Goal: Task Accomplishment & Management: Complete application form

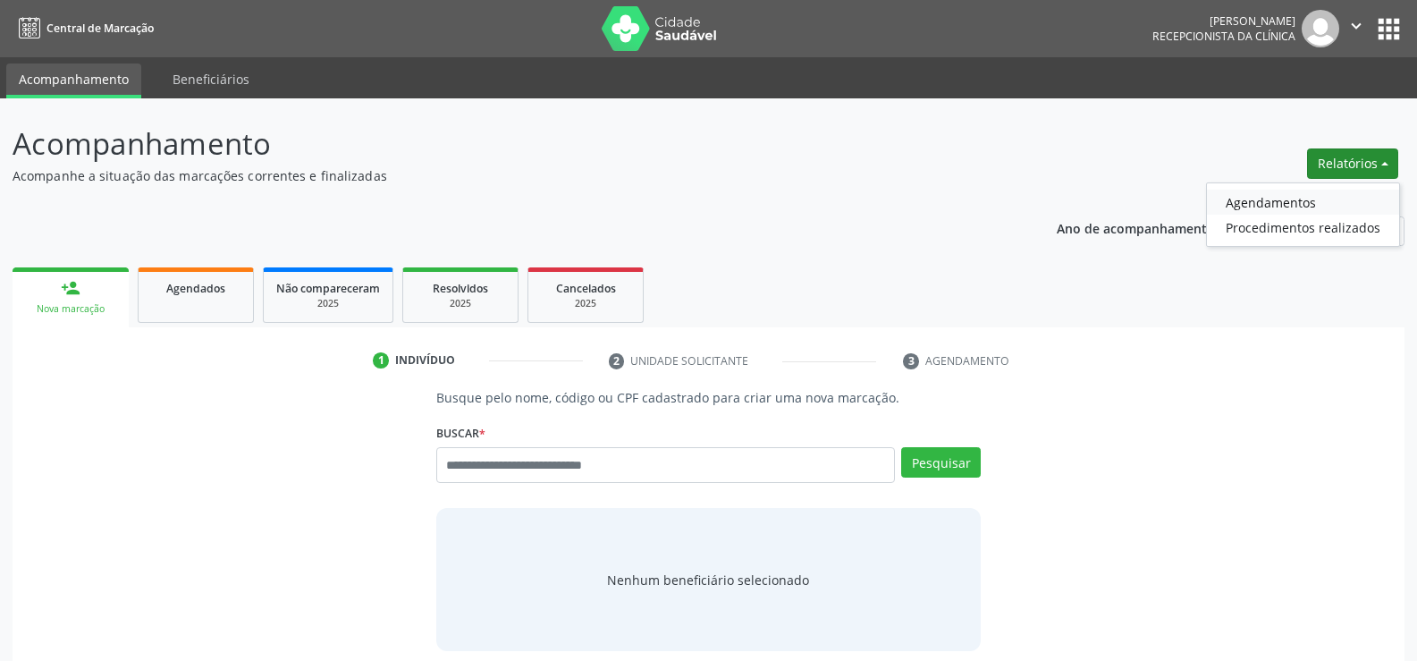
click at [1308, 206] on link "Agendamentos" at bounding box center [1303, 202] width 192 height 25
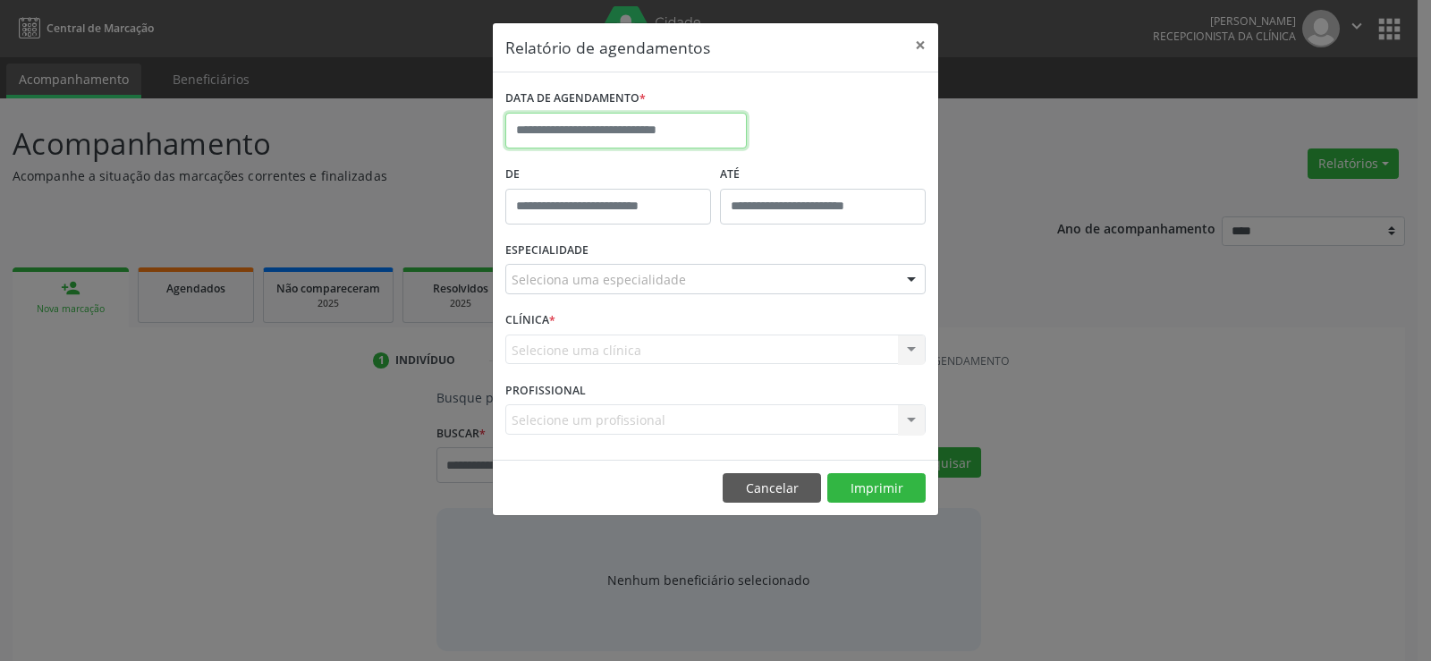
click at [612, 132] on input "text" at bounding box center [625, 131] width 241 height 36
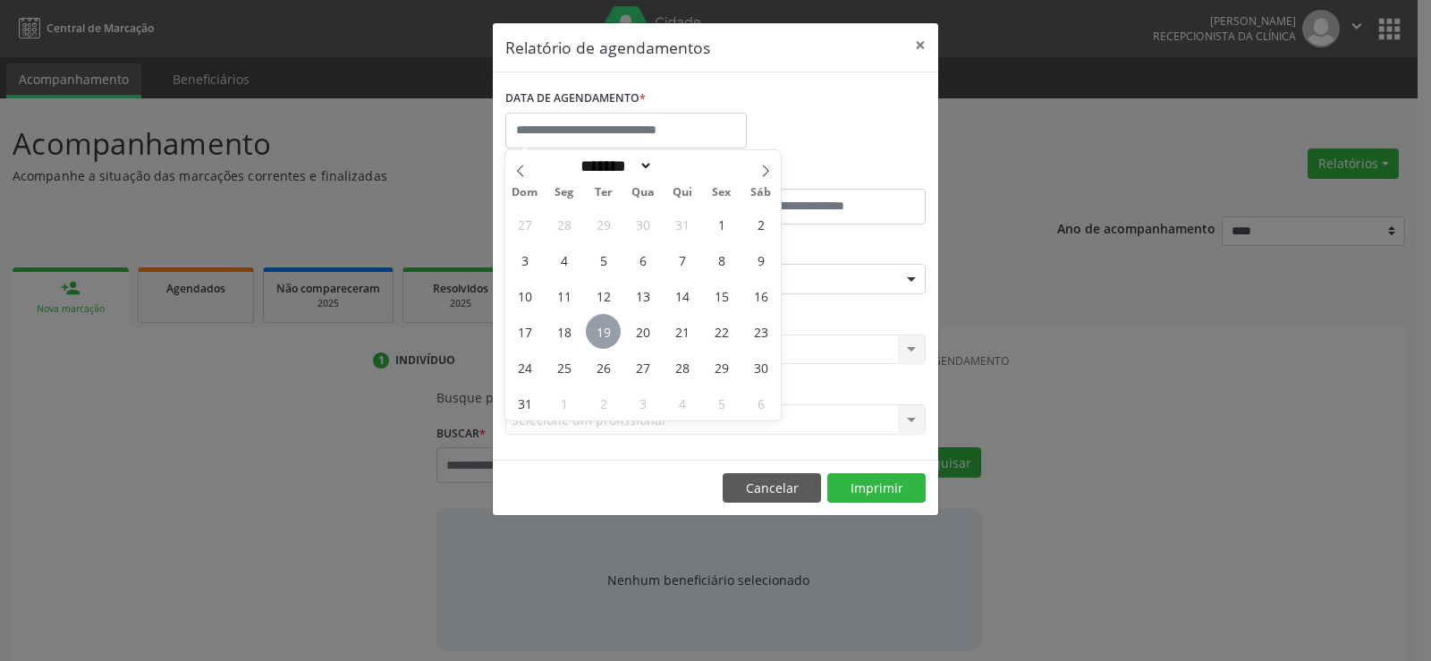
click at [605, 325] on span "19" at bounding box center [603, 331] width 35 height 35
type input "**********"
click at [605, 325] on span "19" at bounding box center [603, 331] width 35 height 35
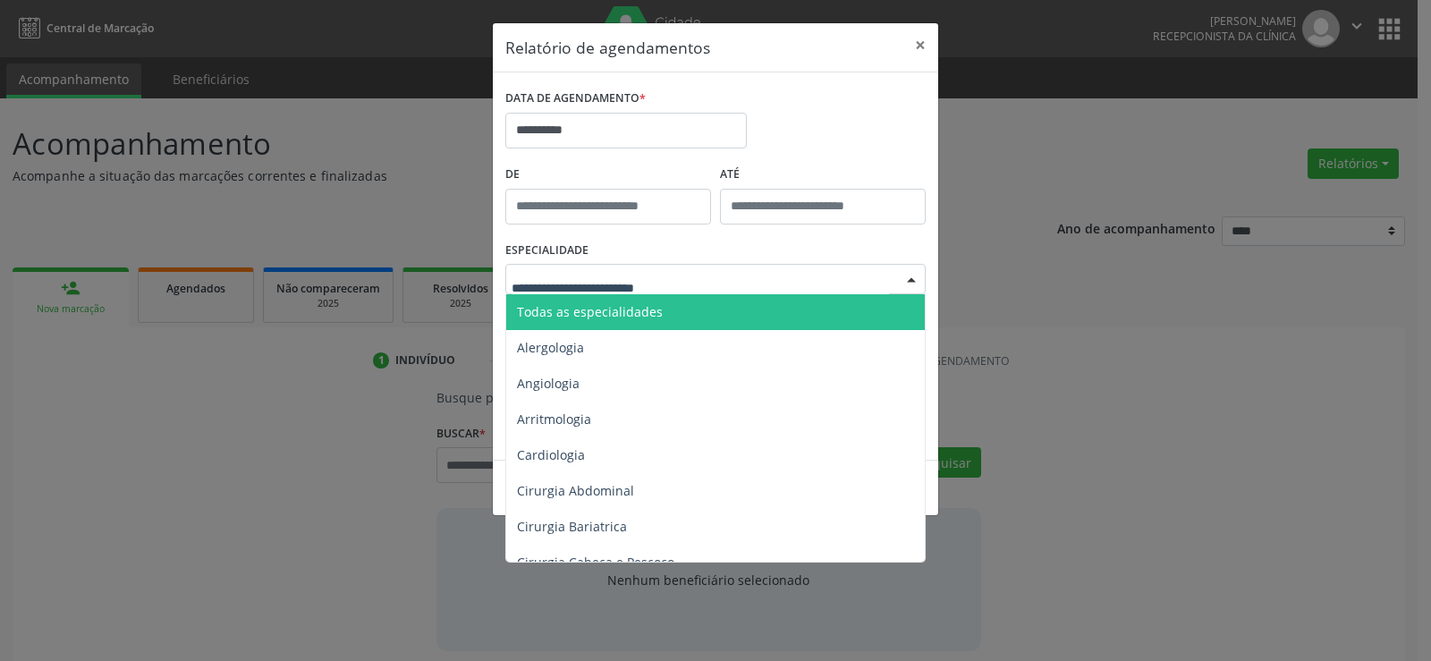
click at [609, 320] on span "Todas as especialidades" at bounding box center [716, 312] width 421 height 36
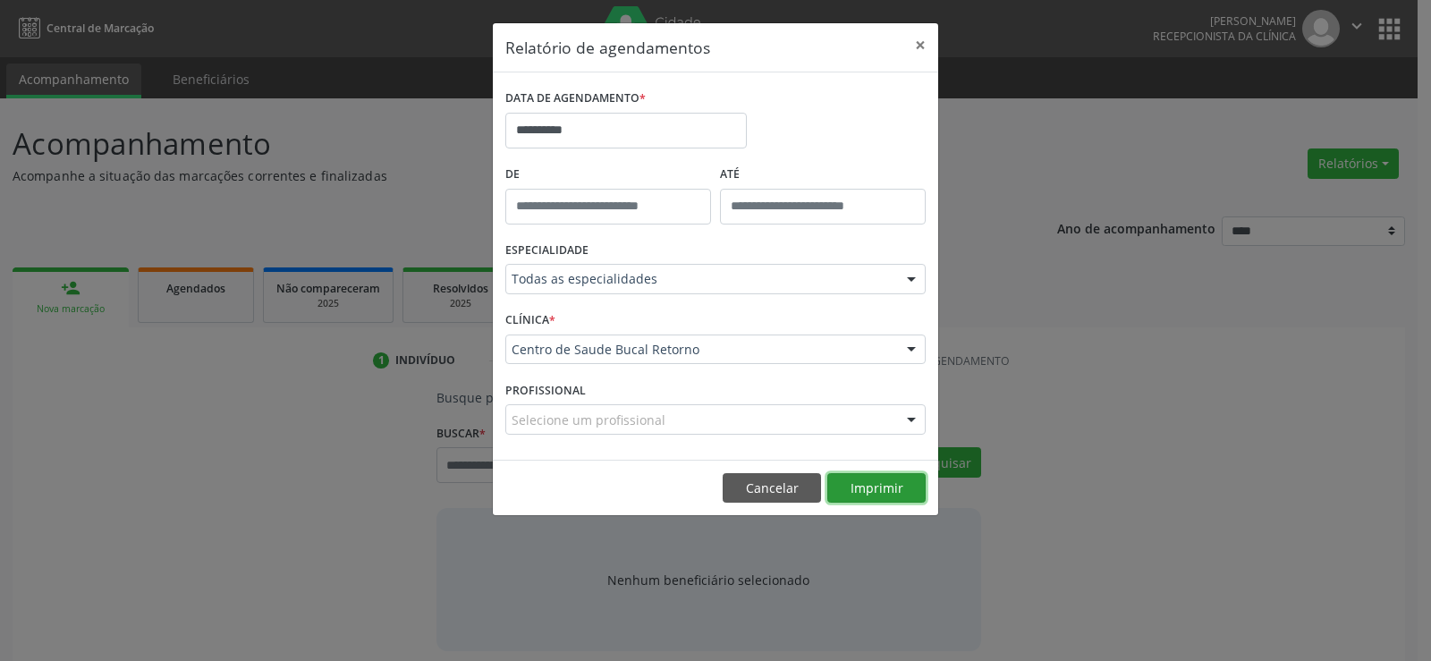
click at [882, 487] on button "Imprimir" at bounding box center [876, 488] width 98 height 30
click at [759, 481] on button "Cancelar" at bounding box center [772, 488] width 98 height 30
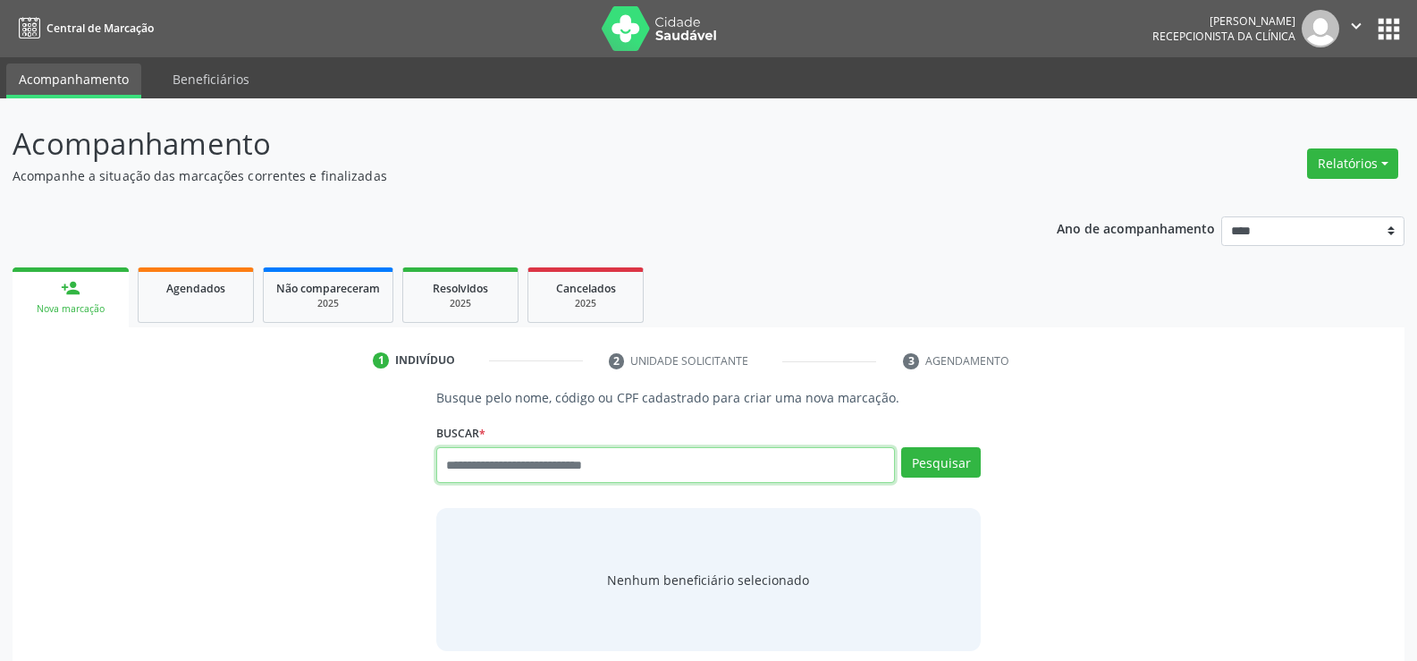
click at [699, 462] on input "text" at bounding box center [665, 465] width 459 height 36
type input "**********"
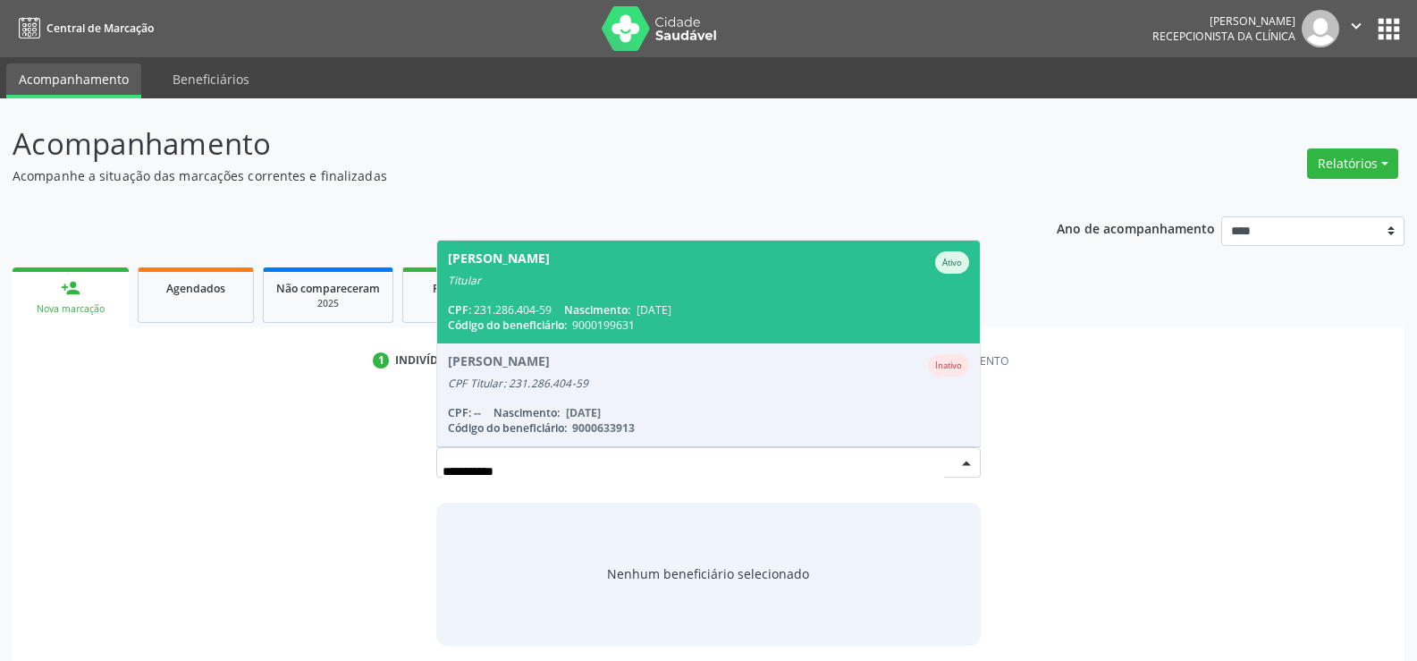
click at [647, 290] on span "[PERSON_NAME] Ativo Titular CPF: 231.286.404-59 Nascimento: [DATE] Código do be…" at bounding box center [708, 292] width 543 height 103
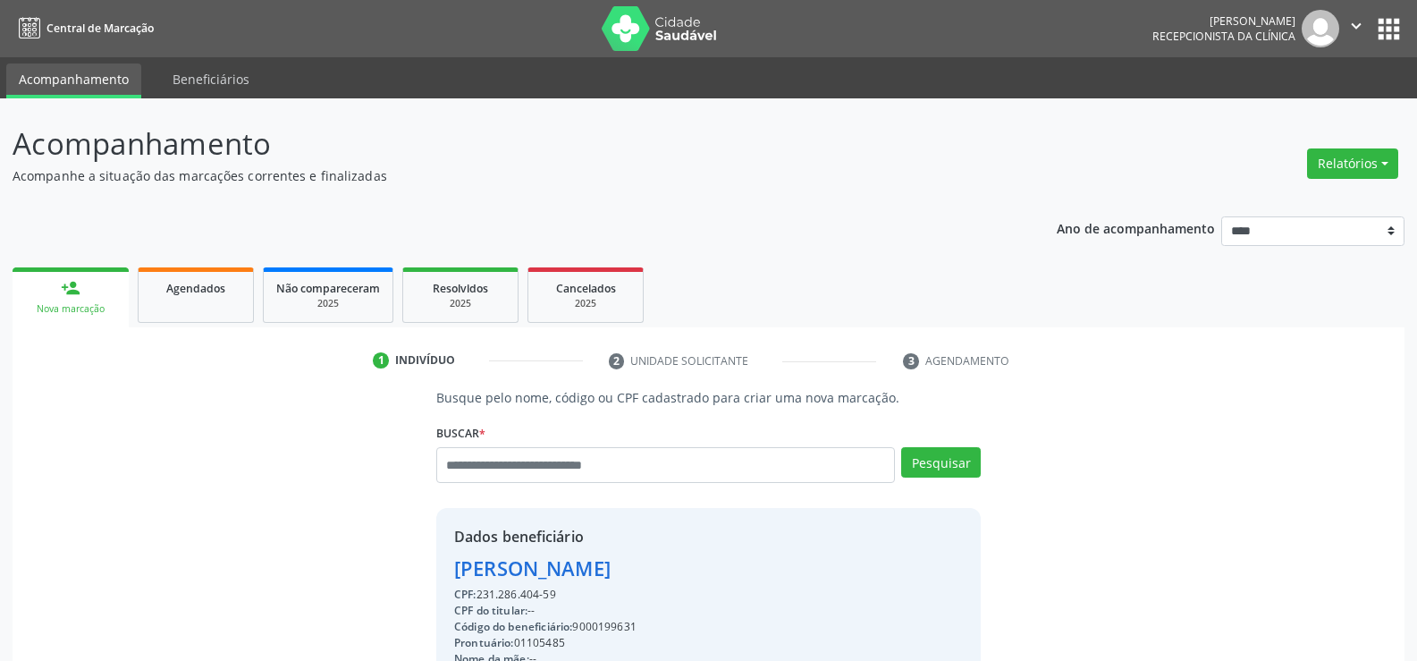
scroll to position [283, 0]
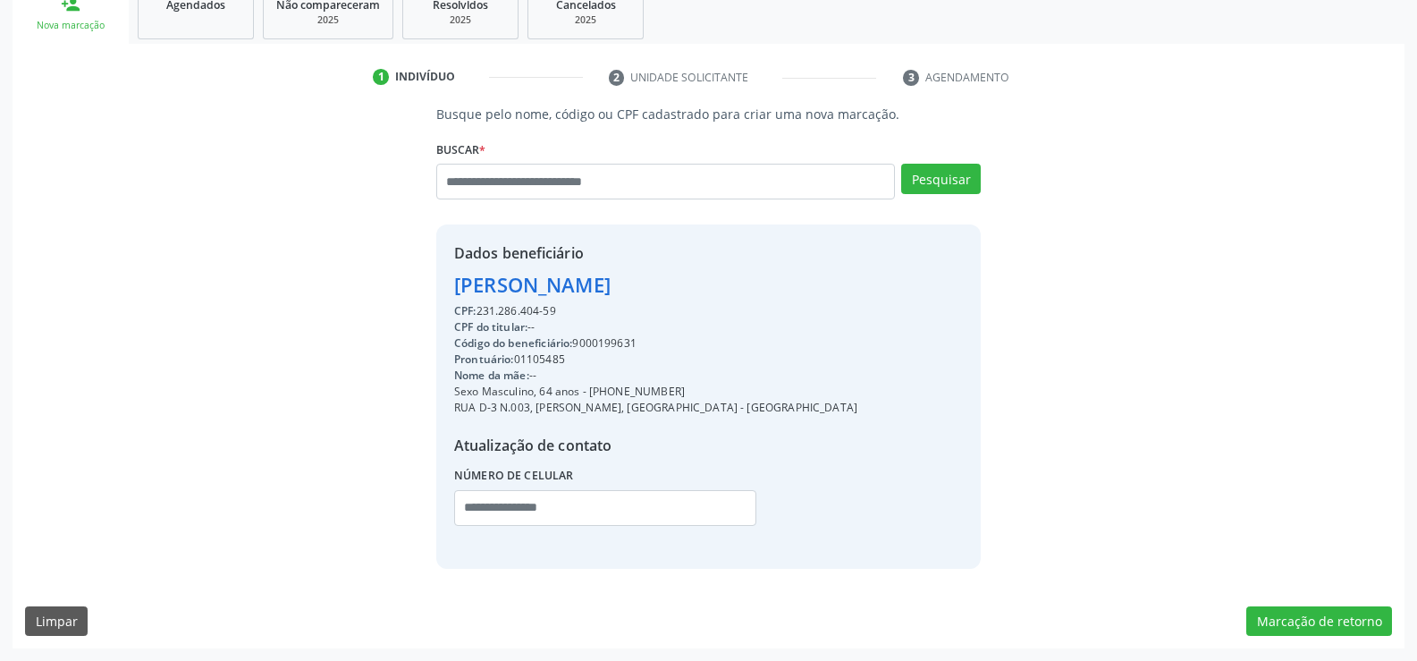
drag, startPoint x: 571, startPoint y: 296, endPoint x: 562, endPoint y: 307, distance: 14.6
click at [566, 305] on div "Dados beneficiário [PERSON_NAME] CPF: 231.286.404-59 CPF do titular: -- Código …" at bounding box center [655, 396] width 403 height 308
click at [562, 307] on div "CPF: 231.286.404-59" at bounding box center [655, 311] width 403 height 16
drag, startPoint x: 560, startPoint y: 312, endPoint x: 400, endPoint y: 272, distance: 165.1
click at [400, 272] on div "Busque pelo nome, código ou CPF cadastrado para criar uma nova marcação. [GEOGR…" at bounding box center [708, 336] width 1367 height 463
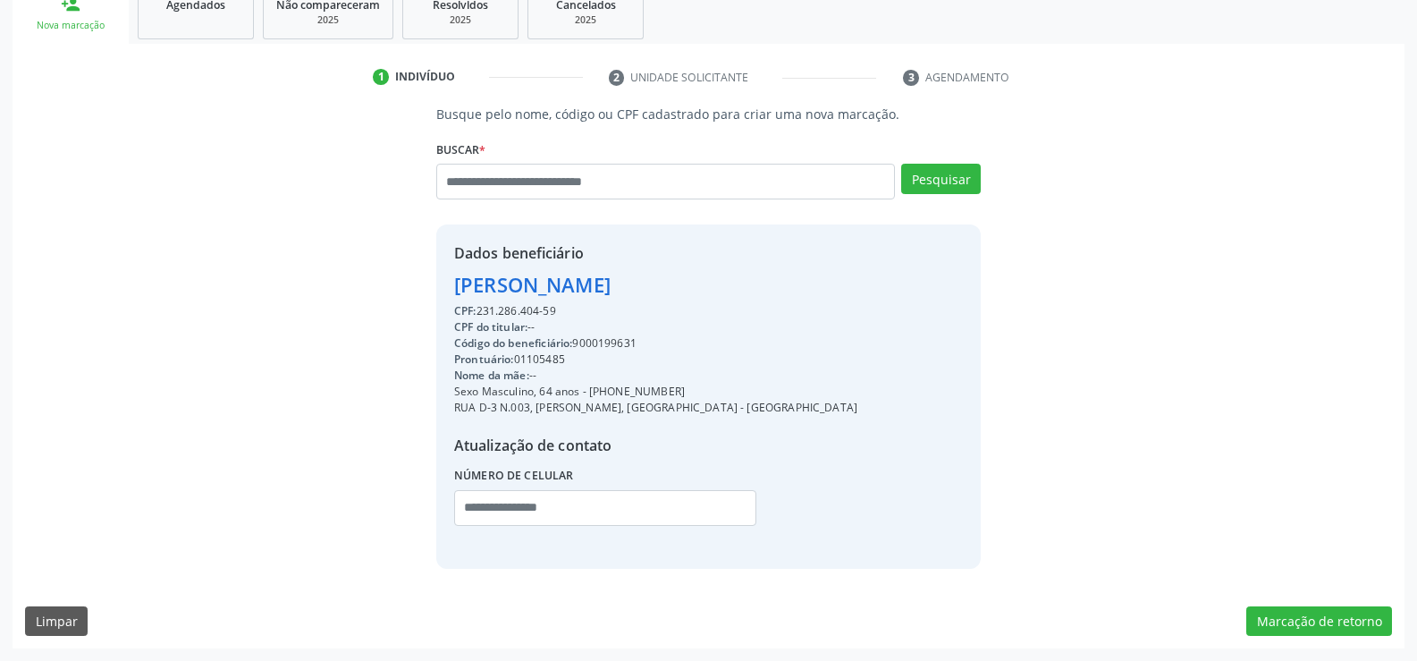
copy div "[PERSON_NAME] CPF: 231.286.404-59"
click at [1273, 627] on button "Marcação de retorno" at bounding box center [1320, 621] width 146 height 30
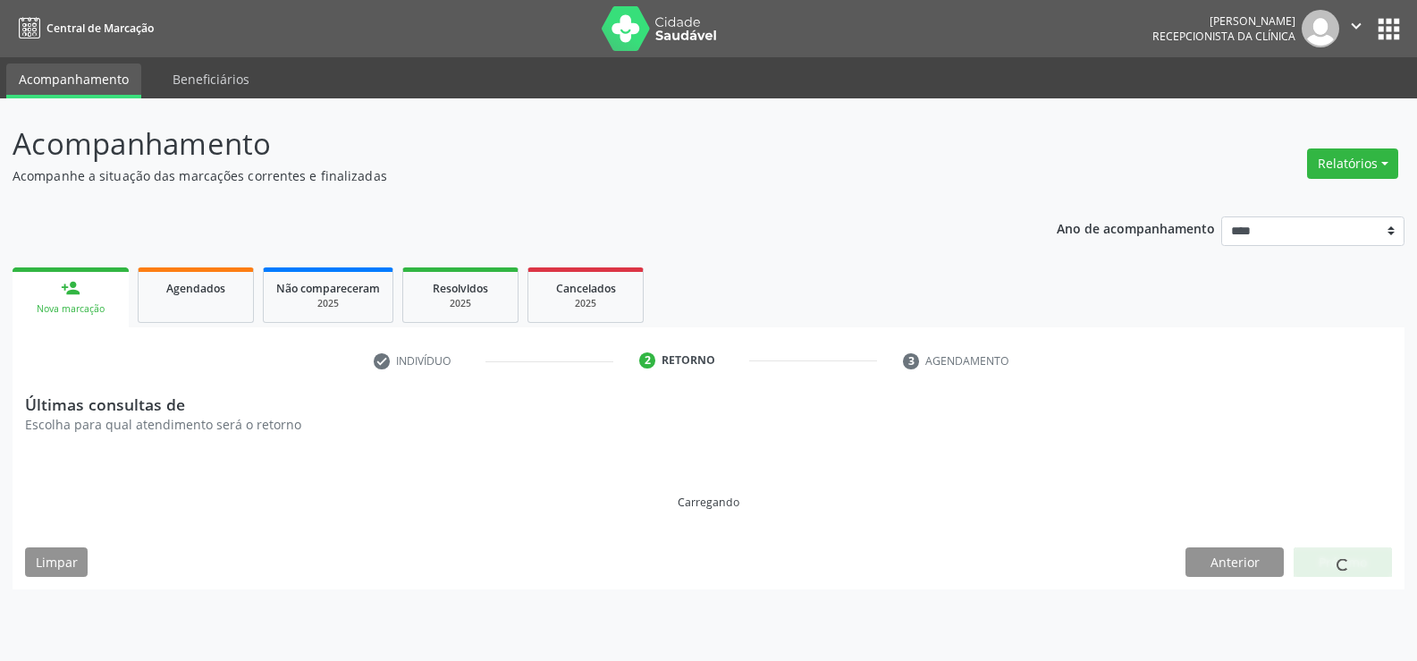
scroll to position [0, 0]
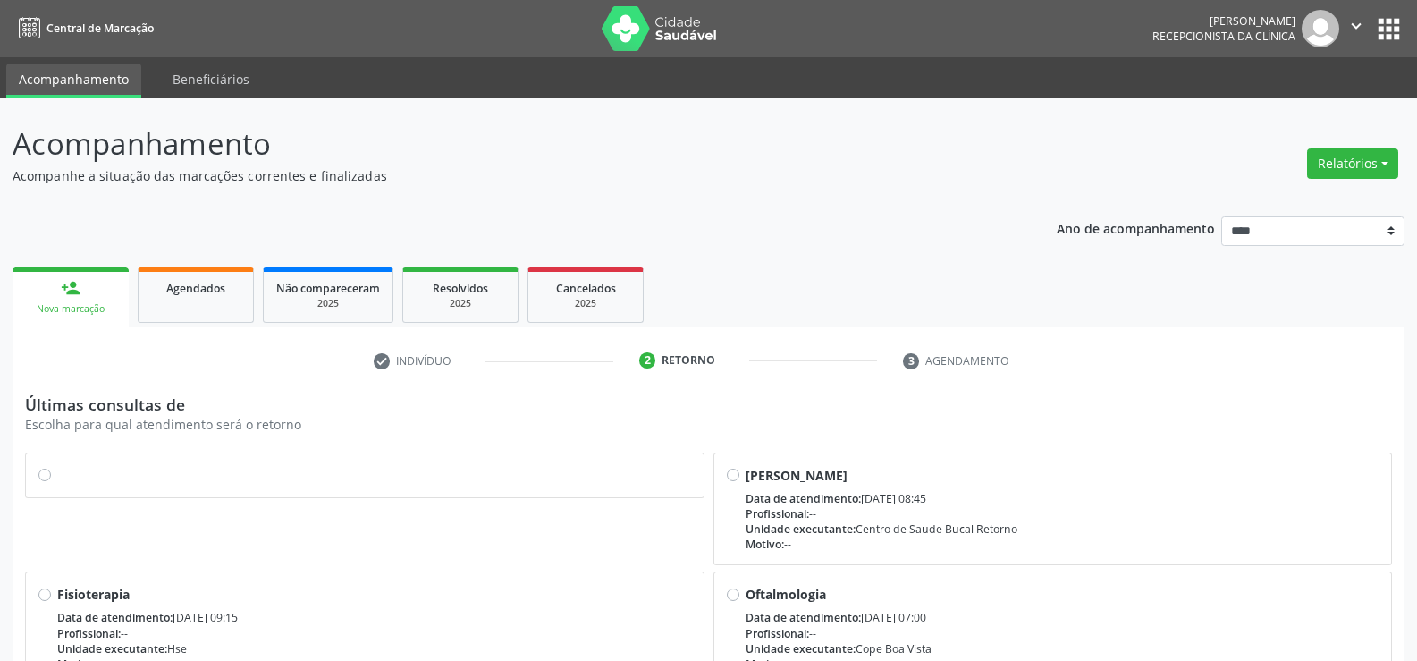
click at [57, 466] on label at bounding box center [374, 466] width 634 height 0
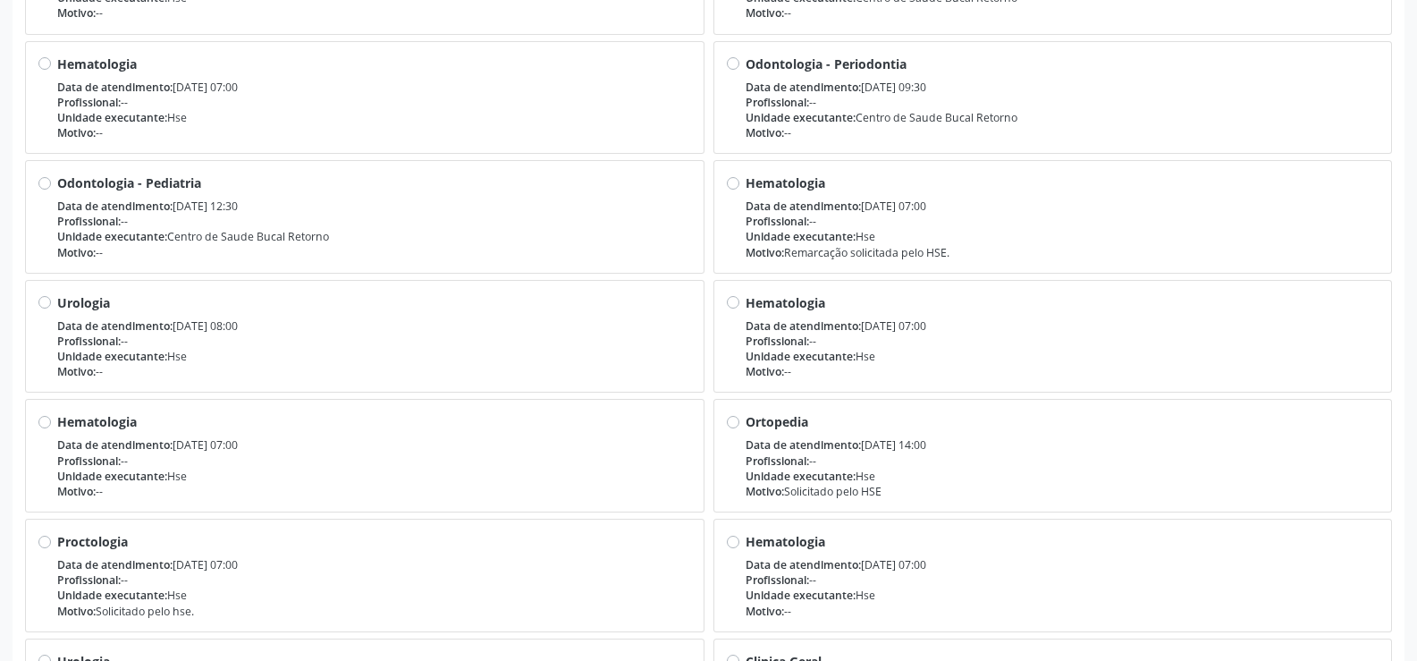
scroll to position [1318, 0]
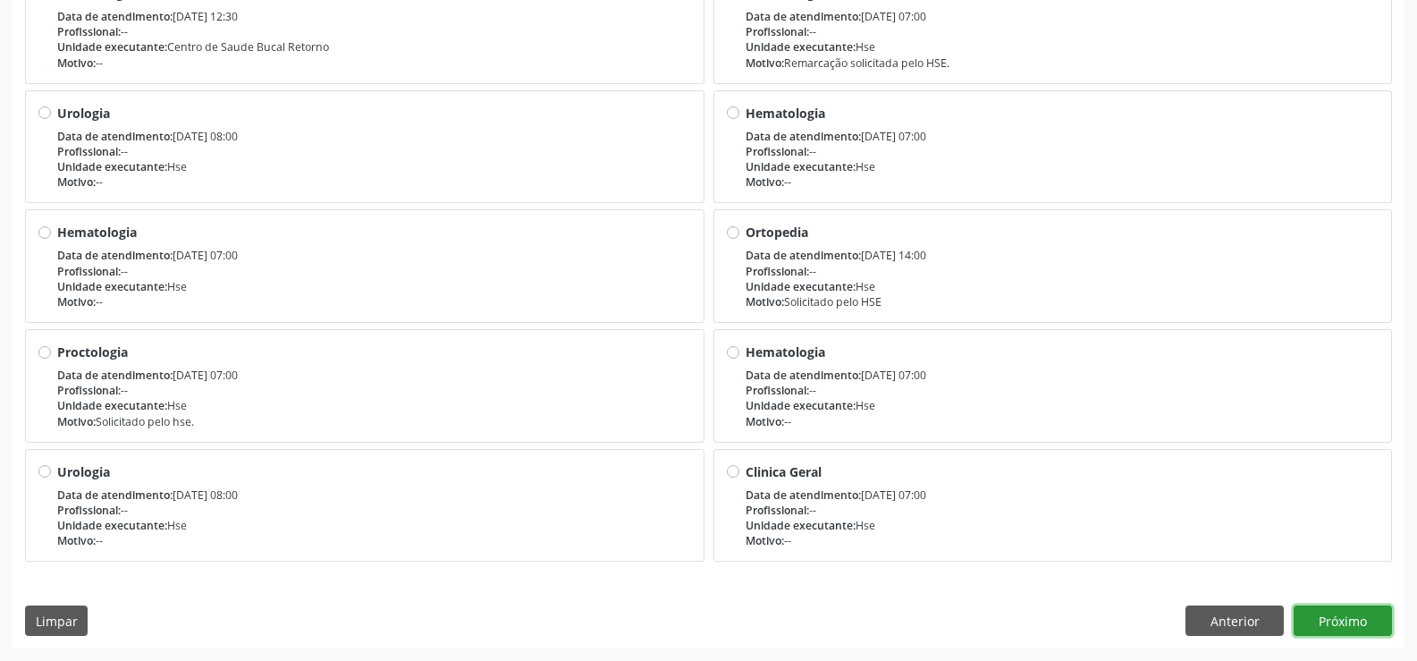
click at [1366, 617] on button "Próximo" at bounding box center [1343, 620] width 98 height 30
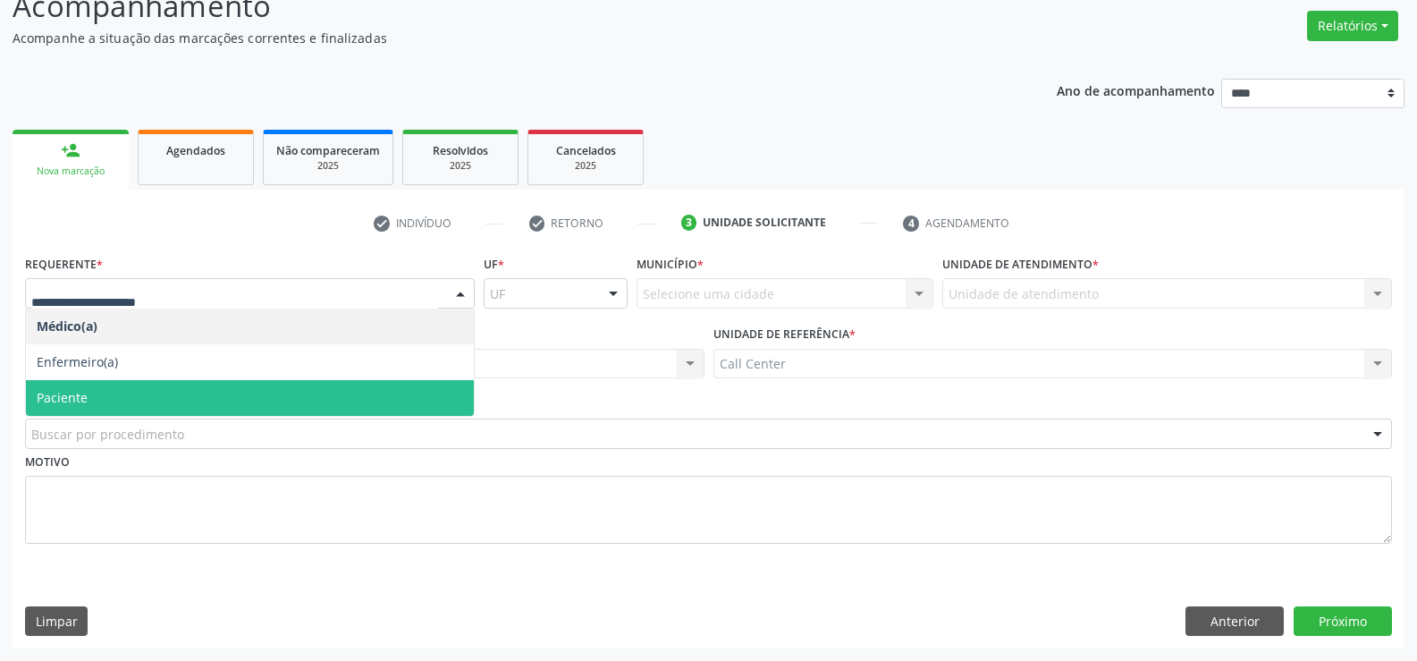
click at [92, 393] on span "Paciente" at bounding box center [250, 398] width 448 height 36
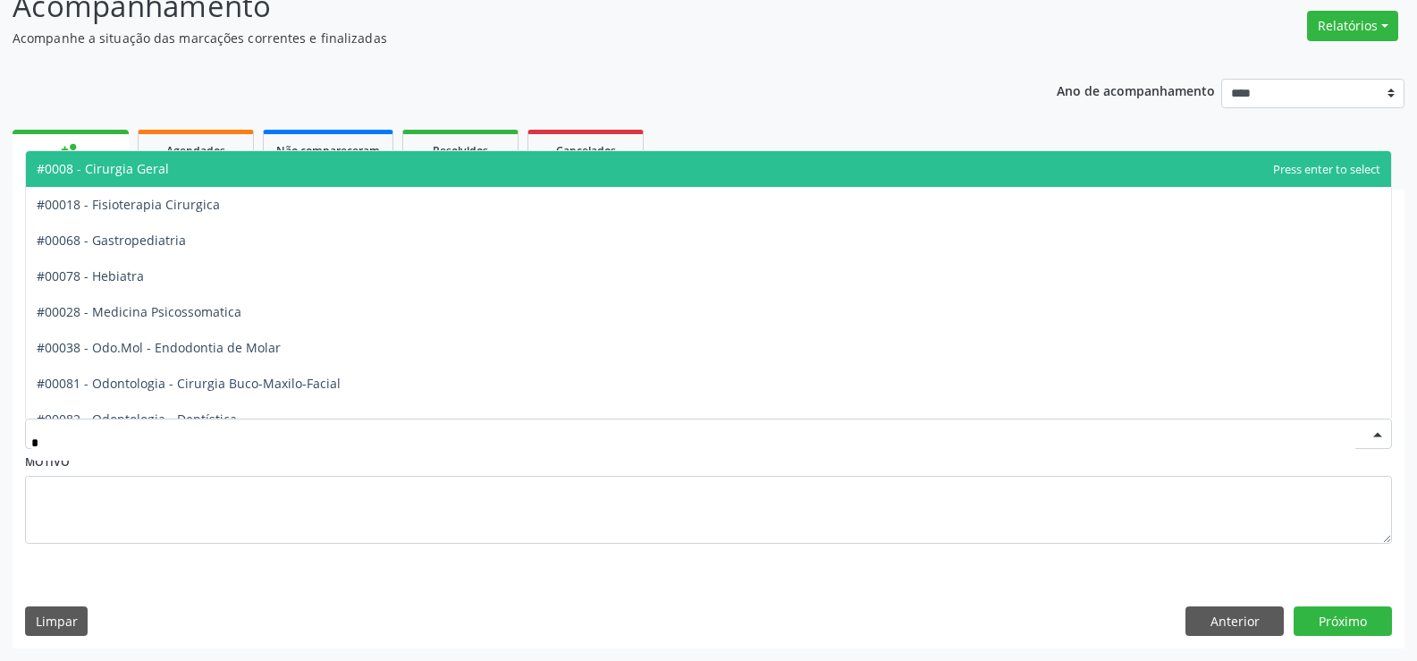
type input "**"
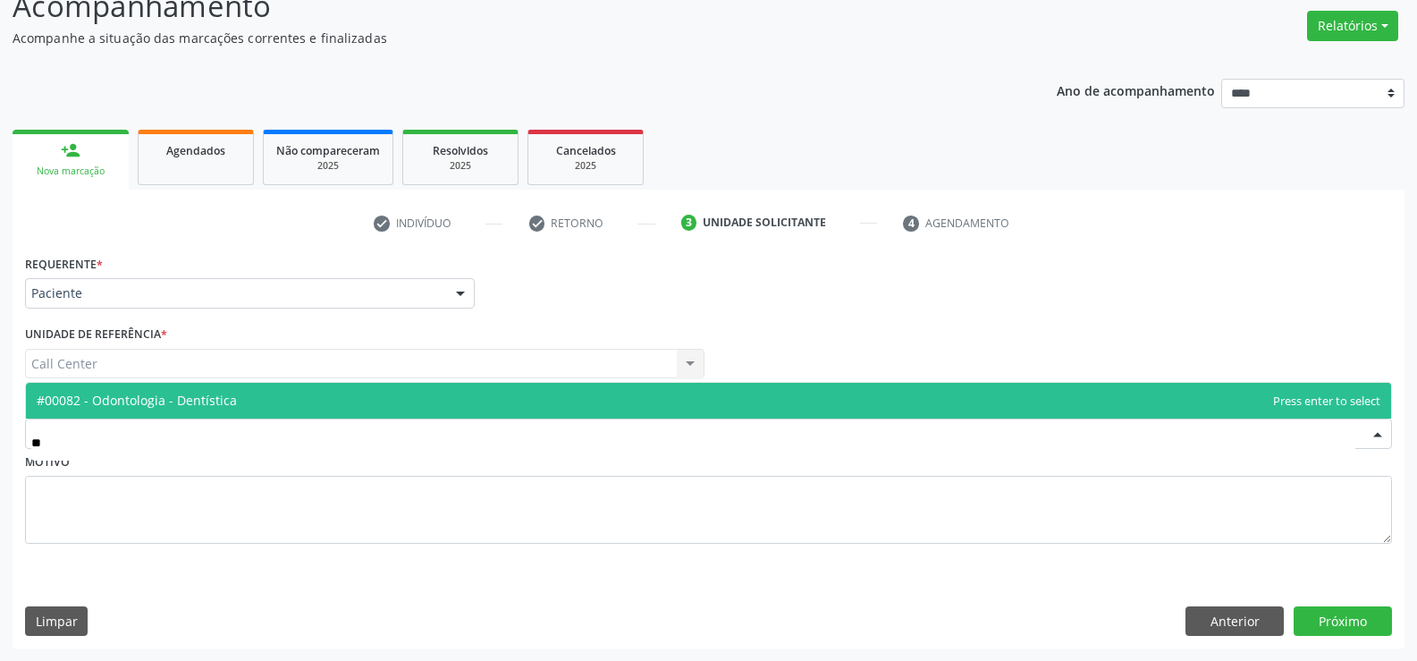
click at [110, 391] on span "#00082 - Odontologia - Dentística" at bounding box center [709, 401] width 1366 height 36
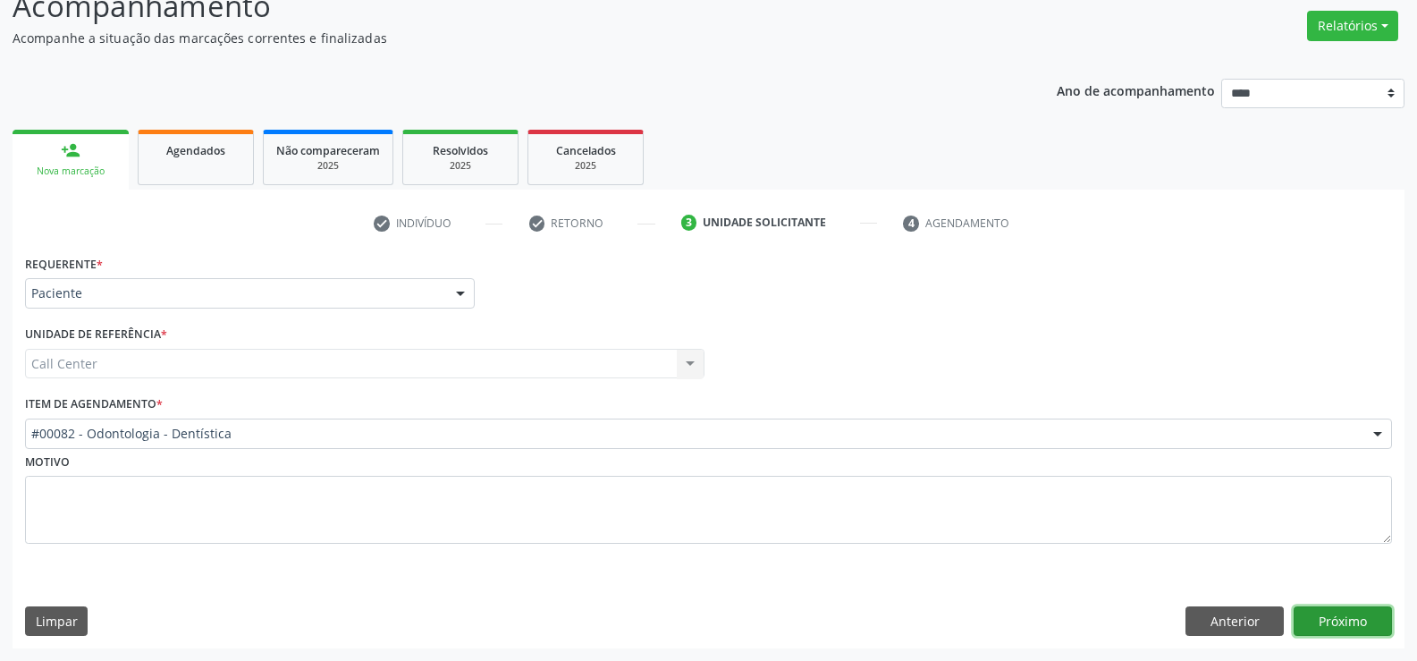
click at [1340, 636] on button "Próximo" at bounding box center [1343, 621] width 98 height 30
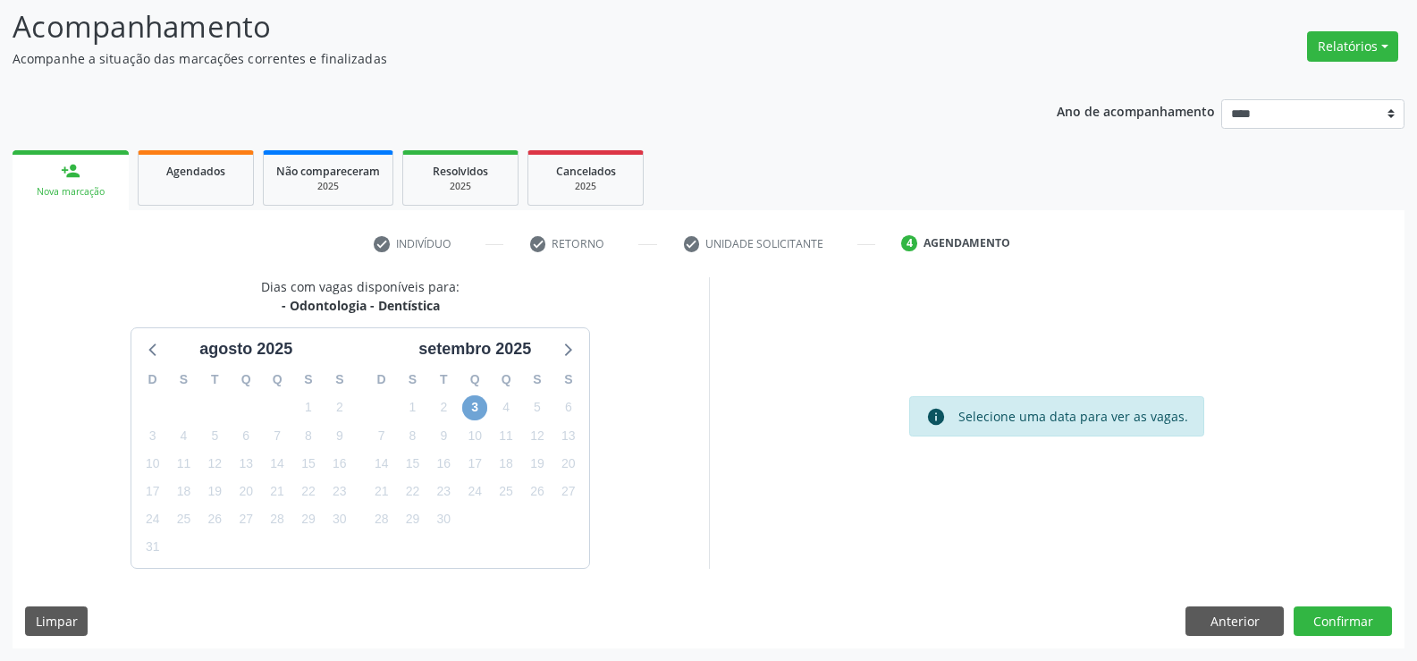
click at [470, 411] on span "3" at bounding box center [474, 407] width 25 height 25
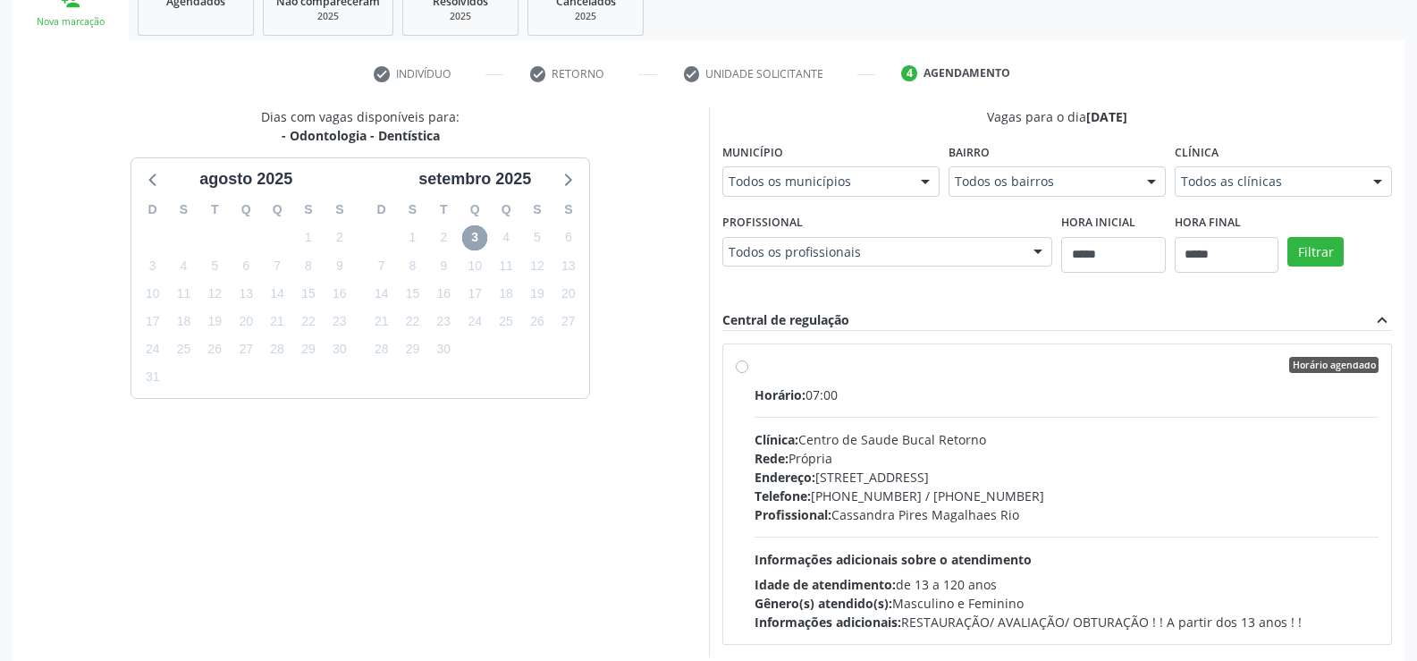
scroll to position [286, 0]
click at [755, 365] on label "Horário agendado Horário: 07:00 Clínica: [GEOGRAPHIC_DATA] Bucal Retorno Rede: …" at bounding box center [1067, 495] width 625 height 275
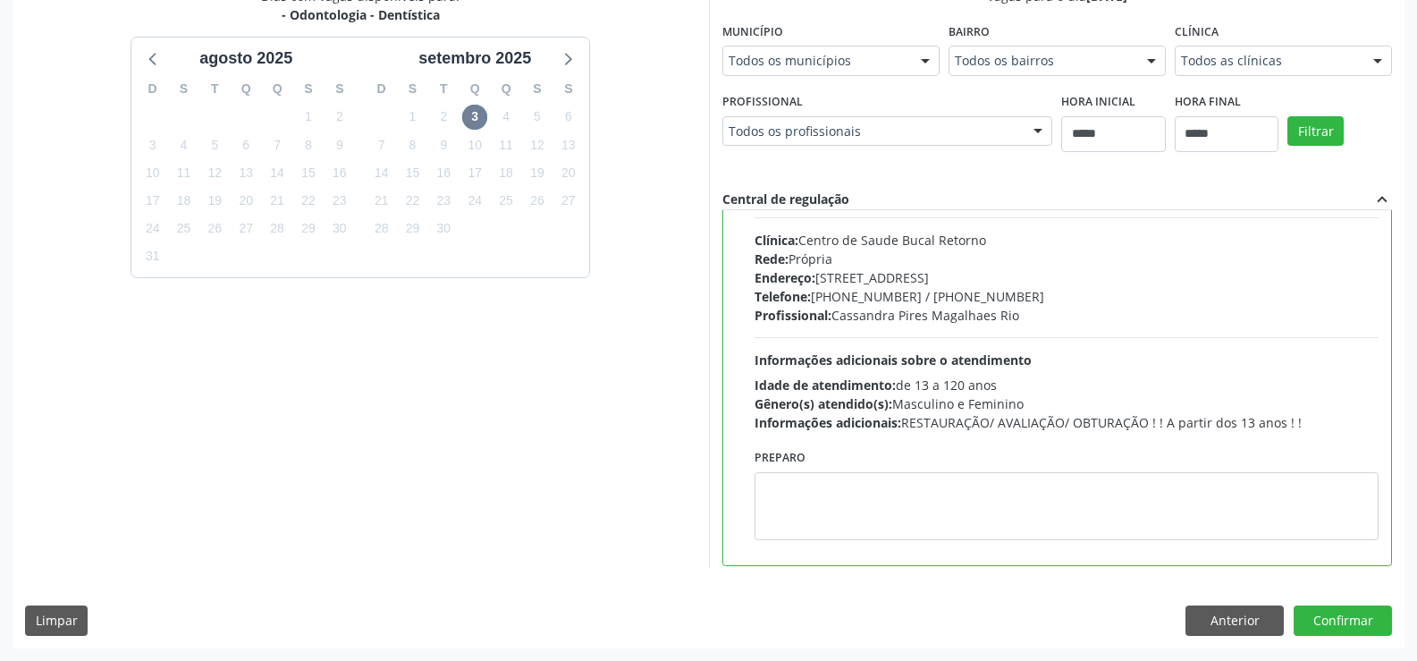
scroll to position [89, 0]
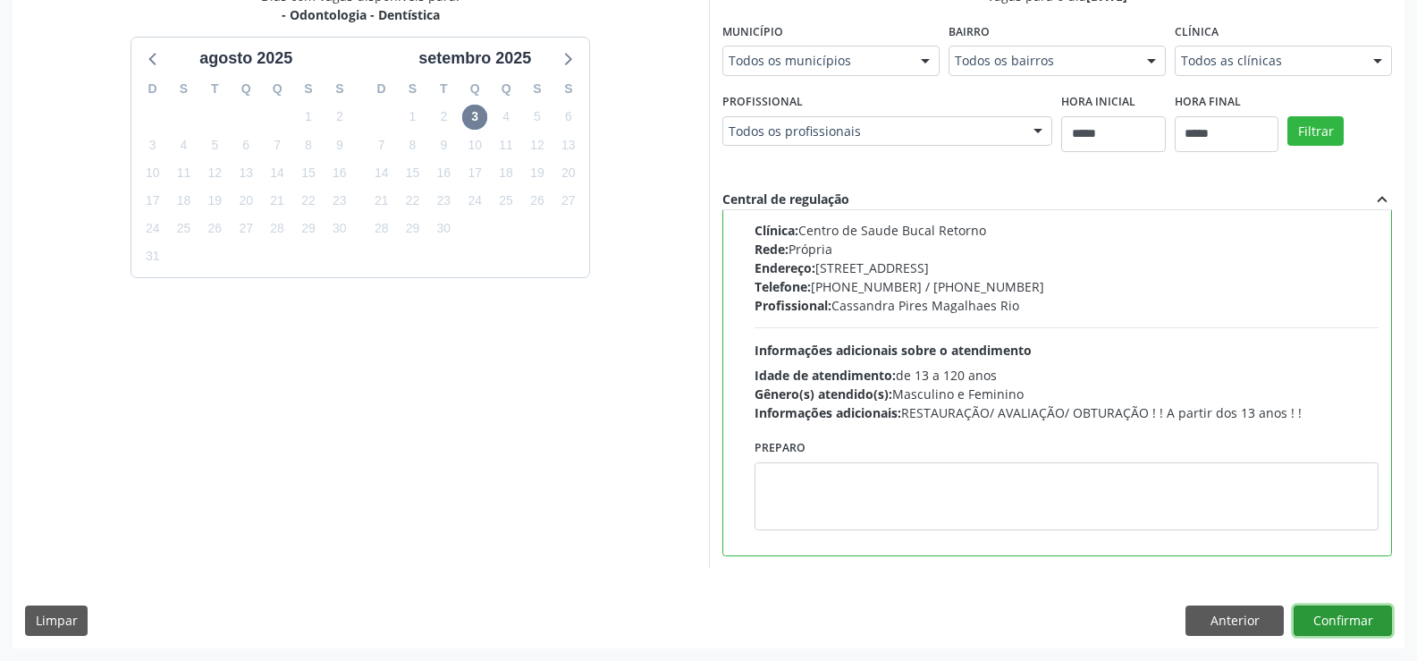
click at [1336, 617] on button "Confirmar" at bounding box center [1343, 620] width 98 height 30
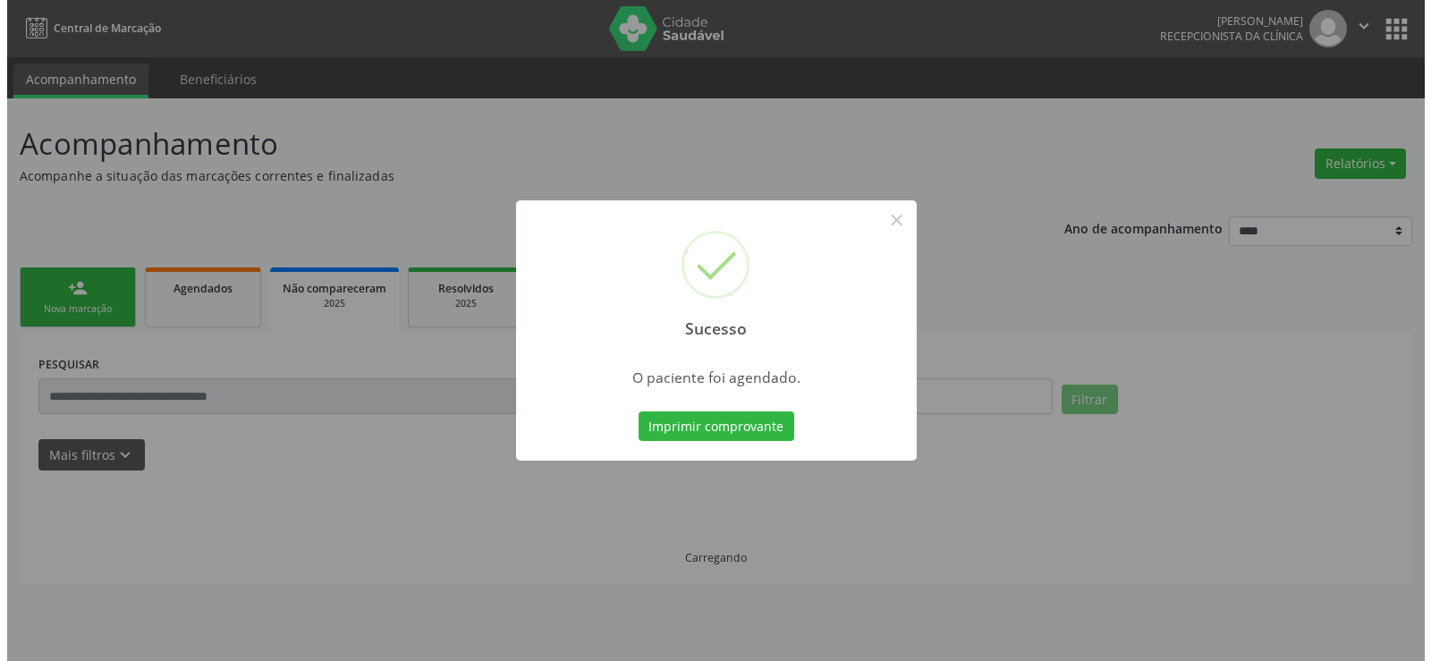
scroll to position [0, 0]
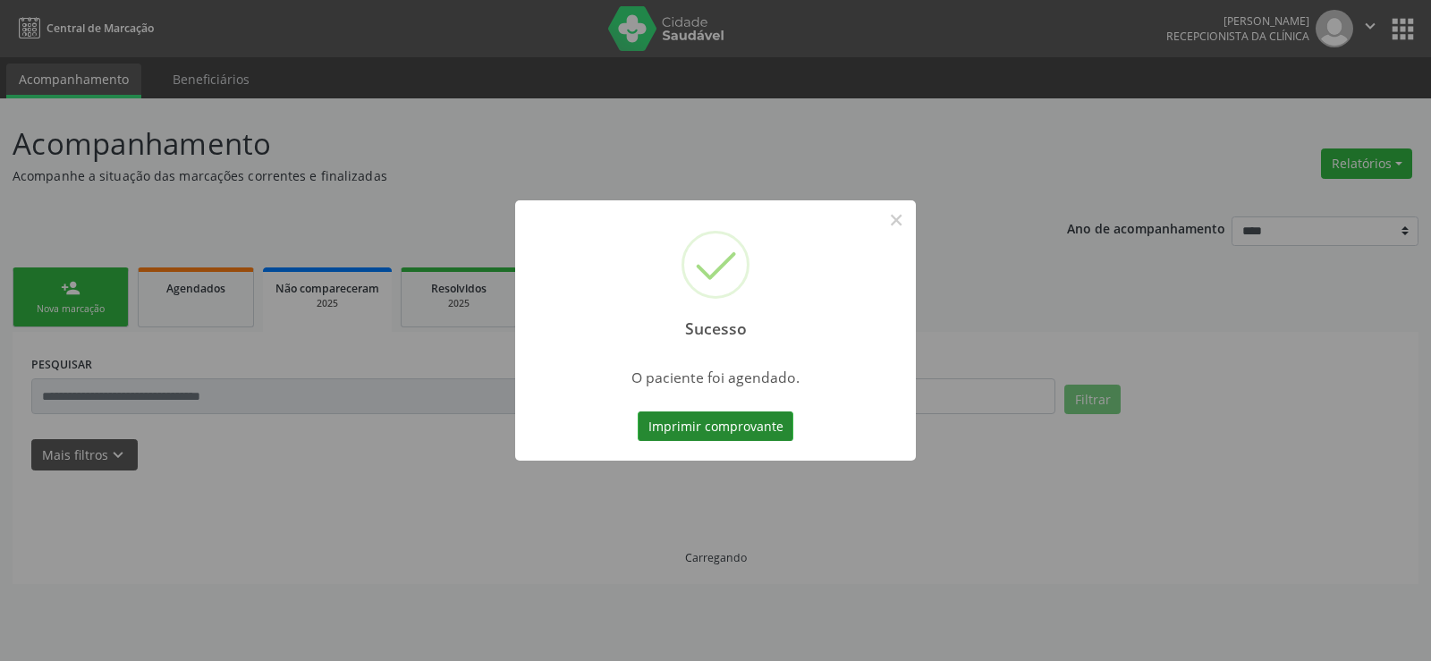
click at [709, 427] on button "Imprimir comprovante" at bounding box center [716, 426] width 156 height 30
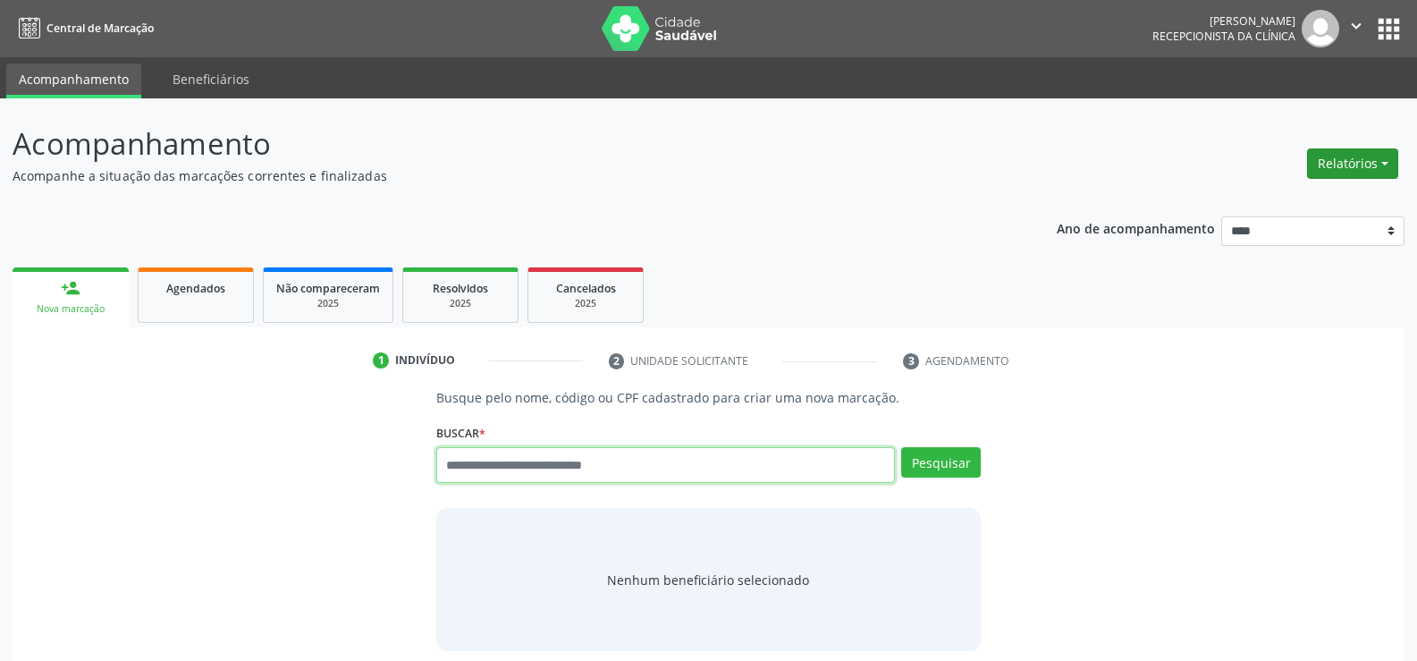
click at [1332, 170] on button "Relatórios" at bounding box center [1352, 163] width 91 height 30
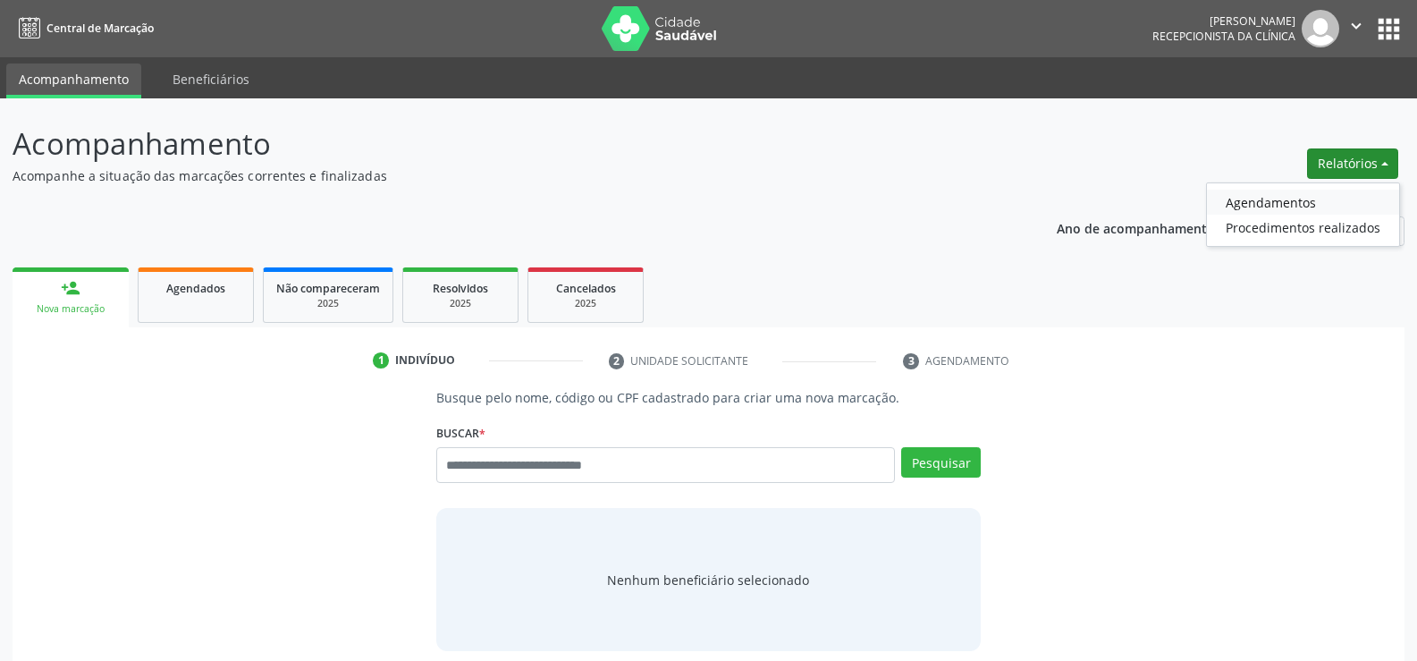
click at [1307, 204] on link "Agendamentos" at bounding box center [1303, 202] width 192 height 25
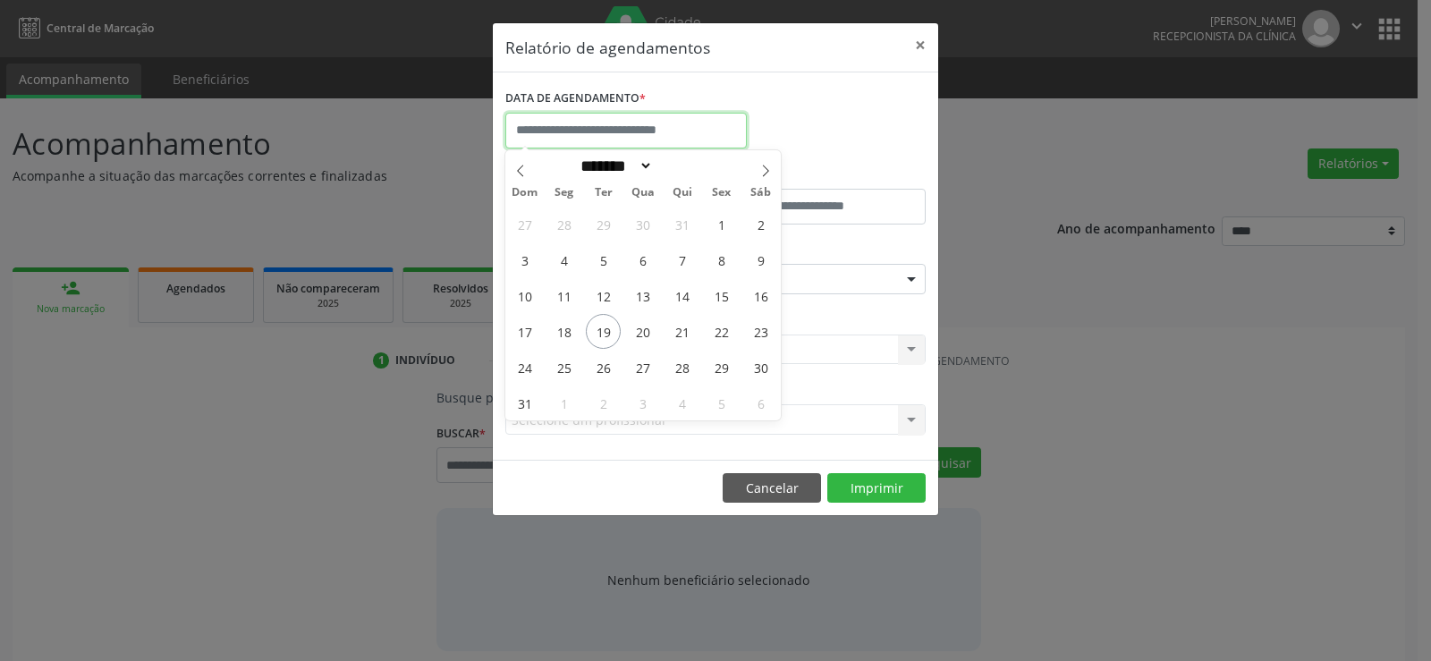
click at [667, 113] on input "text" at bounding box center [625, 131] width 241 height 36
click at [604, 334] on span "19" at bounding box center [603, 331] width 35 height 35
type input "**********"
click at [604, 334] on span "19" at bounding box center [603, 331] width 35 height 35
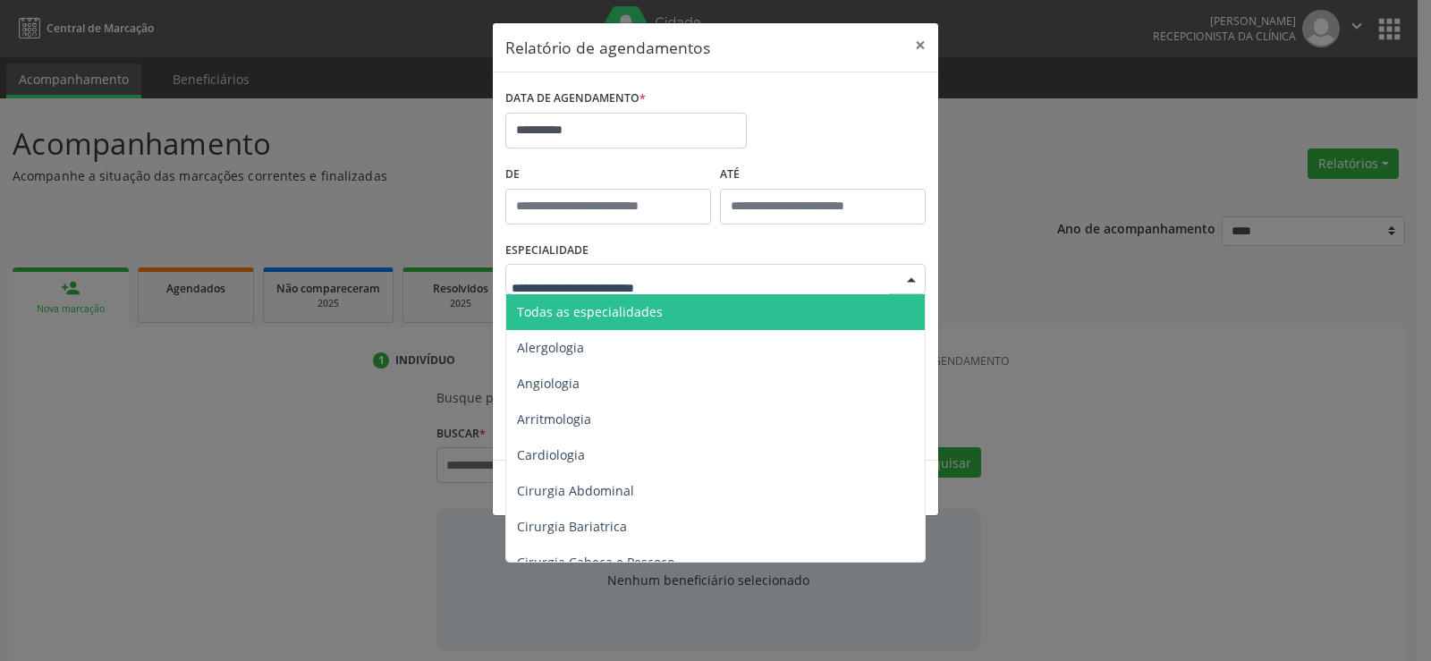
click at [609, 311] on span "Todas as especialidades" at bounding box center [590, 311] width 146 height 17
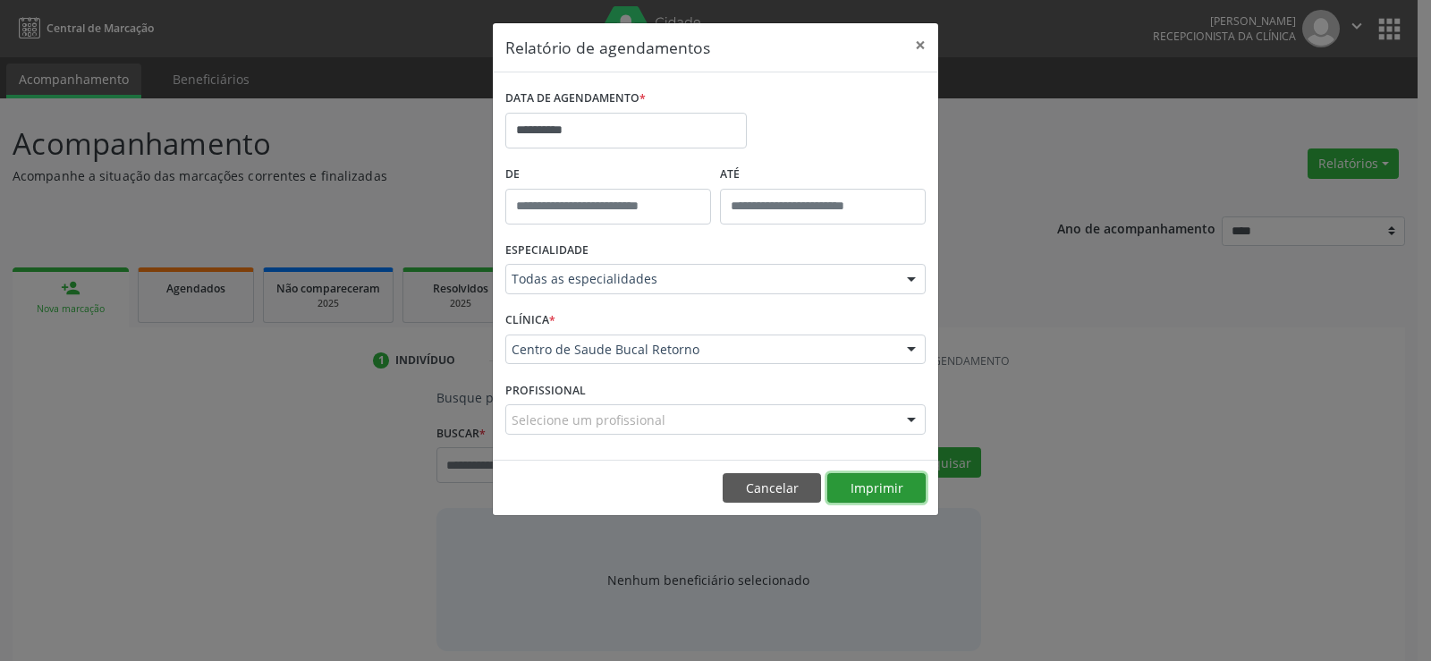
click at [873, 495] on button "Imprimir" at bounding box center [876, 488] width 98 height 30
click at [765, 496] on button "Cancelar" at bounding box center [772, 488] width 98 height 30
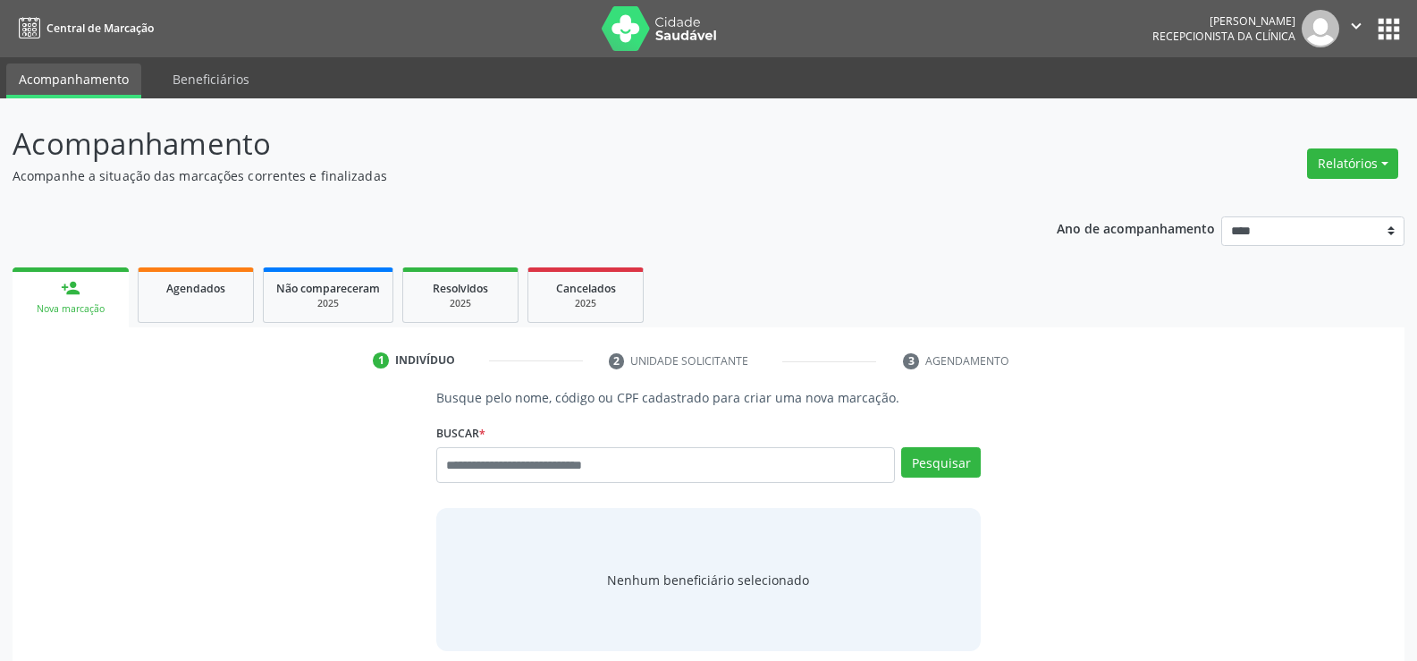
click at [604, 486] on div "Busque por nome, código ou CPF Nenhum resultado encontrado para: " " Digite nom…" at bounding box center [708, 471] width 545 height 48
click at [590, 461] on input "text" at bounding box center [665, 465] width 459 height 36
type input "**********"
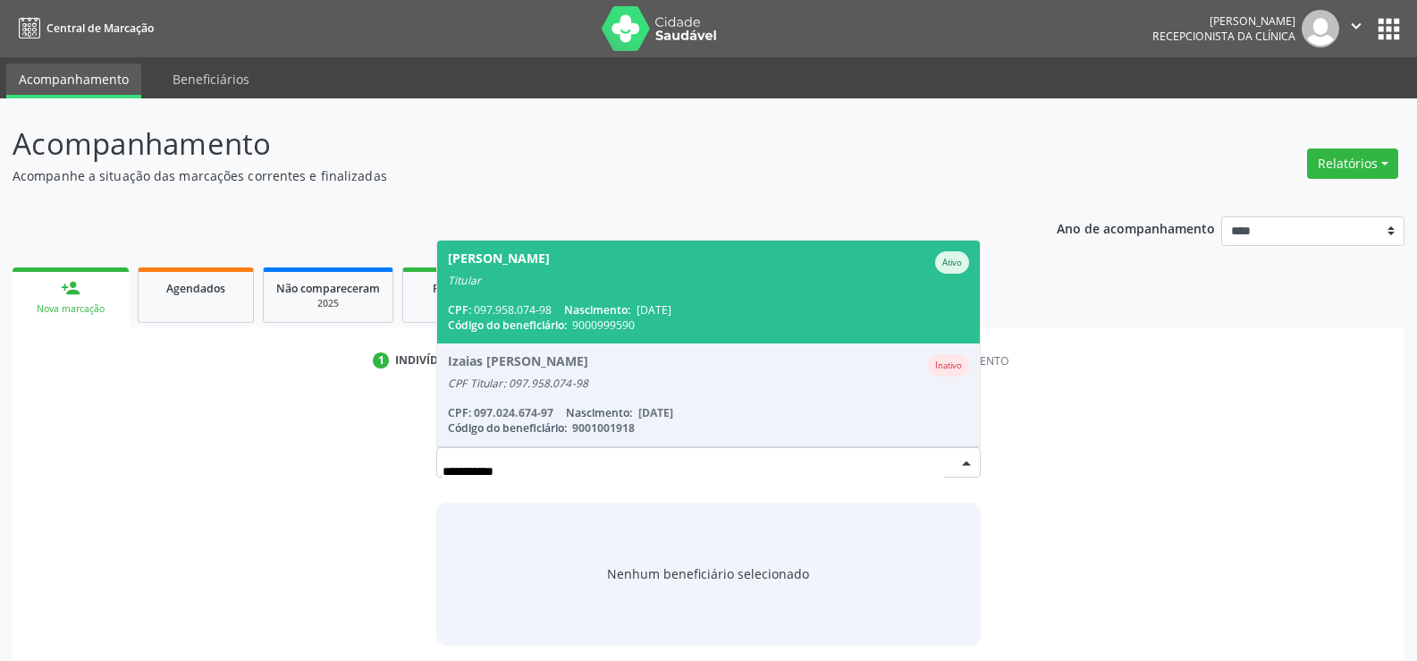
click at [585, 295] on span "Helton Santana de Oliveira Ativo Titular CPF: 097.958.074-98 Nascimento: 05/05/…" at bounding box center [708, 292] width 543 height 103
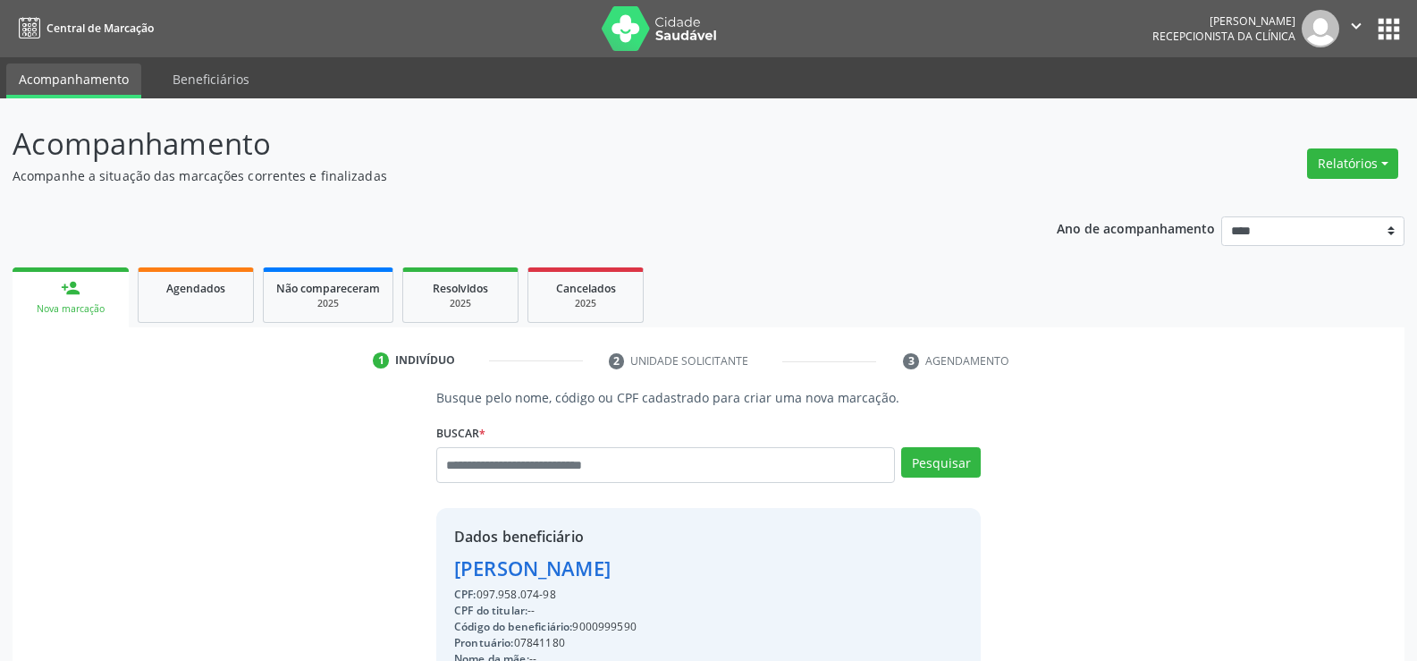
drag, startPoint x: 567, startPoint y: 594, endPoint x: 452, endPoint y: 568, distance: 117.4
copy div "Helton Santana de Oliveira CPF: 097.958.074-98"
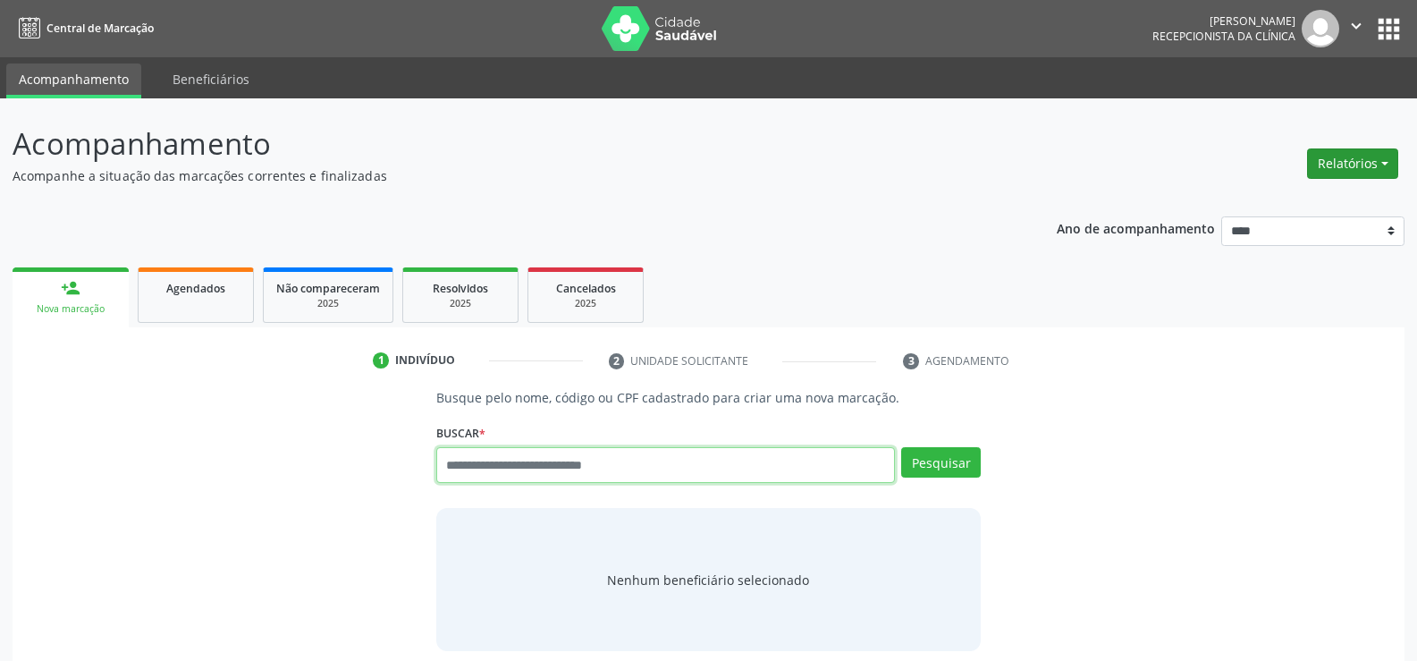
click at [1319, 170] on button "Relatórios" at bounding box center [1352, 163] width 91 height 30
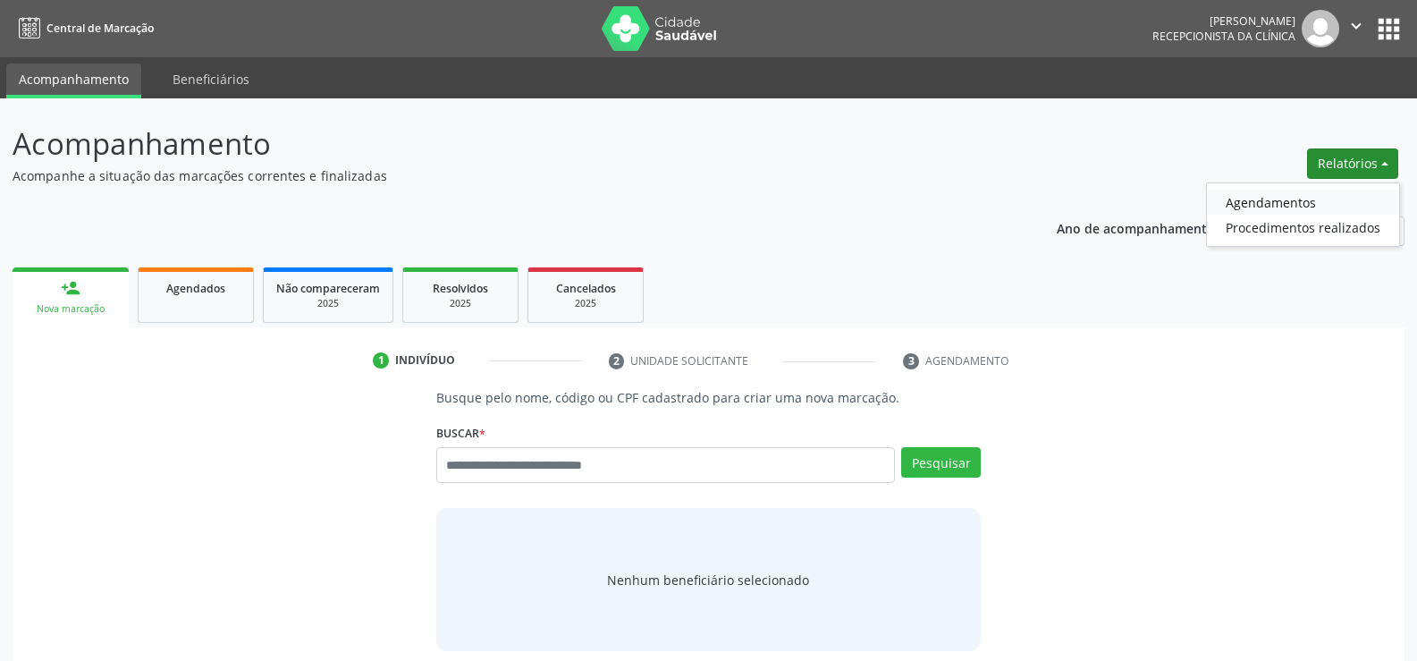
click at [1292, 202] on link "Agendamentos" at bounding box center [1303, 202] width 192 height 25
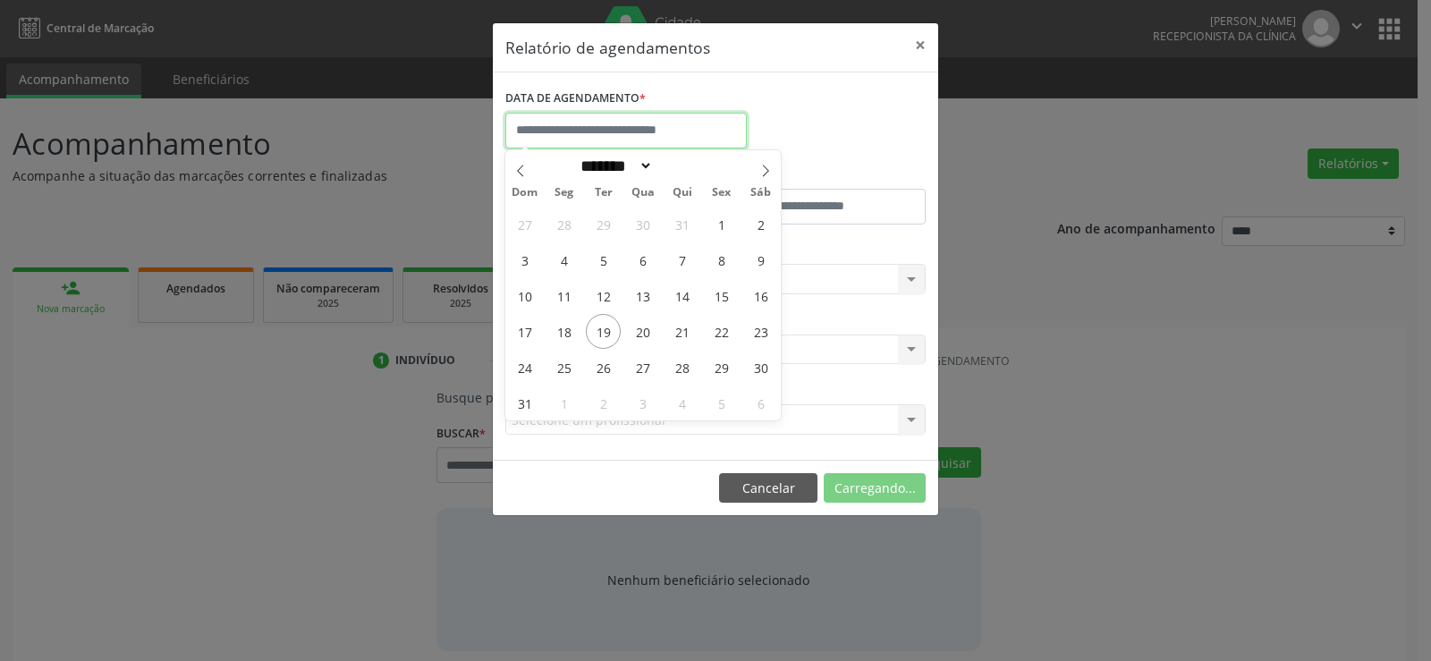
click at [632, 141] on input "text" at bounding box center [625, 131] width 241 height 36
click at [609, 334] on span "19" at bounding box center [603, 331] width 35 height 35
type input "**********"
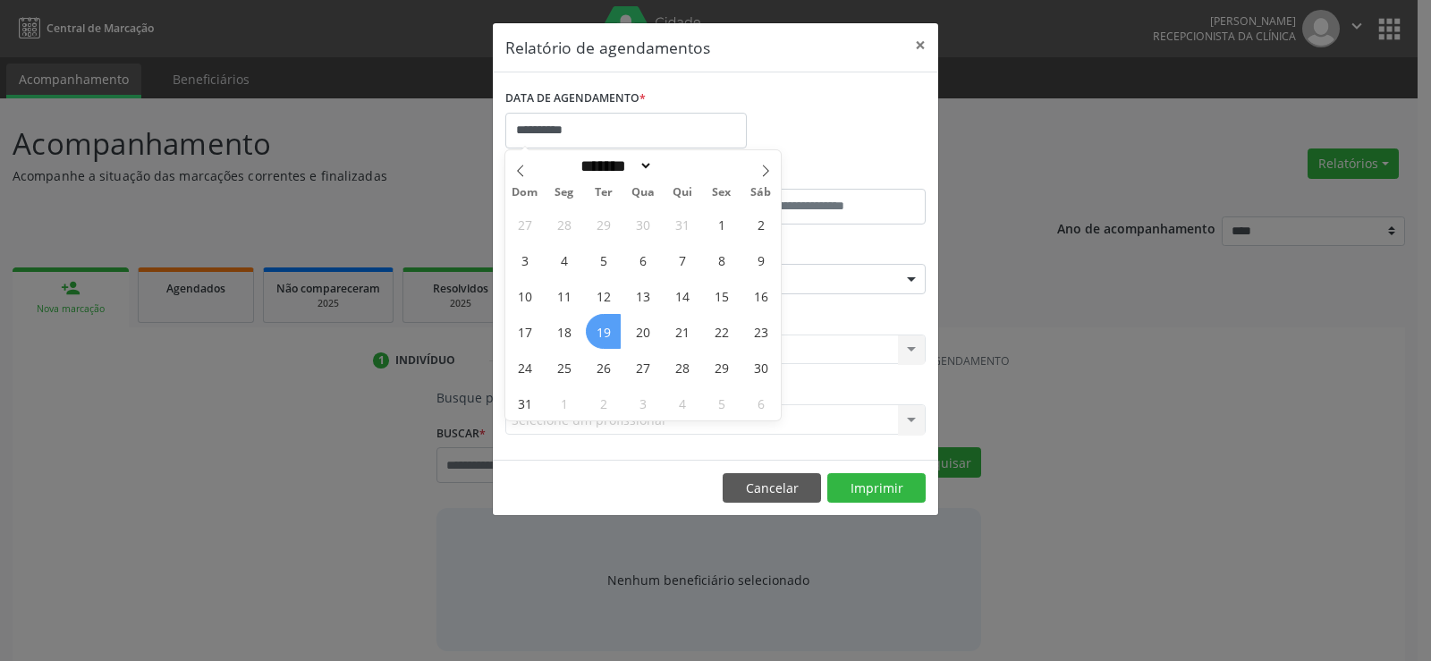
click at [609, 334] on span "19" at bounding box center [603, 331] width 35 height 35
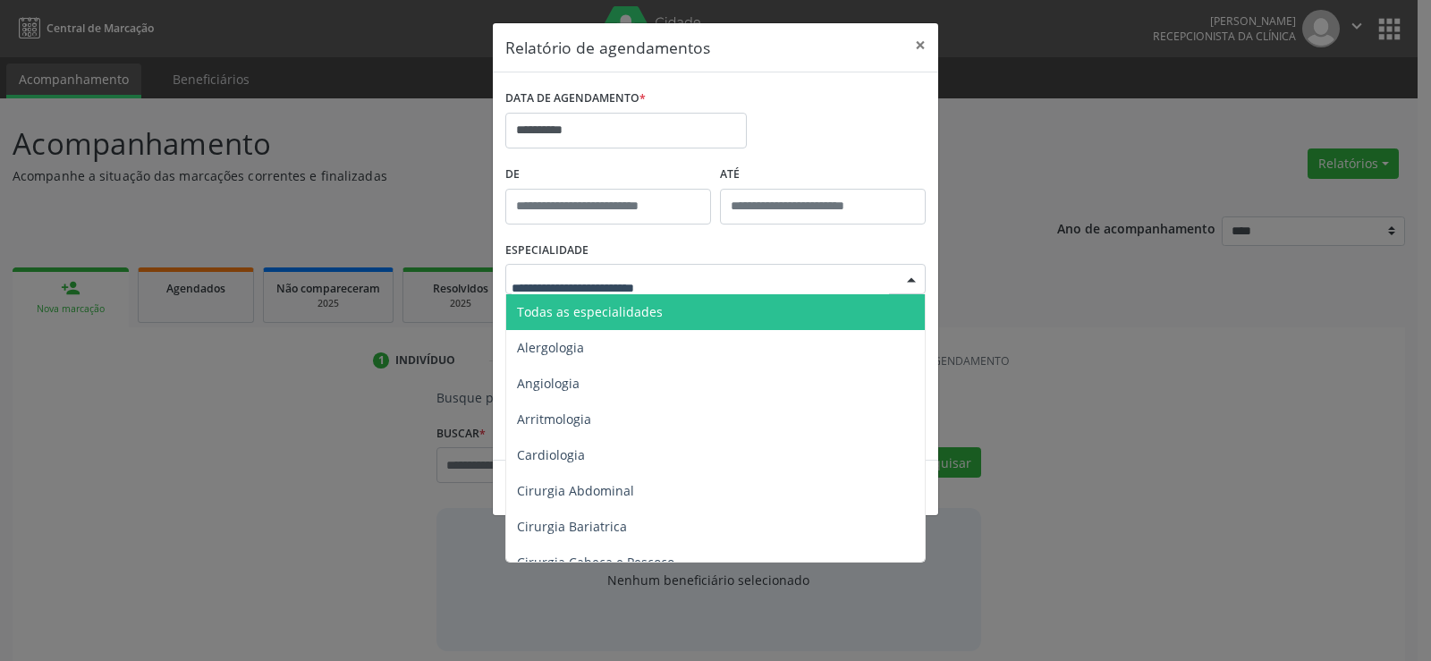
click at [621, 312] on span "Todas as especialidades" at bounding box center [590, 311] width 146 height 17
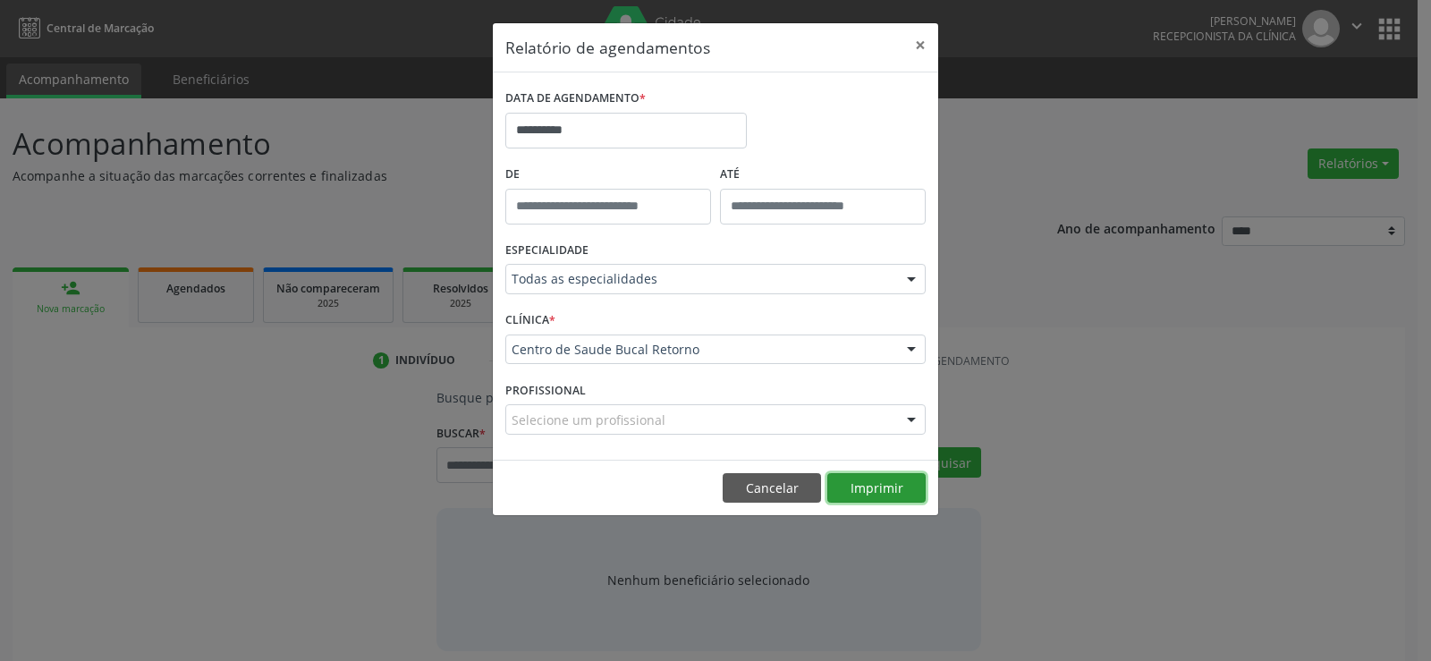
click at [854, 494] on button "Imprimir" at bounding box center [876, 488] width 98 height 30
click at [742, 483] on button "Cancelar" at bounding box center [772, 488] width 98 height 30
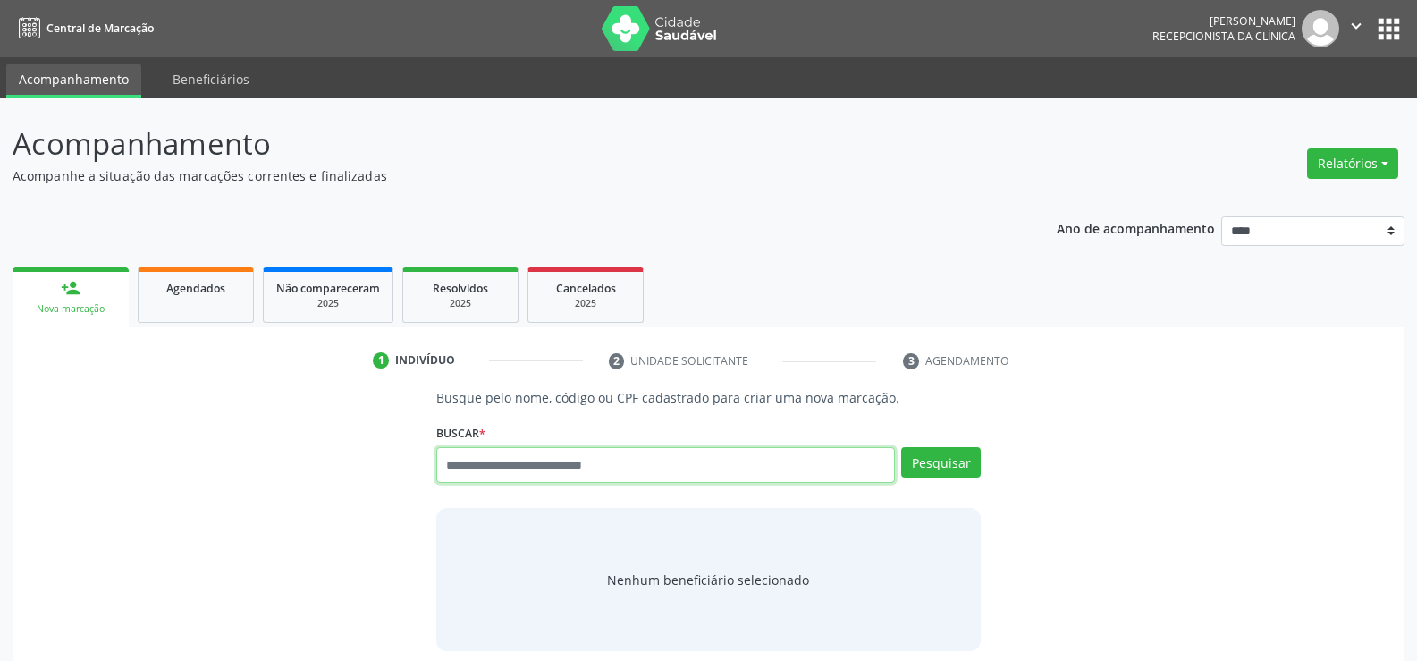
click at [738, 466] on input "text" at bounding box center [665, 465] width 459 height 36
type input "**********"
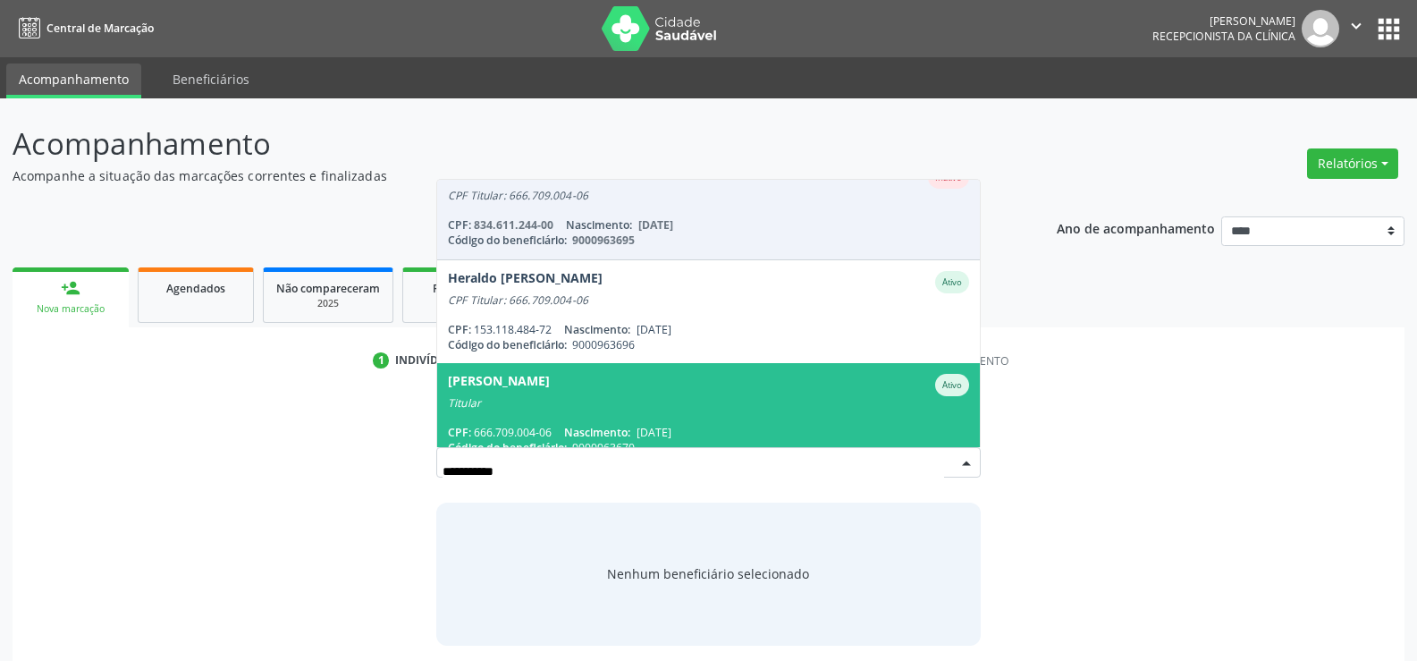
scroll to position [43, 0]
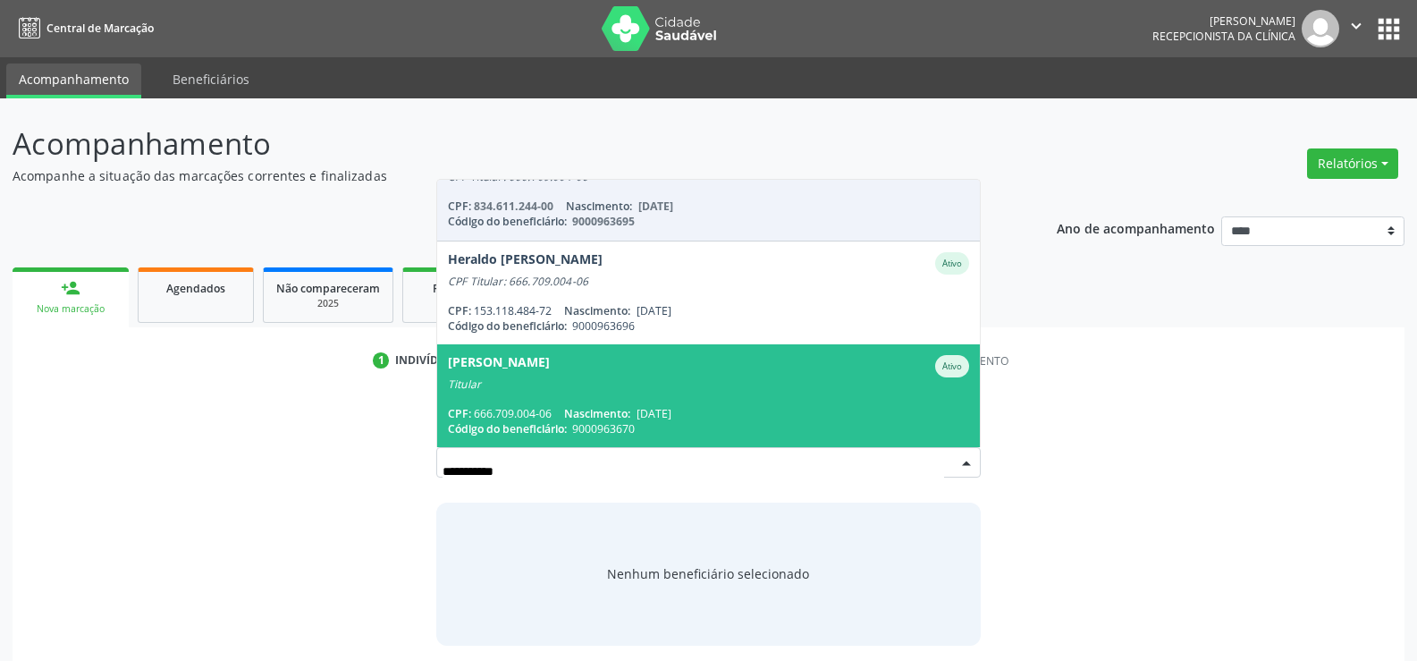
click at [694, 393] on span "Maria Cristina da Costa Ativo Titular CPF: 666.709.004-06 Nascimento: 23/01/197…" at bounding box center [708, 395] width 543 height 103
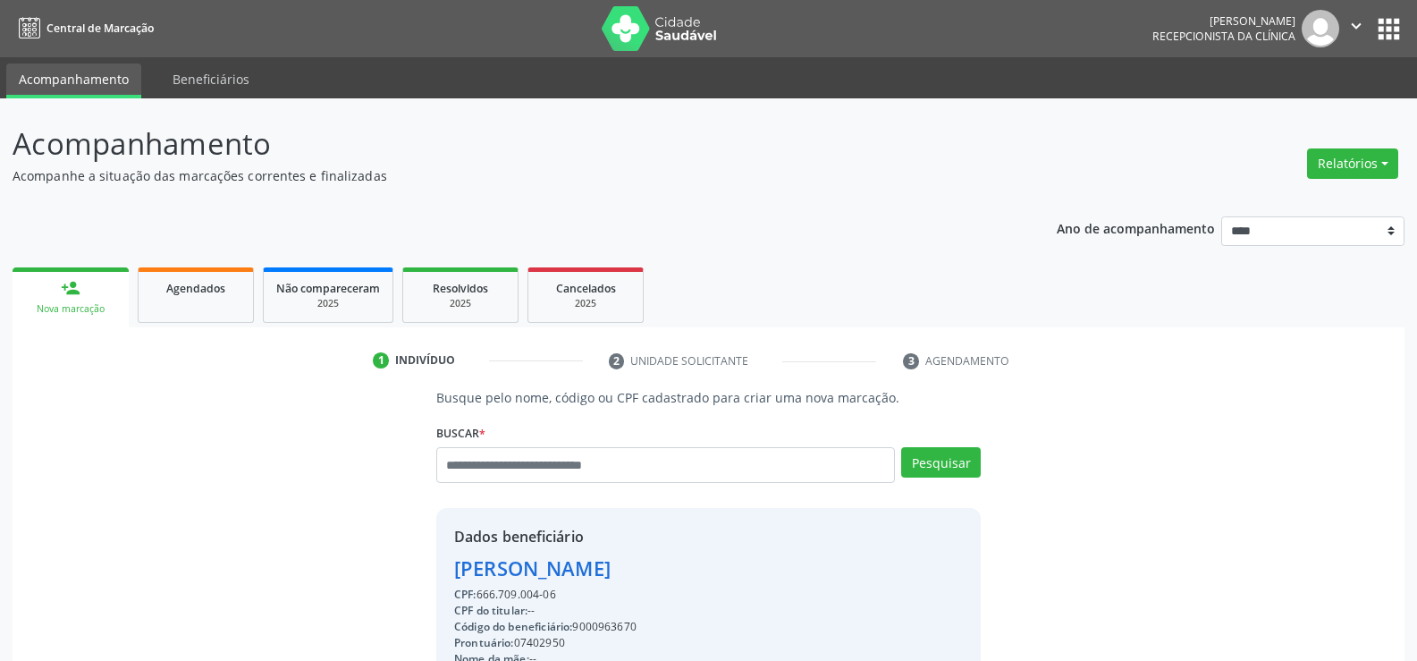
drag, startPoint x: 562, startPoint y: 588, endPoint x: 415, endPoint y: 570, distance: 147.7
click at [415, 570] on div "Busque pelo nome, código ou CPF cadastrado para criar uma nova marcação. Buscar…" at bounding box center [708, 619] width 1367 height 463
copy div "Maria Cristina da Costa CPF: 666.709.004-06"
click at [1324, 181] on div "Relatórios Agendamentos Procedimentos realizados" at bounding box center [1353, 163] width 104 height 43
click at [1336, 165] on button "Relatórios" at bounding box center [1352, 163] width 91 height 30
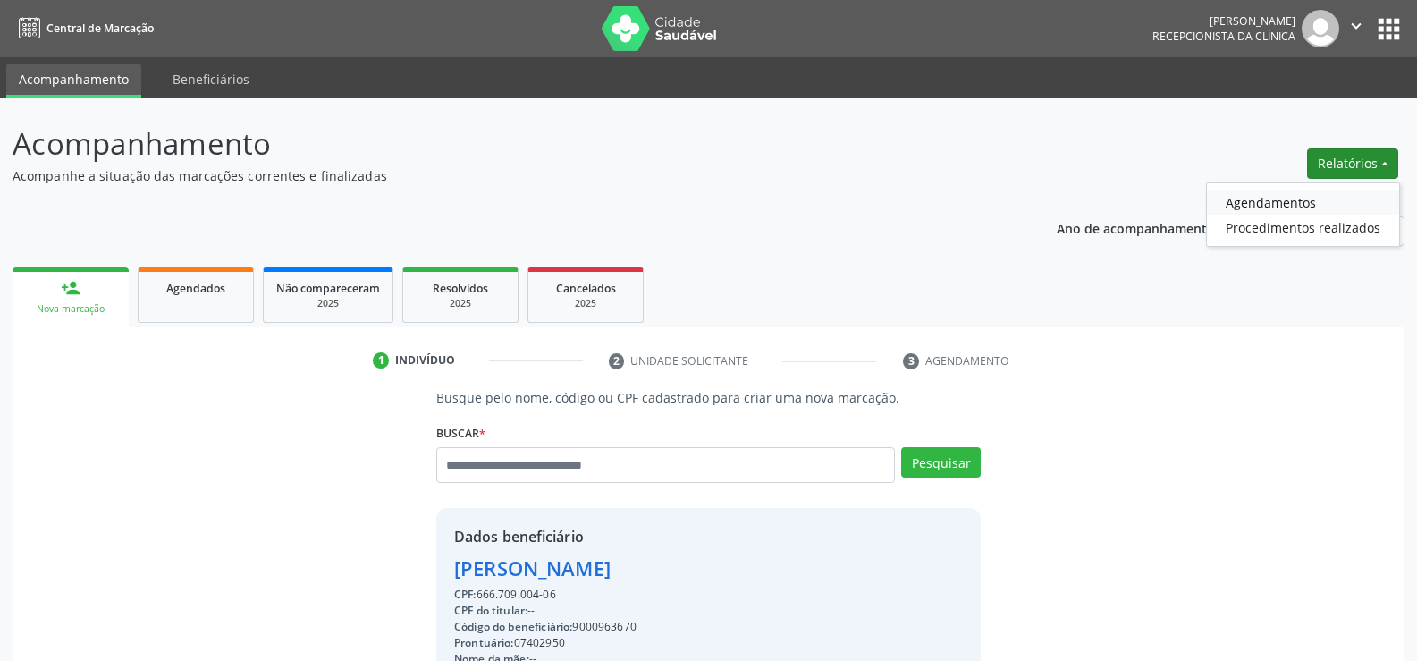
click at [1306, 207] on link "Agendamentos" at bounding box center [1303, 202] width 192 height 25
select select "*"
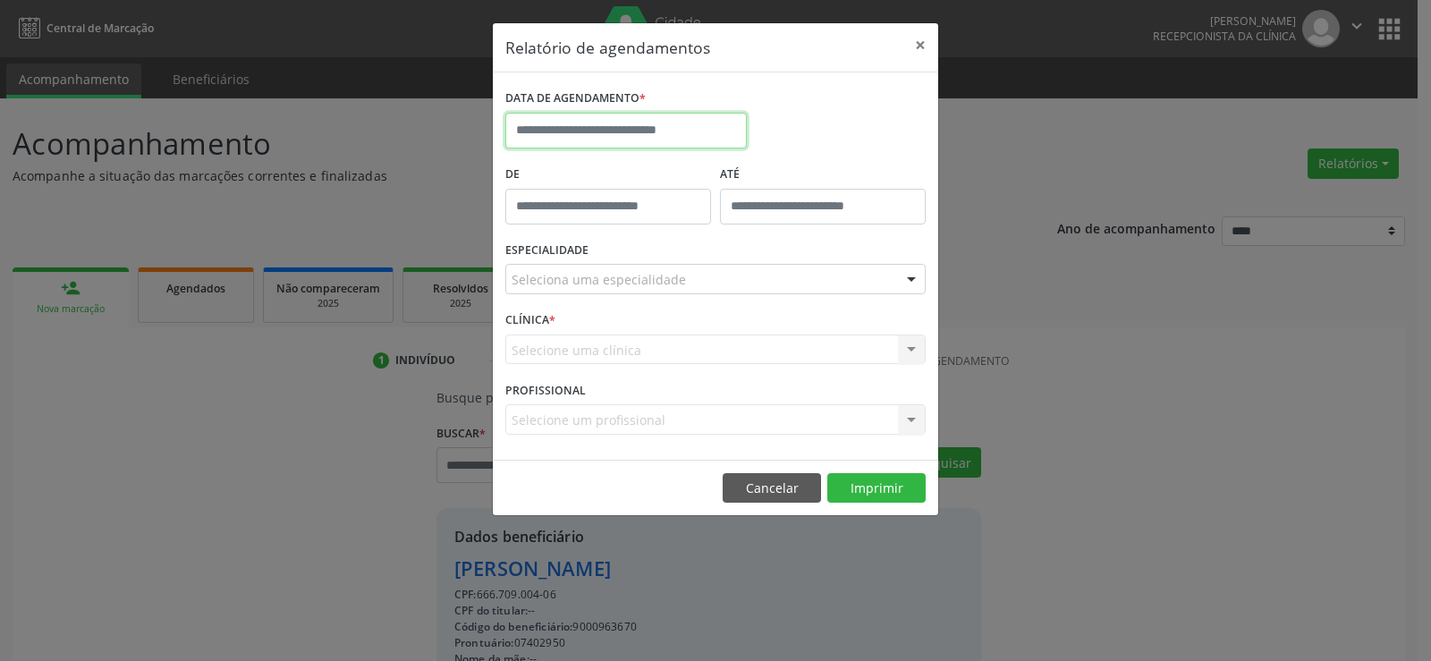
click at [662, 132] on input "text" at bounding box center [625, 131] width 241 height 36
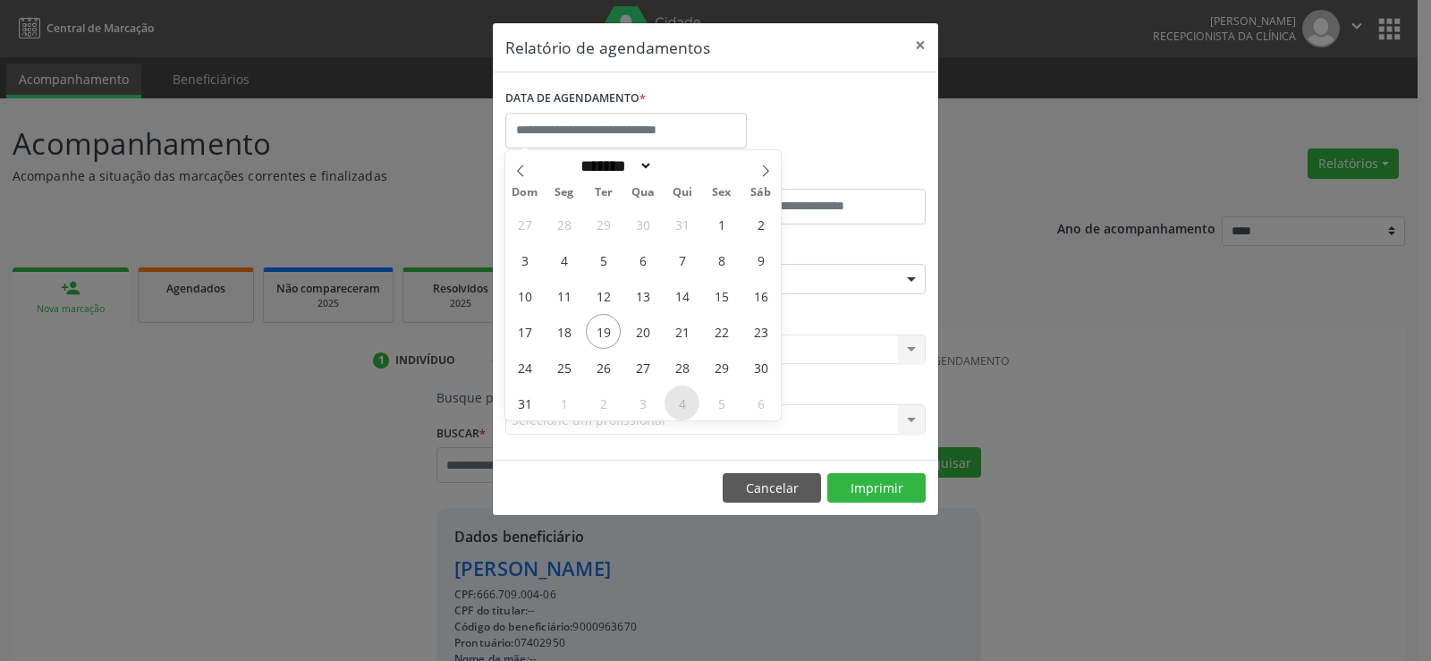
click at [687, 403] on span "4" at bounding box center [681, 402] width 35 height 35
type input "**********"
click at [687, 403] on span "4" at bounding box center [681, 402] width 35 height 35
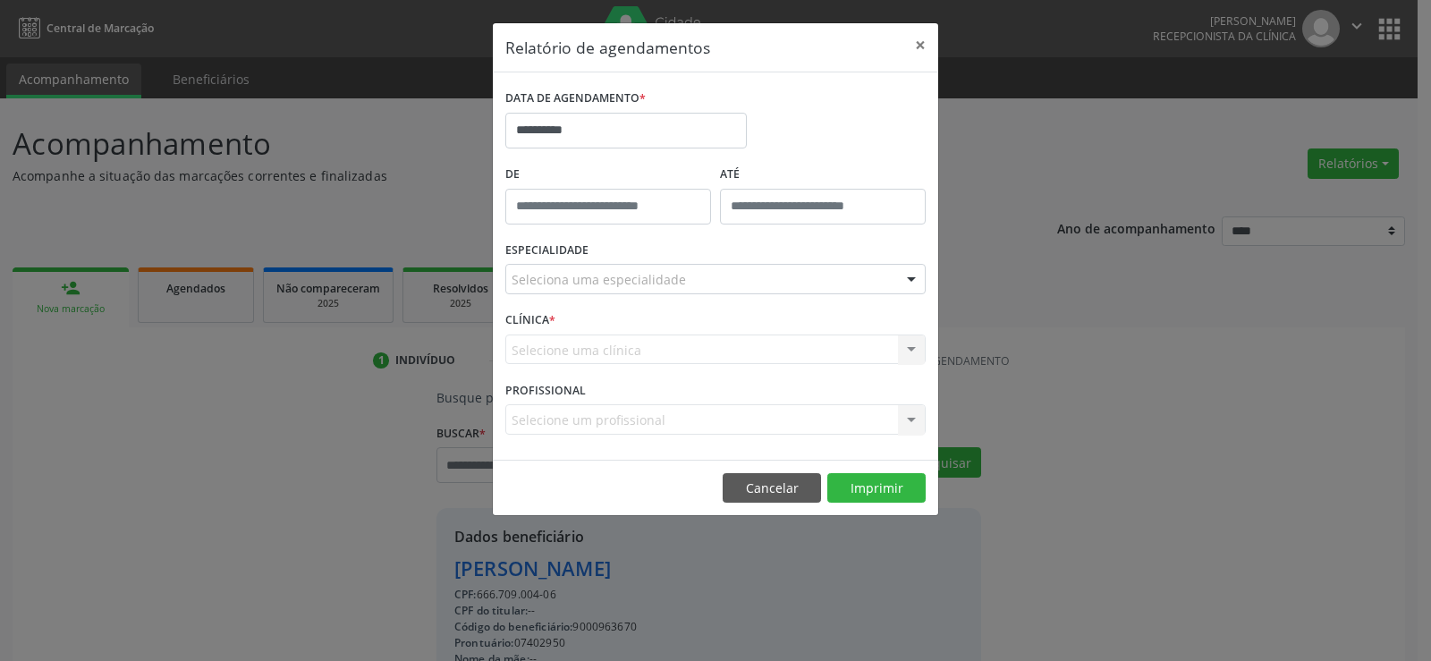
click at [687, 403] on div "PROFISSIONAL Selecione um profissional Nenhum resultado encontrado para: " " Nã…" at bounding box center [715, 411] width 429 height 70
click at [682, 273] on div "Seleciona uma especialidade" at bounding box center [715, 279] width 420 height 30
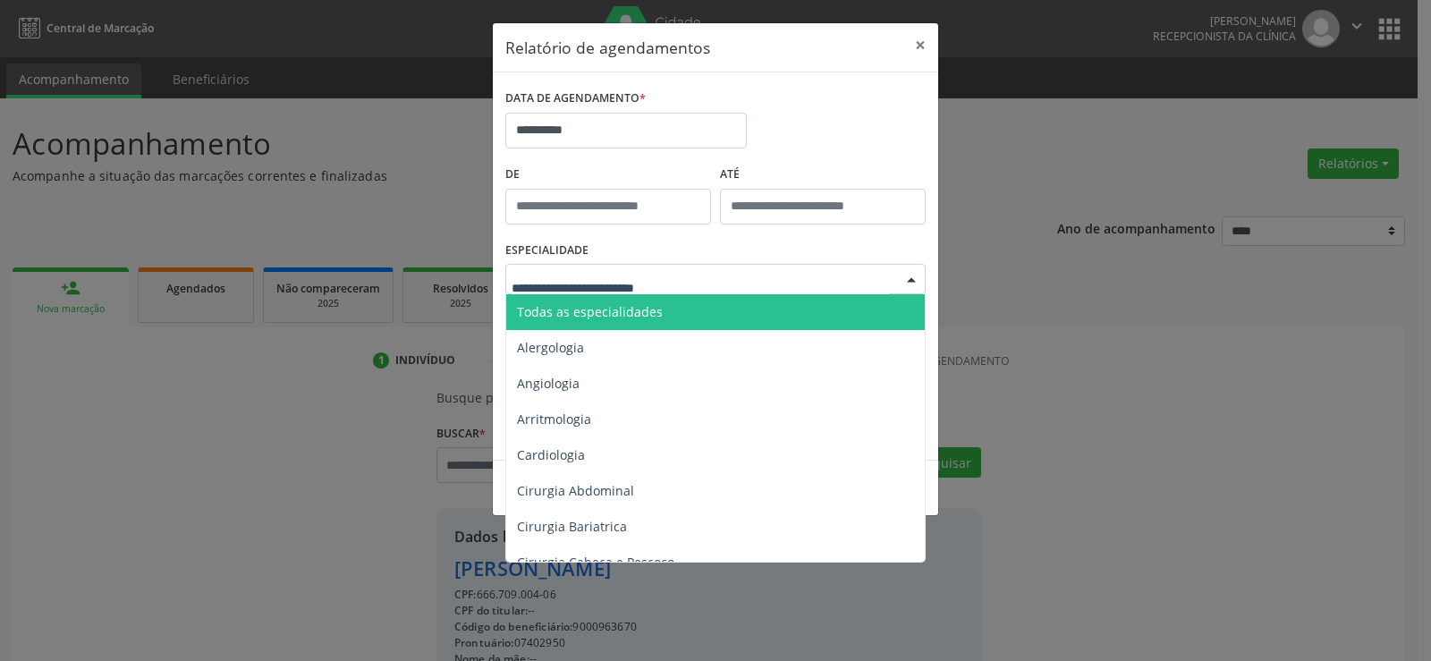
click at [681, 318] on span "Todas as especialidades" at bounding box center [716, 312] width 421 height 36
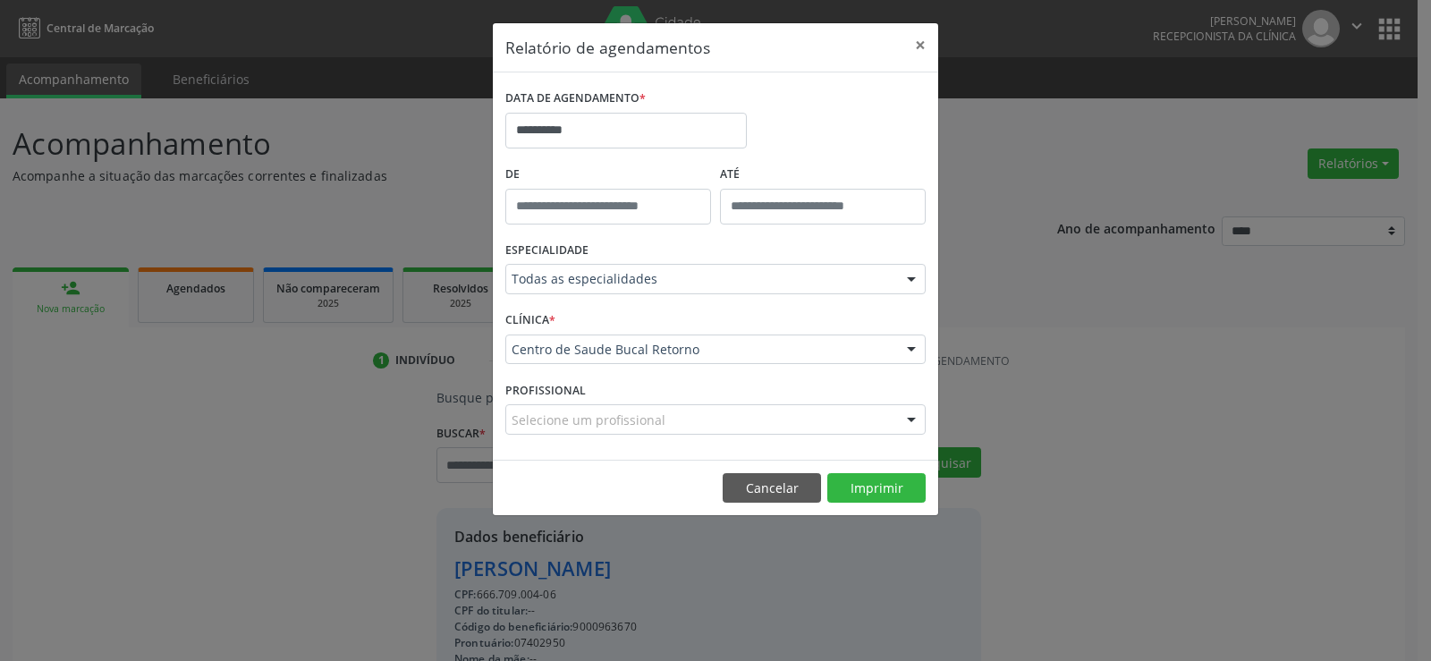
click at [867, 505] on footer "Cancelar Imprimir" at bounding box center [715, 488] width 445 height 56
click at [876, 498] on button "Imprimir" at bounding box center [876, 488] width 98 height 30
click at [750, 499] on button "Cancelar" at bounding box center [772, 488] width 98 height 30
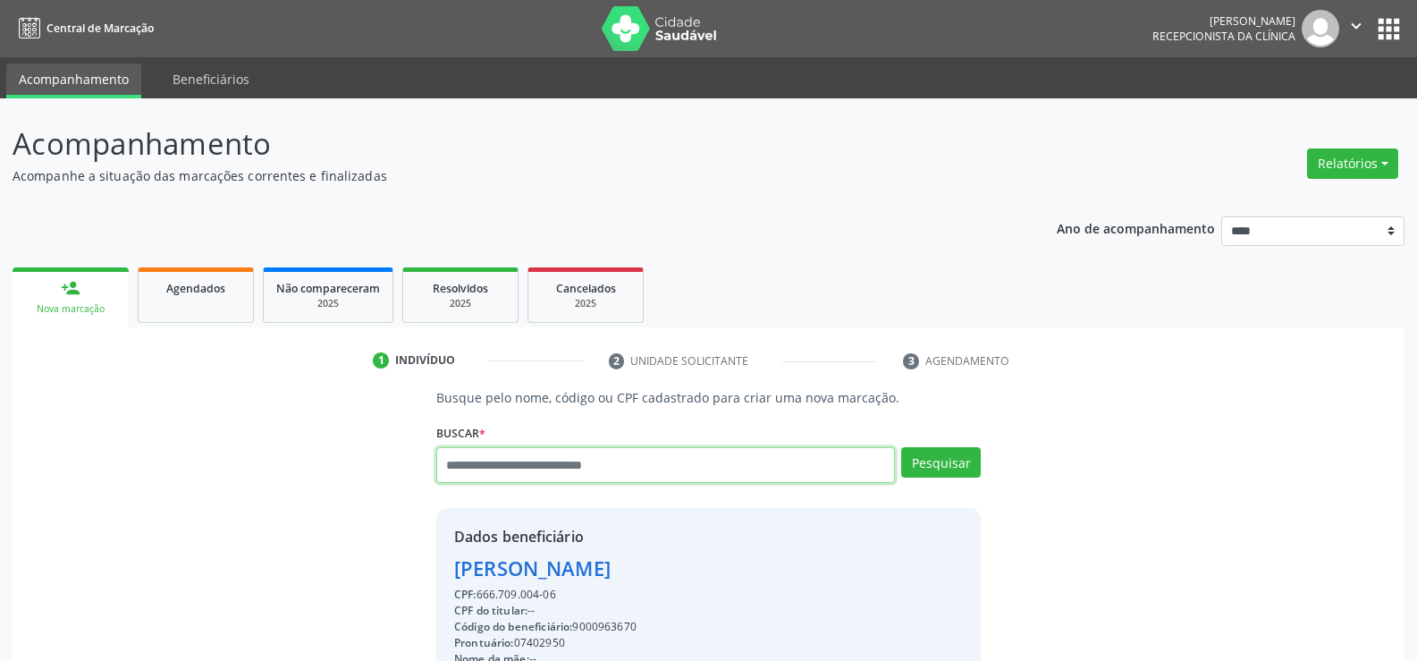
click at [537, 461] on input "text" at bounding box center [665, 465] width 459 height 36
type input "**********"
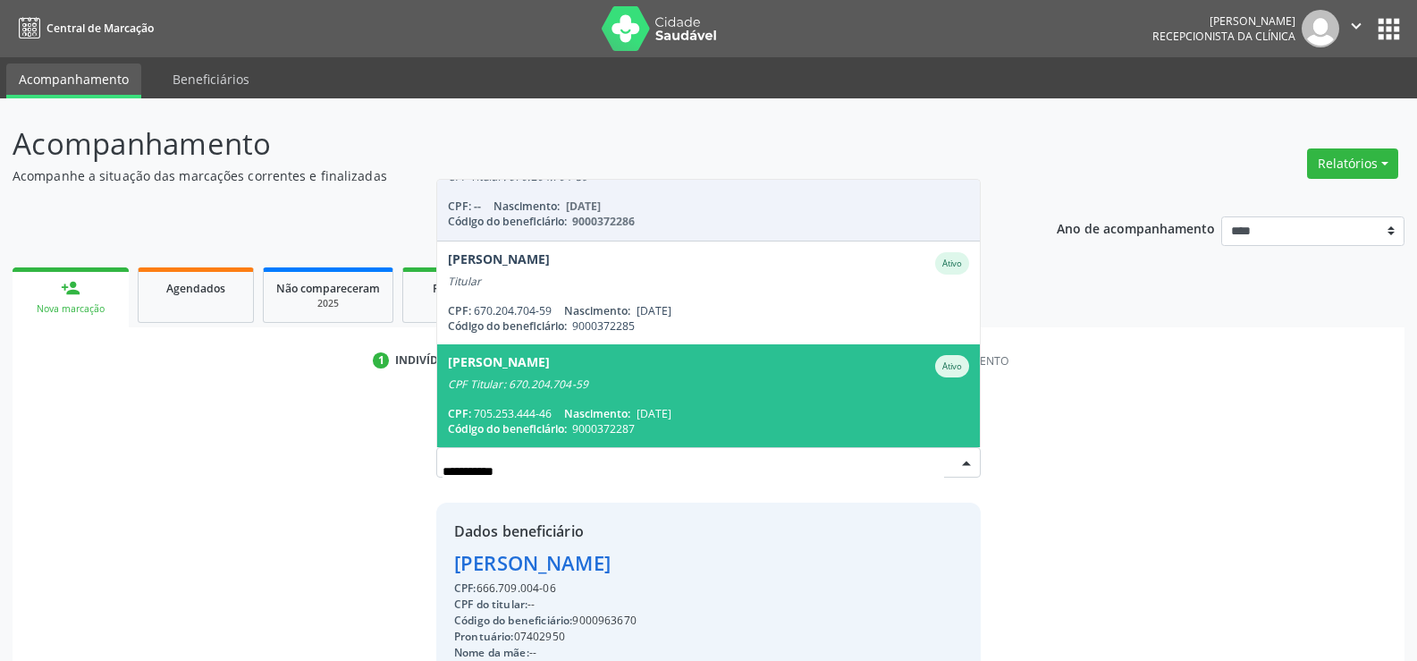
click at [550, 375] on div "Vanessa Silva de Oliveira" at bounding box center [499, 366] width 102 height 22
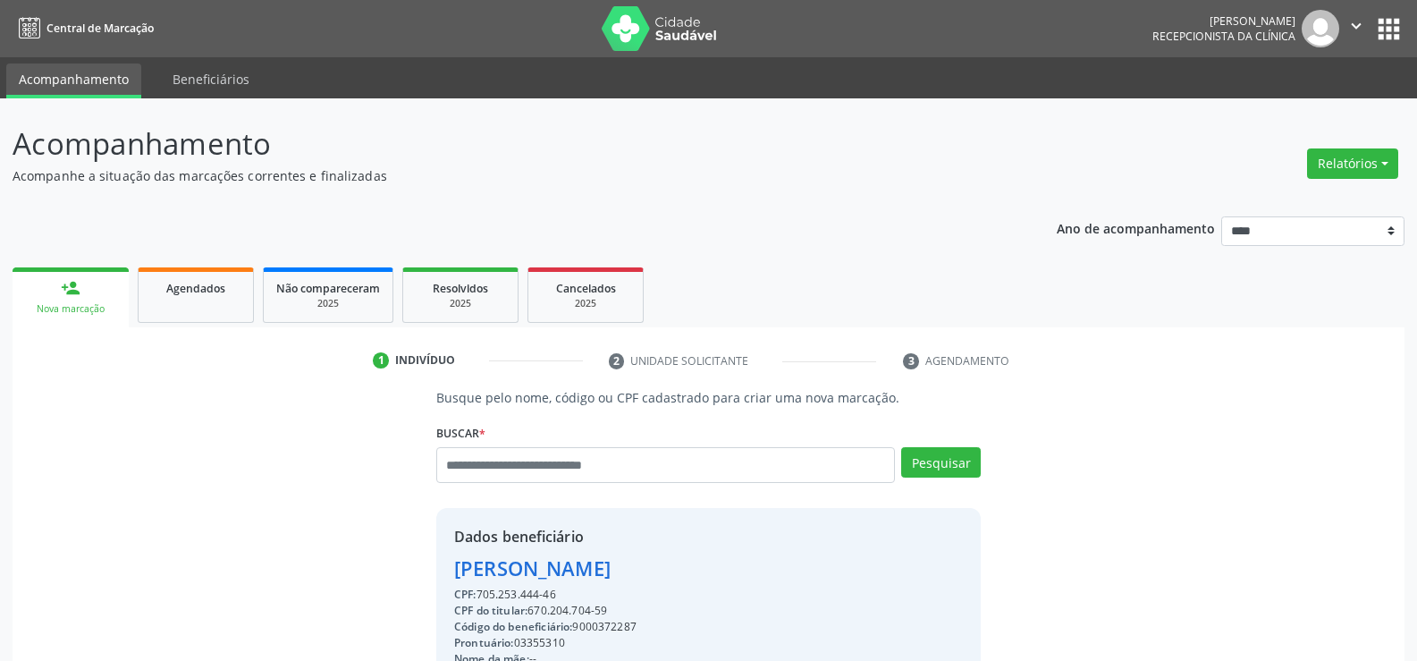
drag, startPoint x: 529, startPoint y: 609, endPoint x: 638, endPoint y: 611, distance: 109.1
click at [638, 611] on div "CPF do titular: 670.204.704-59" at bounding box center [566, 611] width 225 height 16
click at [1323, 172] on button "Relatórios" at bounding box center [1352, 163] width 91 height 30
click at [1298, 205] on link "Agendamentos" at bounding box center [1303, 202] width 192 height 25
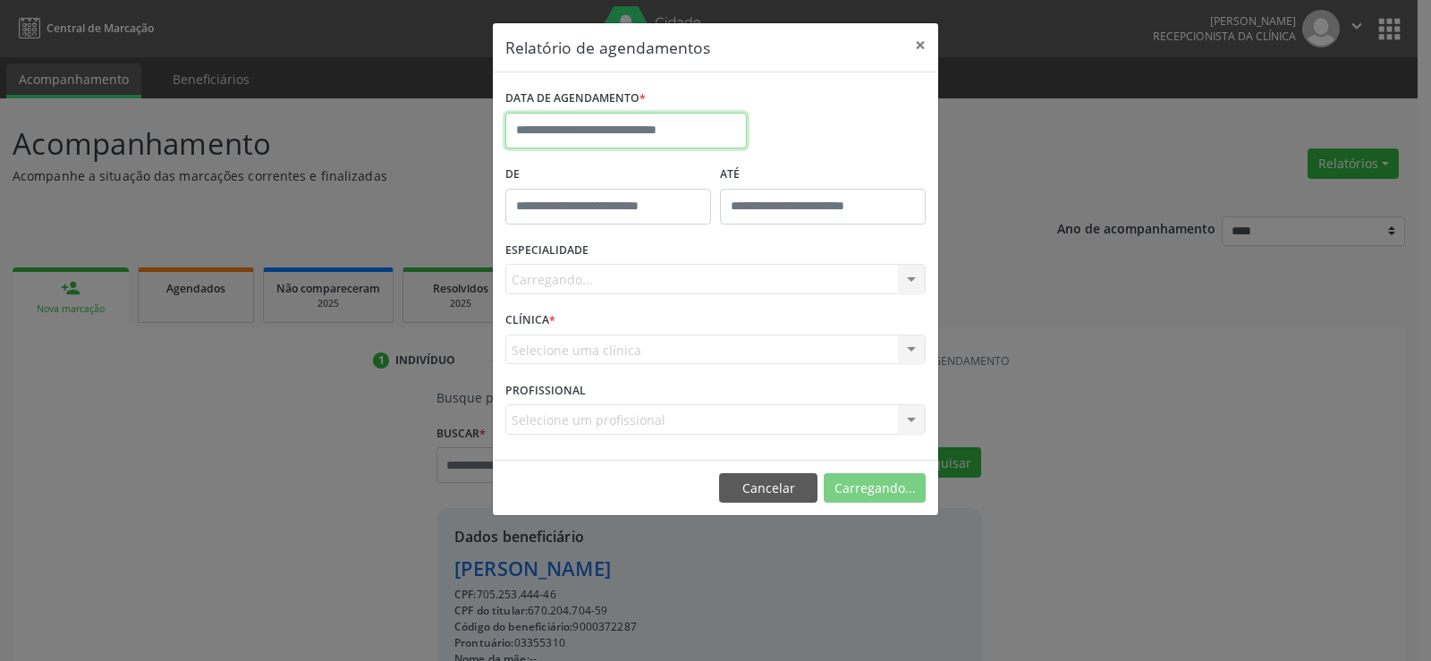
click at [647, 136] on input "text" at bounding box center [625, 131] width 241 height 36
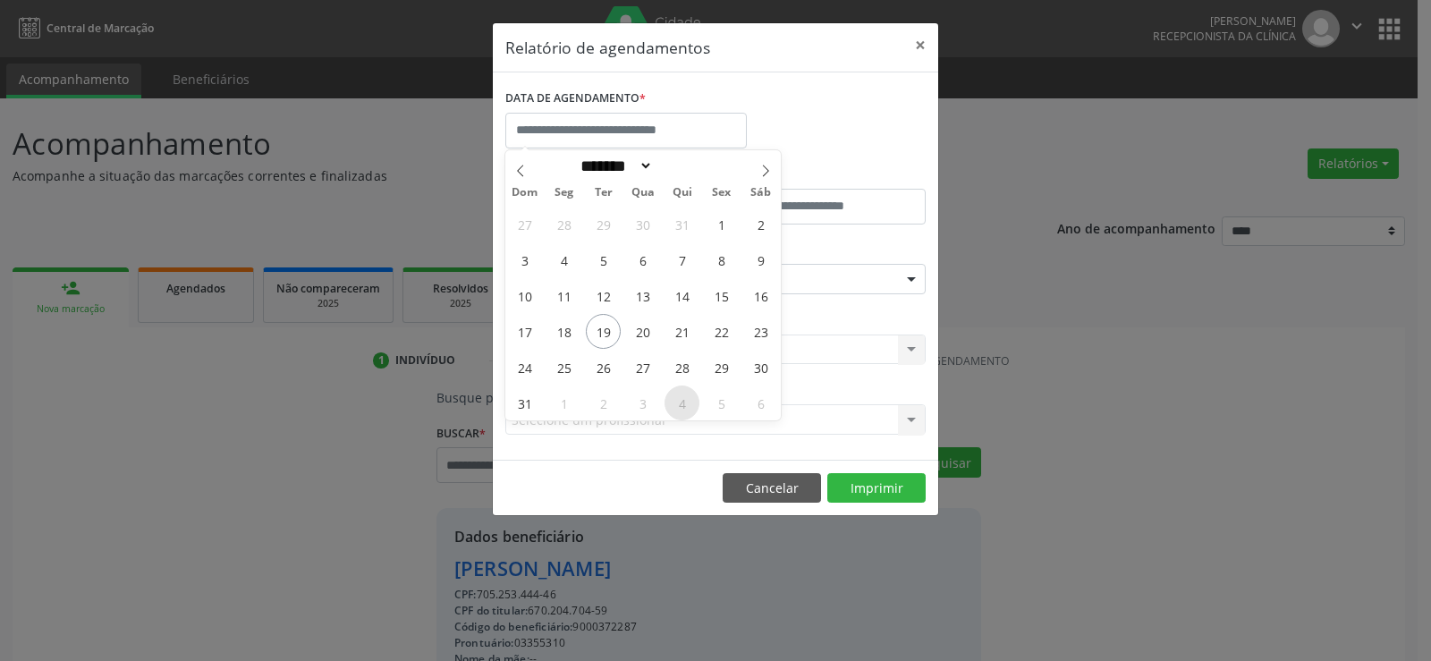
click at [689, 405] on span "4" at bounding box center [681, 402] width 35 height 35
type input "**********"
click at [689, 405] on span "4" at bounding box center [681, 402] width 35 height 35
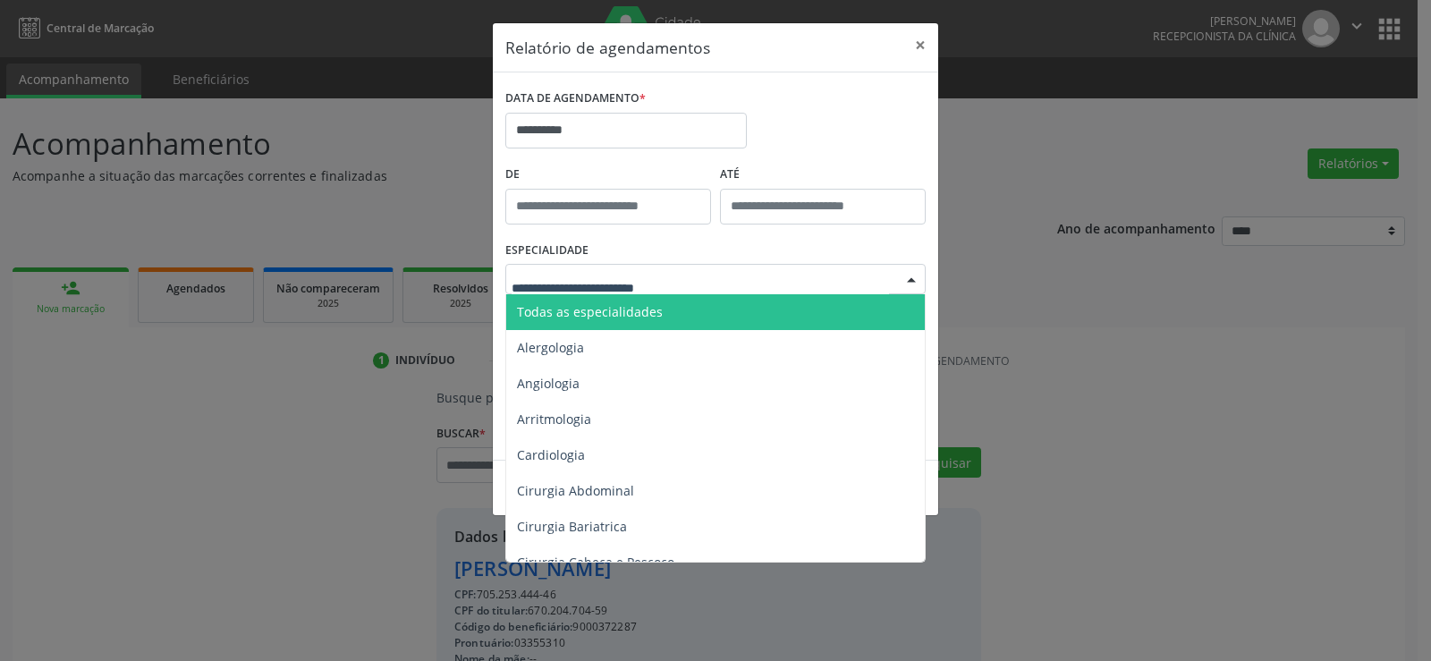
click at [662, 317] on span "Todas as especialidades" at bounding box center [716, 312] width 421 height 36
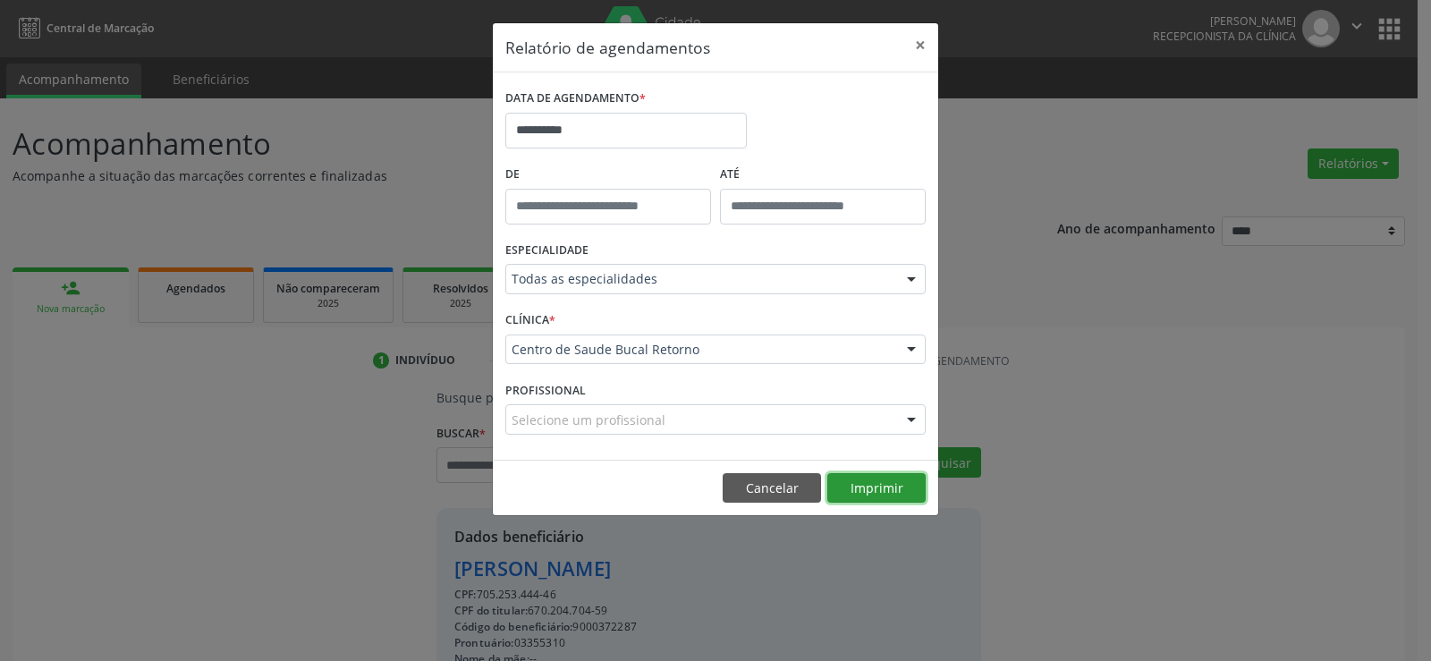
click at [889, 482] on button "Imprimir" at bounding box center [876, 488] width 98 height 30
click at [788, 485] on button "Cancelar" at bounding box center [772, 488] width 98 height 30
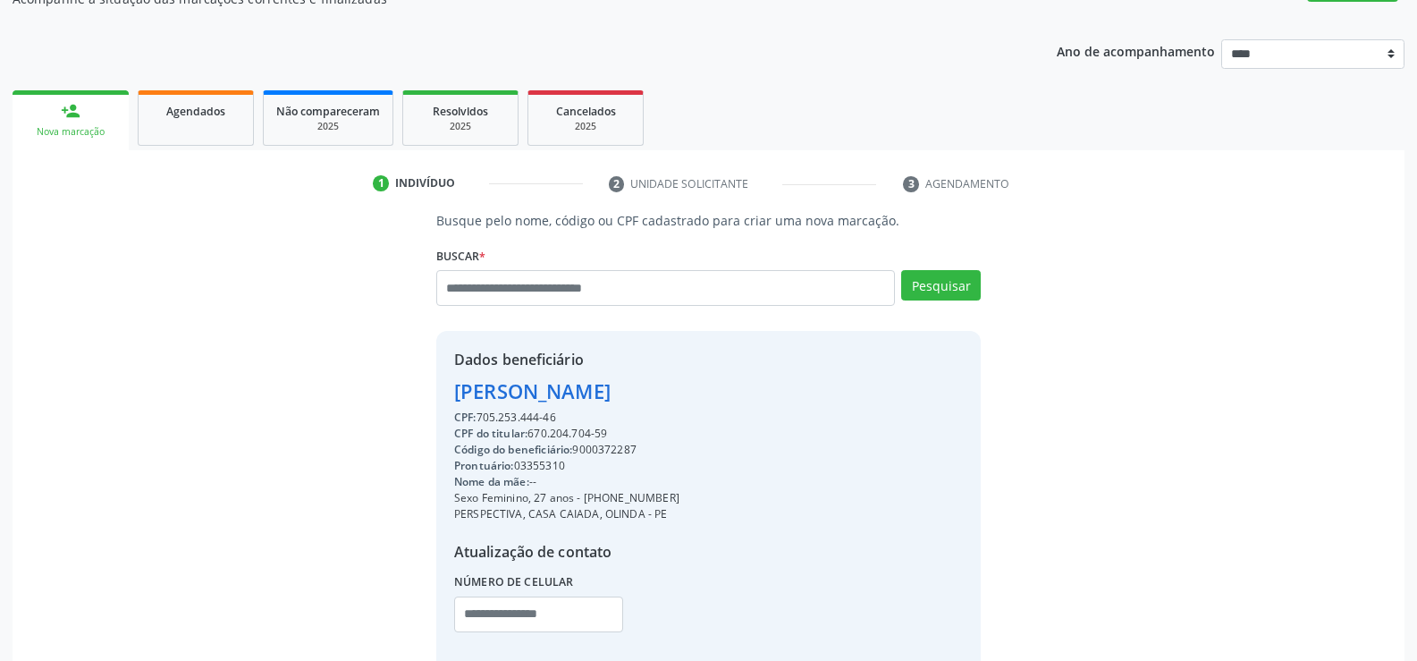
scroll to position [179, 0]
drag, startPoint x: 530, startPoint y: 431, endPoint x: 636, endPoint y: 438, distance: 105.8
click at [636, 438] on div "CPF do titular: 670.204.704-59" at bounding box center [566, 432] width 225 height 16
copy div "670.204.704-59"
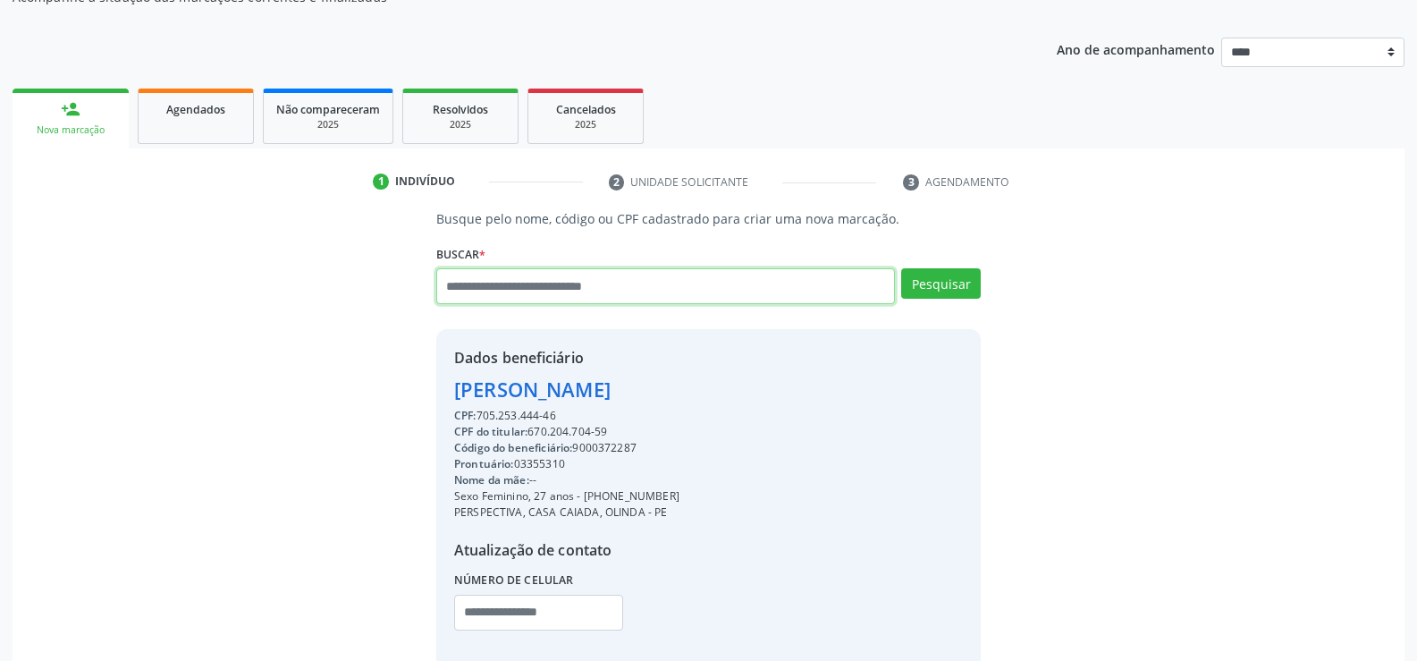
click at [501, 276] on input "text" at bounding box center [665, 286] width 459 height 36
paste input "**********"
type input "**********"
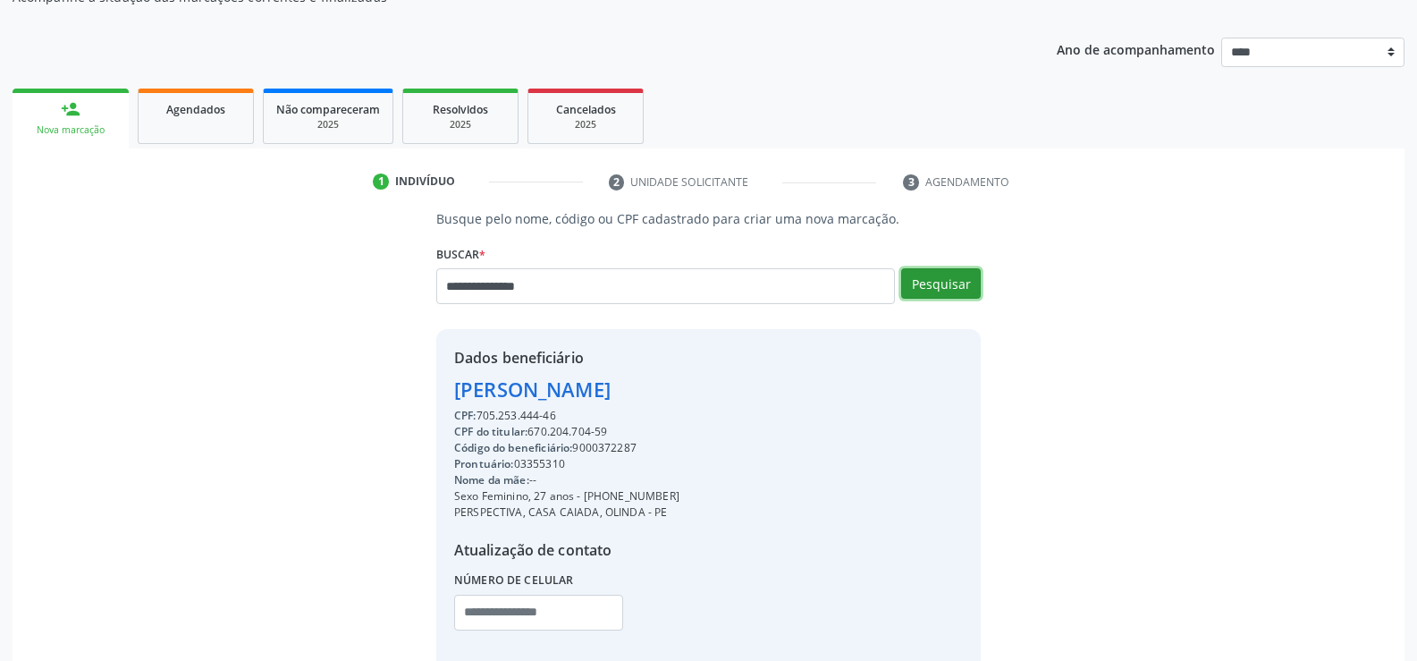
click at [958, 291] on button "Pesquisar" at bounding box center [941, 283] width 80 height 30
type input "**********"
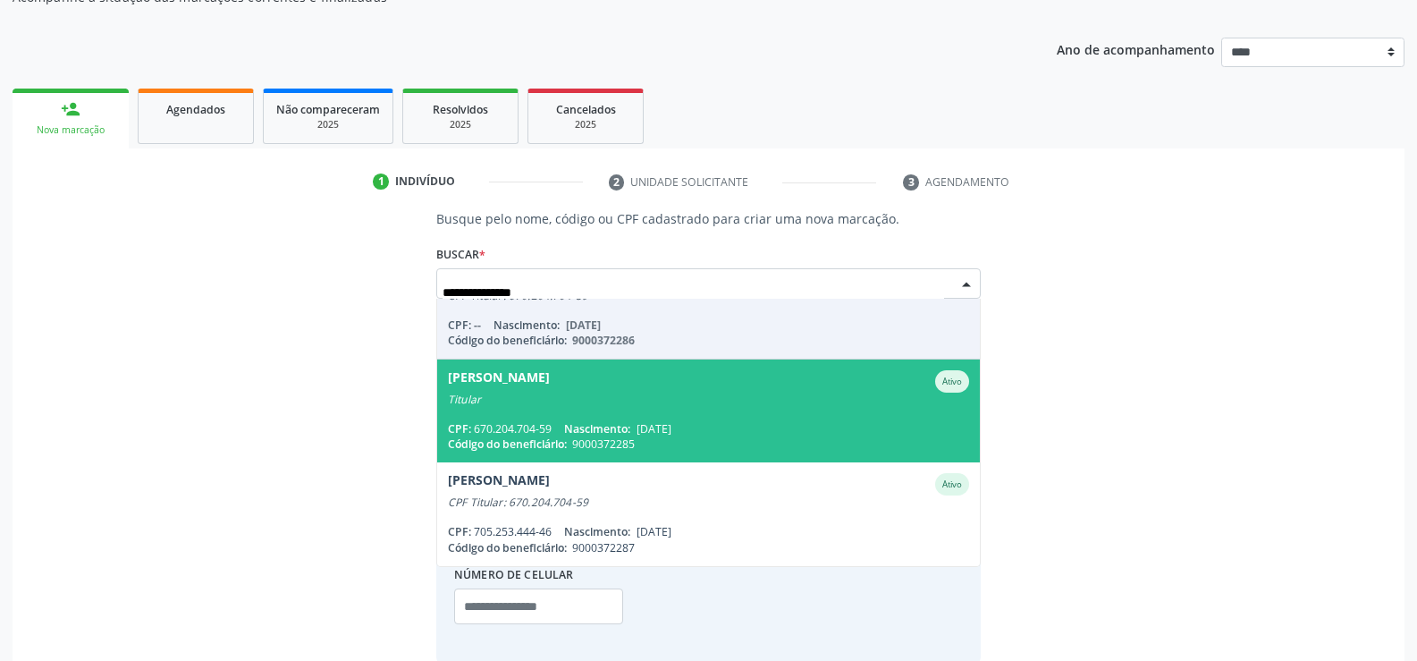
click at [571, 415] on span "Sandra Simone Silva de Oliveira Ativo Titular CPF: 670.204.704-59 Nascimento: 1…" at bounding box center [708, 410] width 543 height 103
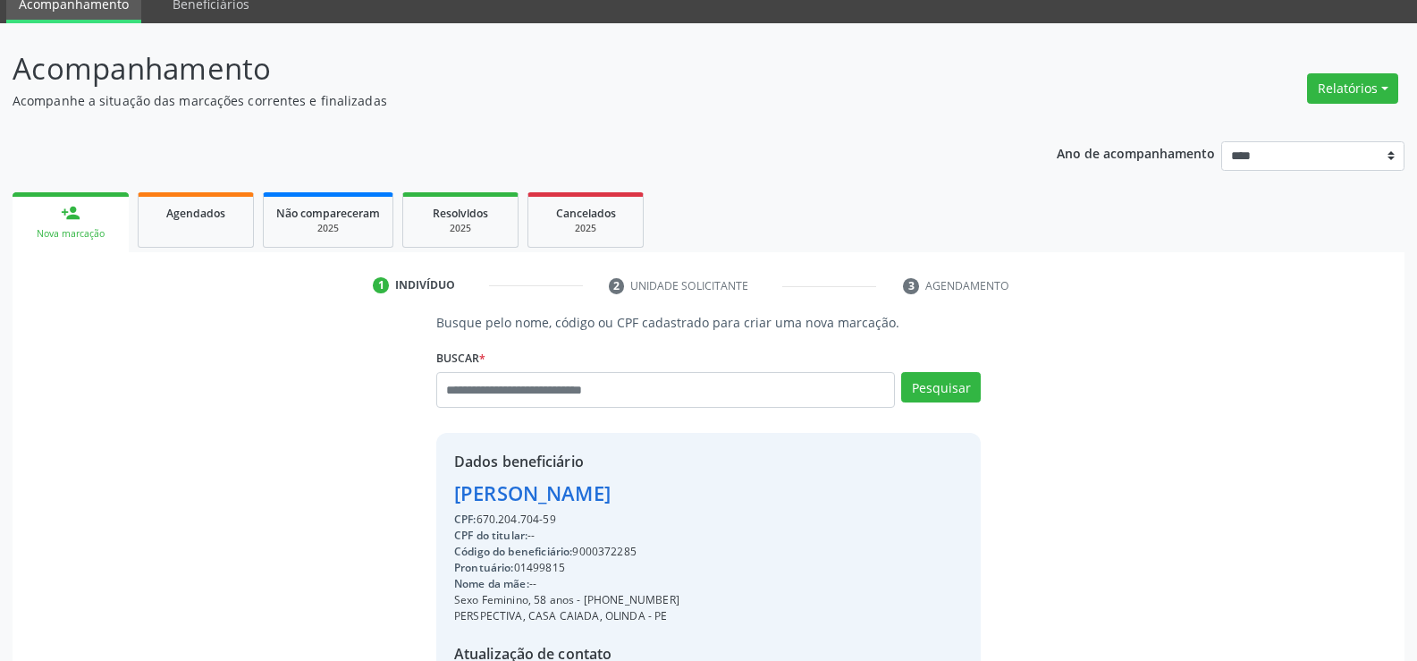
scroll to position [0, 0]
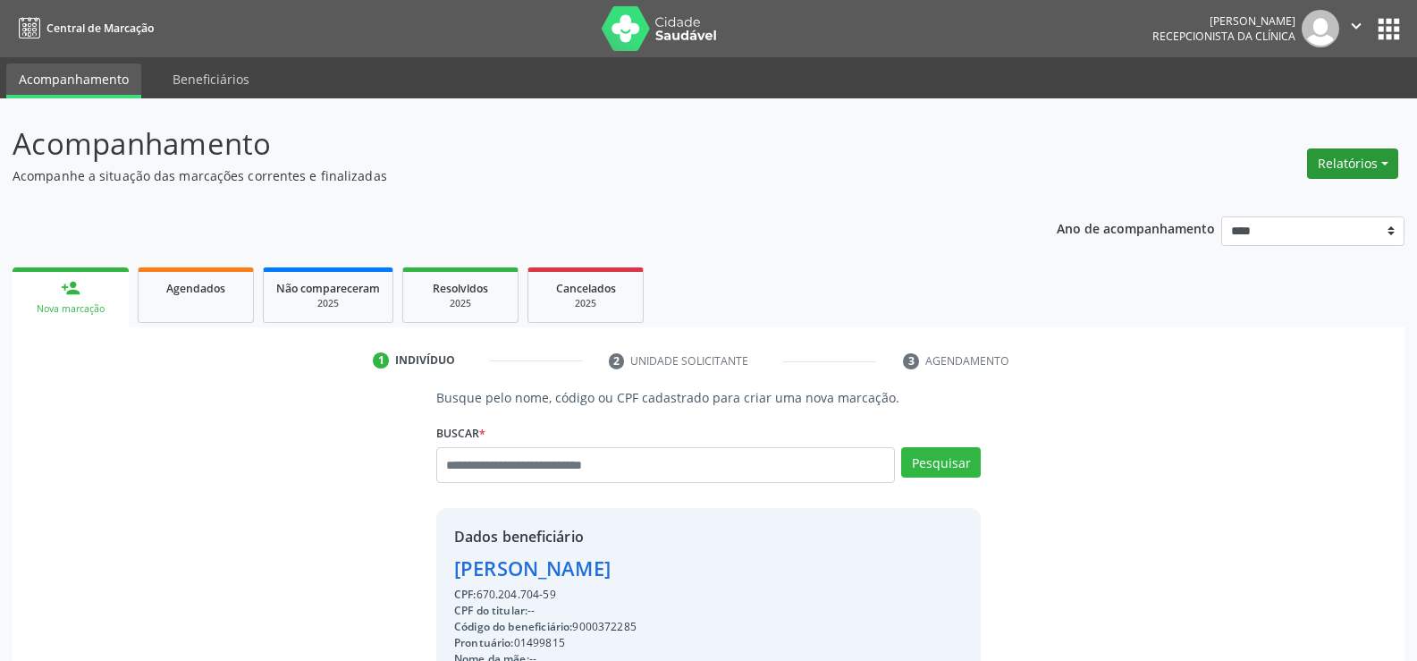
click at [1373, 162] on button "Relatórios" at bounding box center [1352, 163] width 91 height 30
click at [1328, 201] on link "Agendamentos" at bounding box center [1303, 202] width 192 height 25
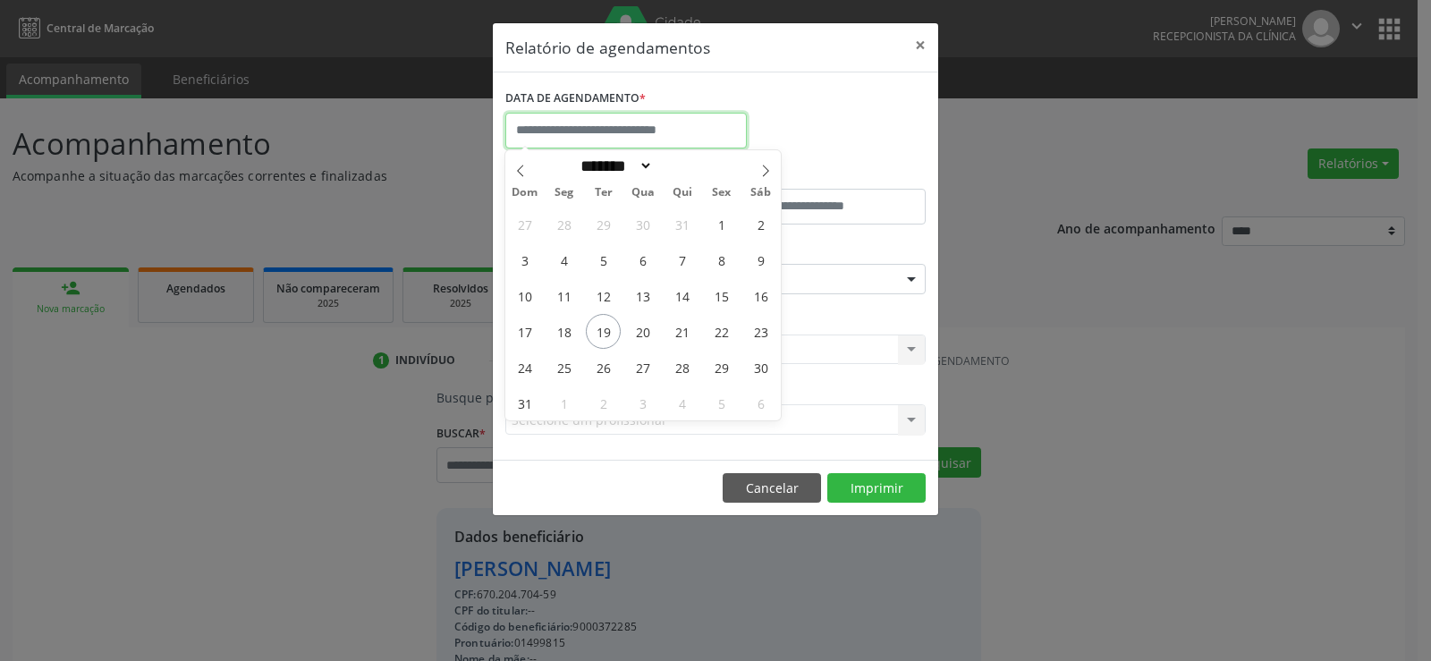
click at [577, 144] on input "text" at bounding box center [625, 131] width 241 height 36
click at [771, 170] on icon at bounding box center [765, 171] width 13 height 13
select select "*"
click at [643, 408] on span "8" at bounding box center [642, 402] width 35 height 35
type input "**********"
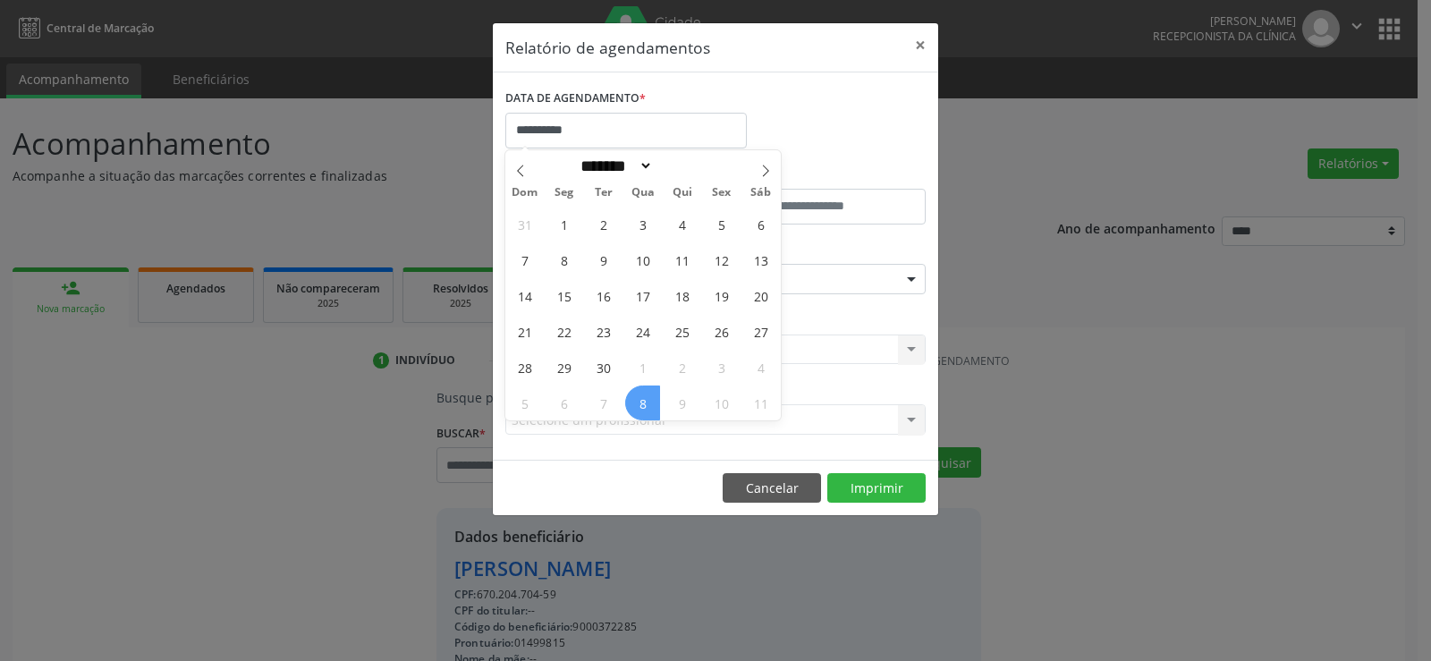
click at [643, 408] on span "8" at bounding box center [642, 402] width 35 height 35
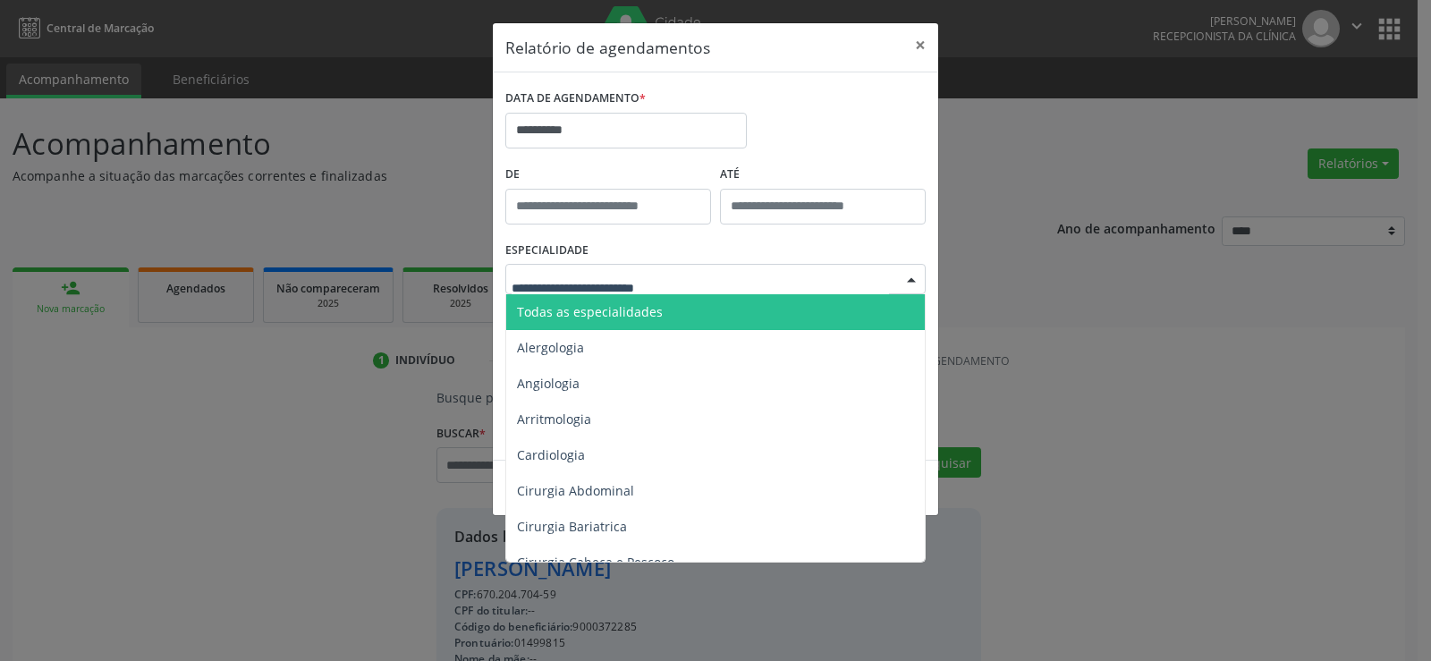
click at [641, 311] on span "Todas as especialidades" at bounding box center [590, 311] width 146 height 17
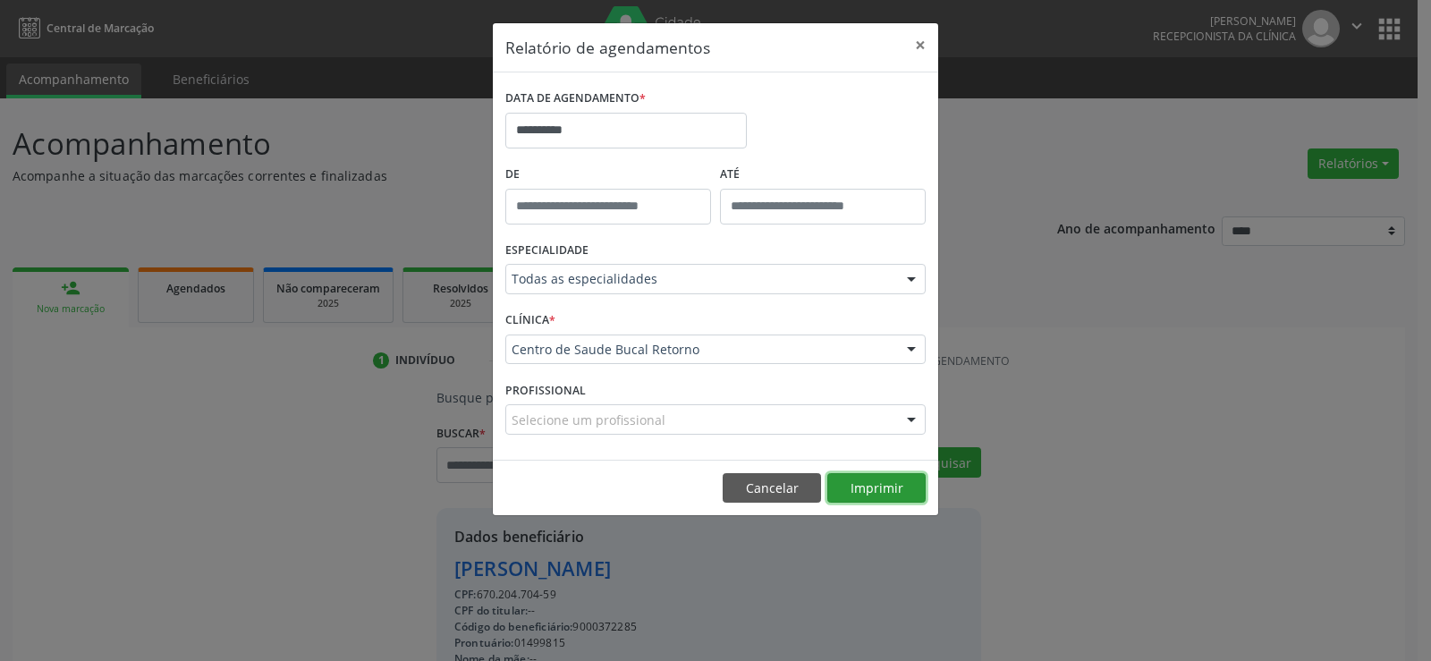
click at [868, 492] on button "Imprimir" at bounding box center [876, 488] width 98 height 30
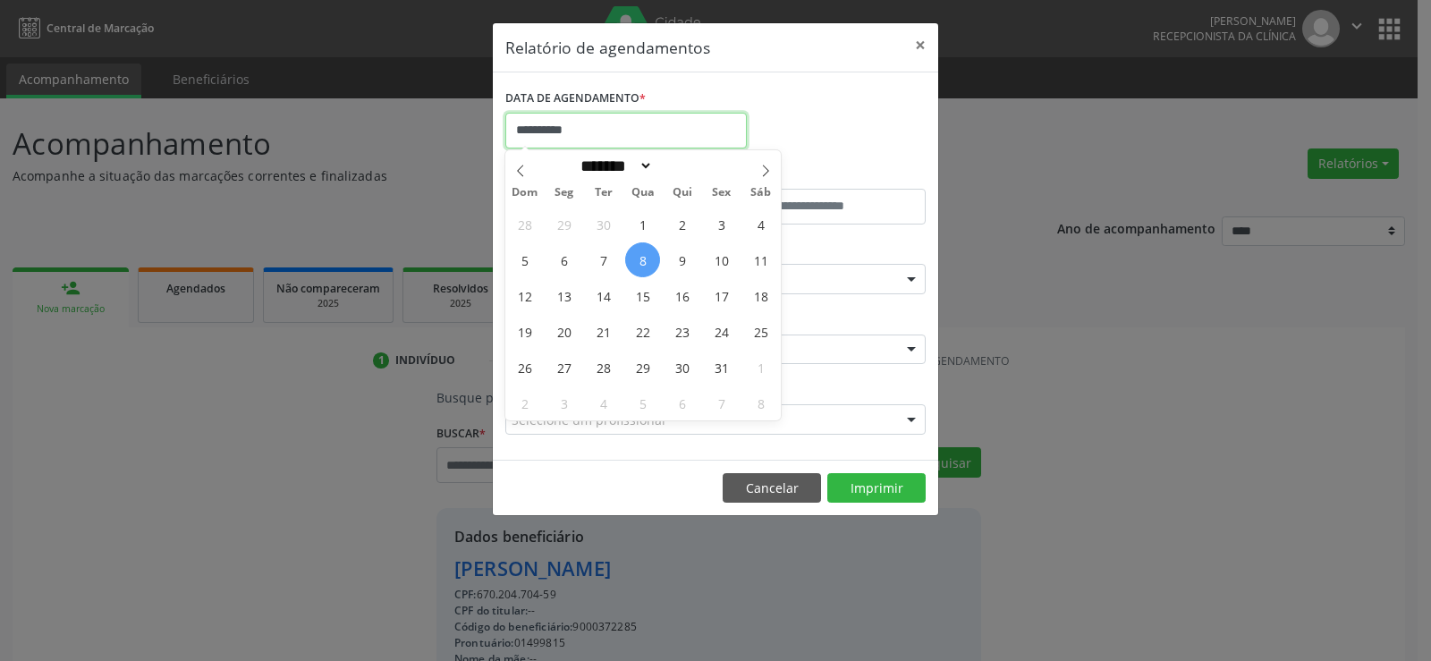
click at [547, 146] on body "Central de Marcação Andressa Karina do Nascimento Gerra Recepcionista da clínic…" at bounding box center [715, 330] width 1431 height 661
click at [516, 165] on icon at bounding box center [520, 171] width 13 height 13
select select "*"
click at [575, 257] on span "8" at bounding box center [563, 259] width 35 height 35
type input "**********"
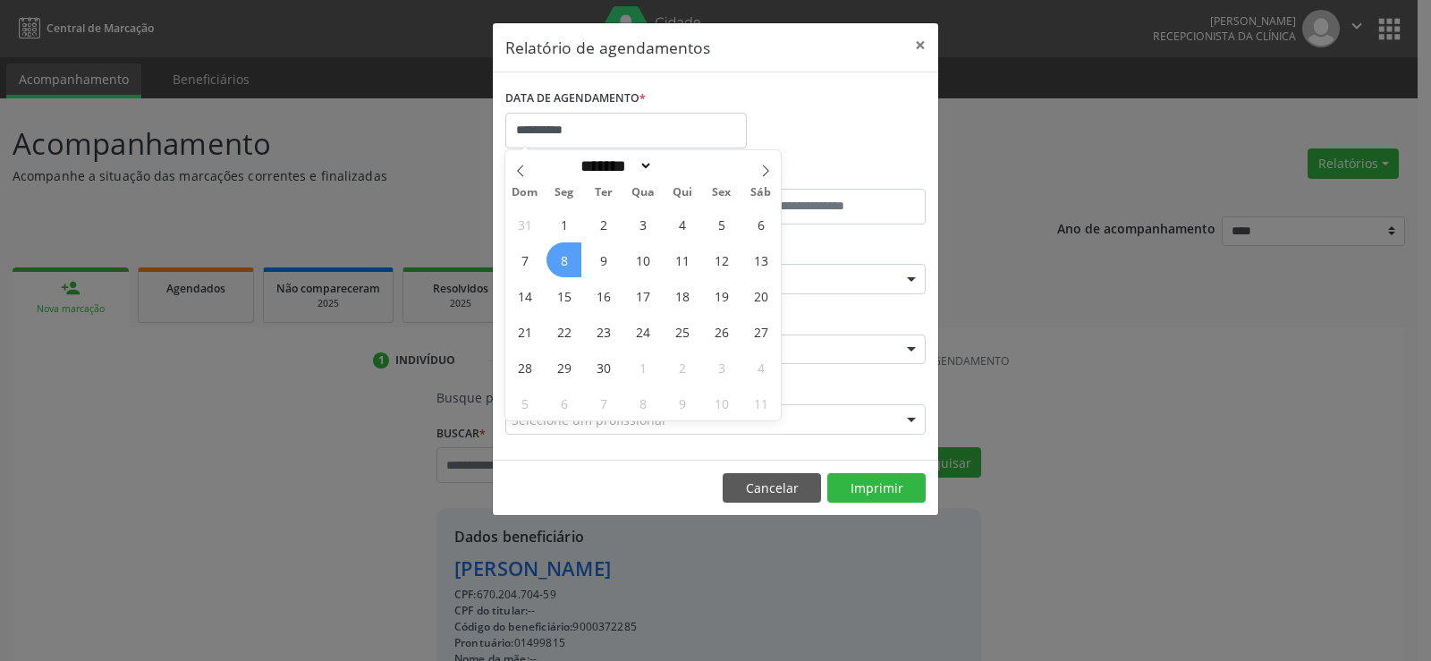
click at [575, 257] on span "8" at bounding box center [563, 259] width 35 height 35
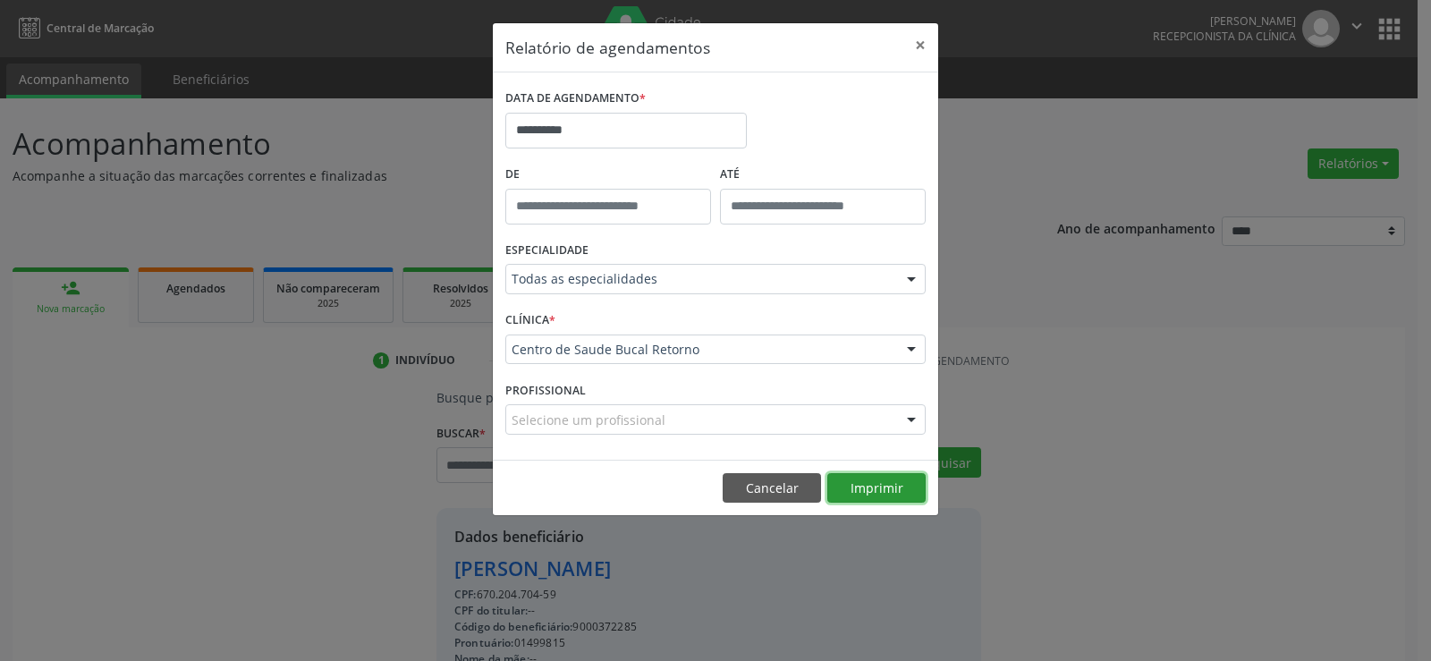
click at [892, 497] on button "Imprimir" at bounding box center [876, 488] width 98 height 30
click at [774, 477] on button "Cancelar" at bounding box center [772, 488] width 98 height 30
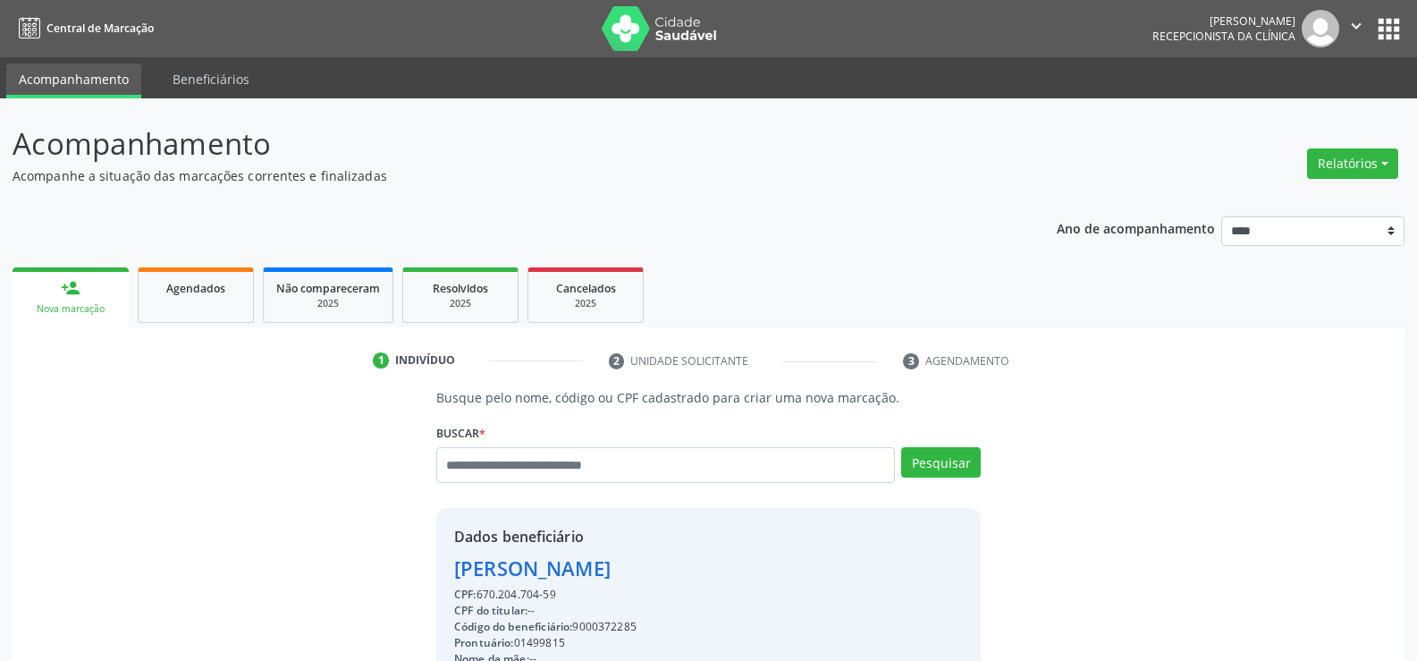
drag, startPoint x: 458, startPoint y: 565, endPoint x: 765, endPoint y: 578, distance: 307.0
copy div "Sandra Simone Silva de Oliveira"
click at [101, 287] on link "person_add Nova marcação" at bounding box center [71, 297] width 116 height 60
click at [151, 290] on link "Agendados" at bounding box center [196, 294] width 116 height 55
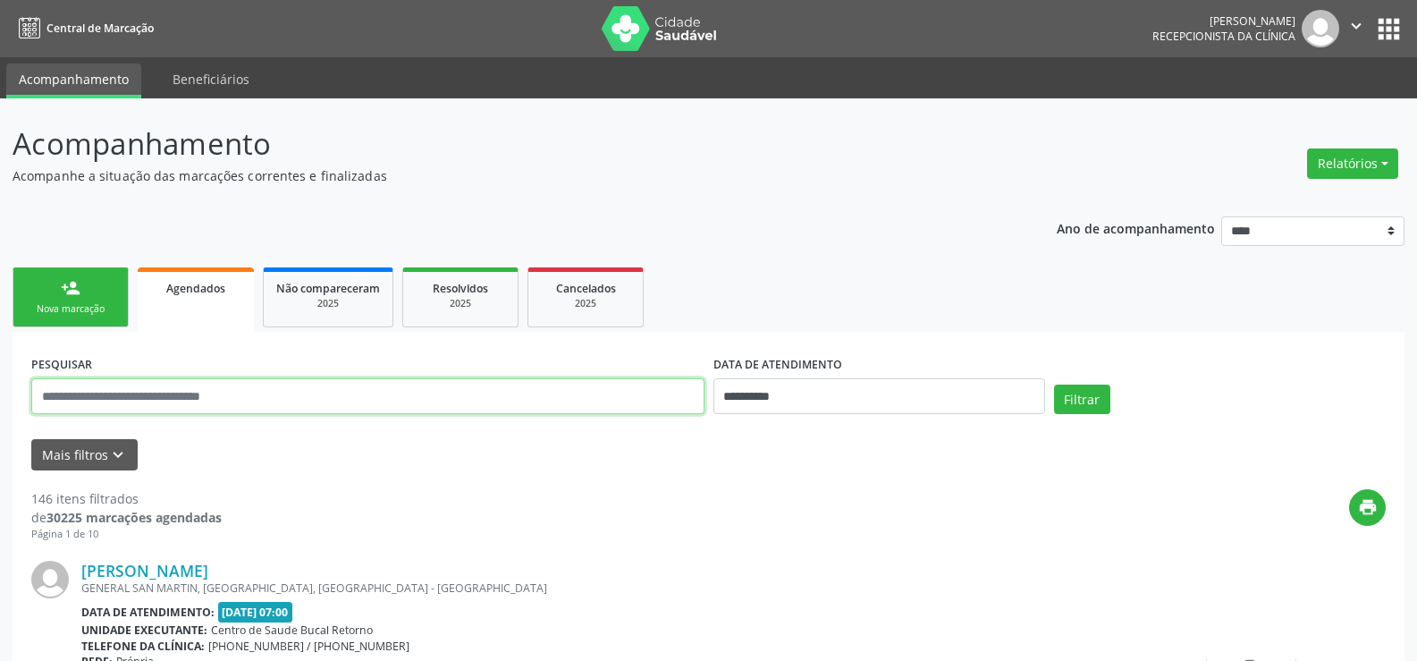
click at [165, 393] on input "text" at bounding box center [367, 396] width 673 height 36
paste input "**********"
type input "**********"
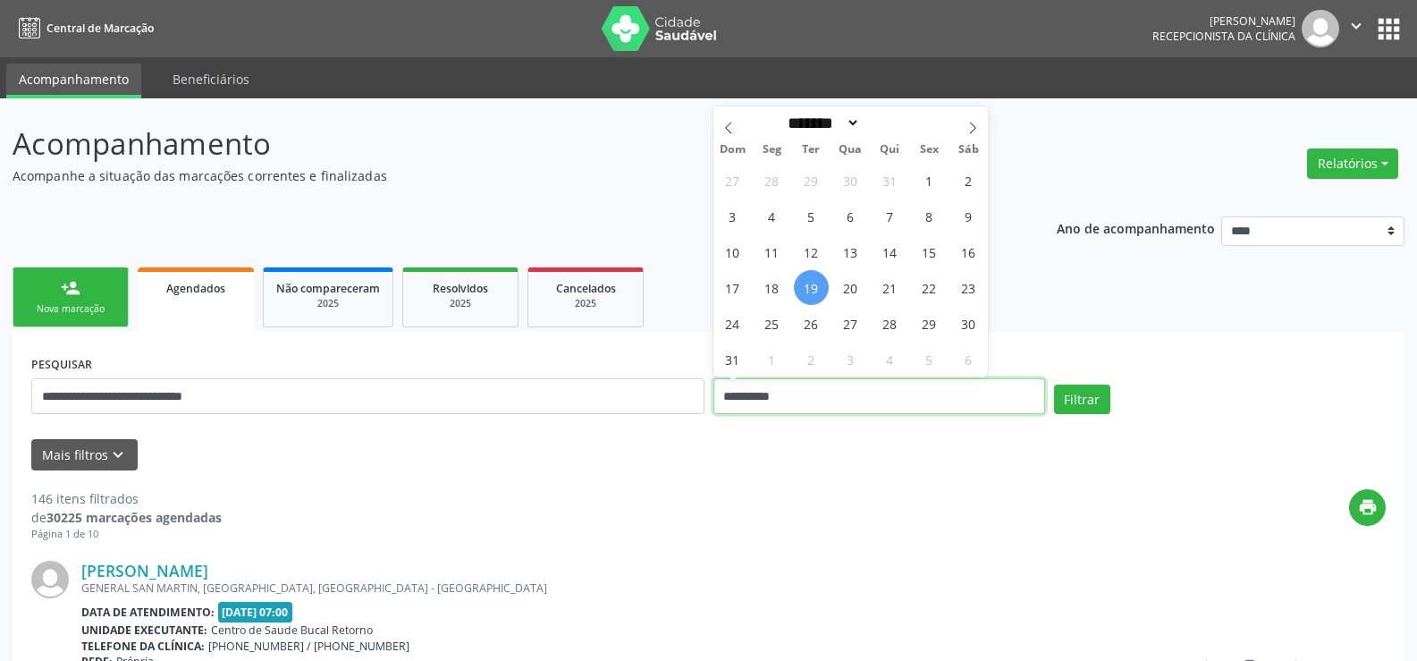
drag, startPoint x: 817, startPoint y: 400, endPoint x: 728, endPoint y: 397, distance: 89.5
click at [728, 397] on input "**********" at bounding box center [880, 396] width 332 height 36
click at [1054, 385] on button "Filtrar" at bounding box center [1082, 400] width 56 height 30
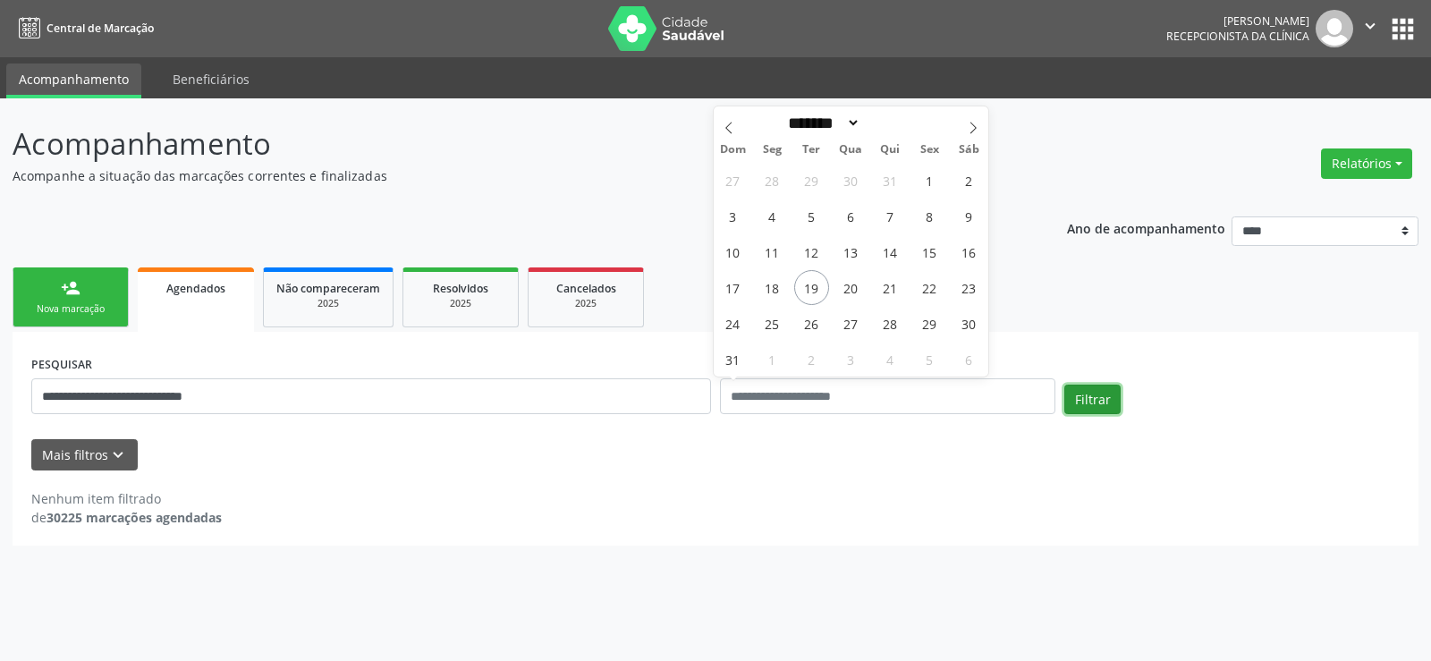
click at [1078, 402] on button "Filtrar" at bounding box center [1092, 400] width 56 height 30
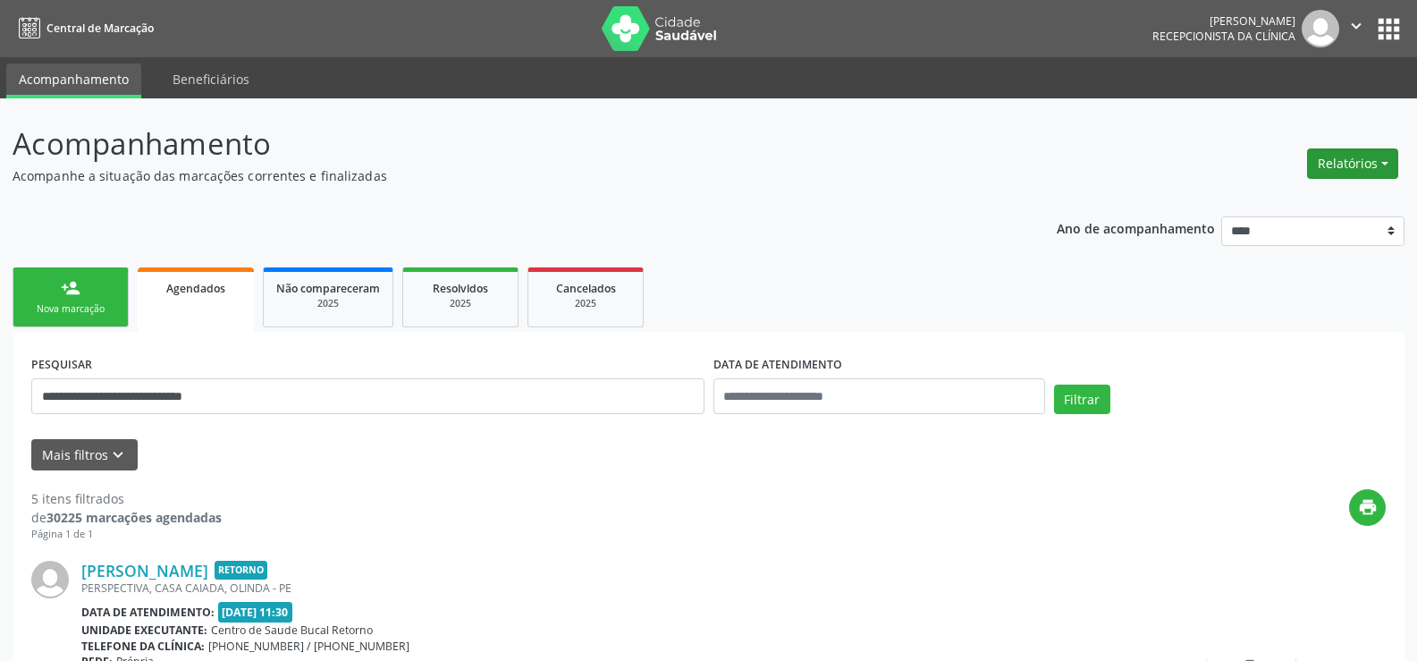
click at [1349, 166] on button "Relatórios" at bounding box center [1352, 163] width 91 height 30
click at [1297, 204] on link "Agendamentos" at bounding box center [1303, 202] width 192 height 25
select select "*"
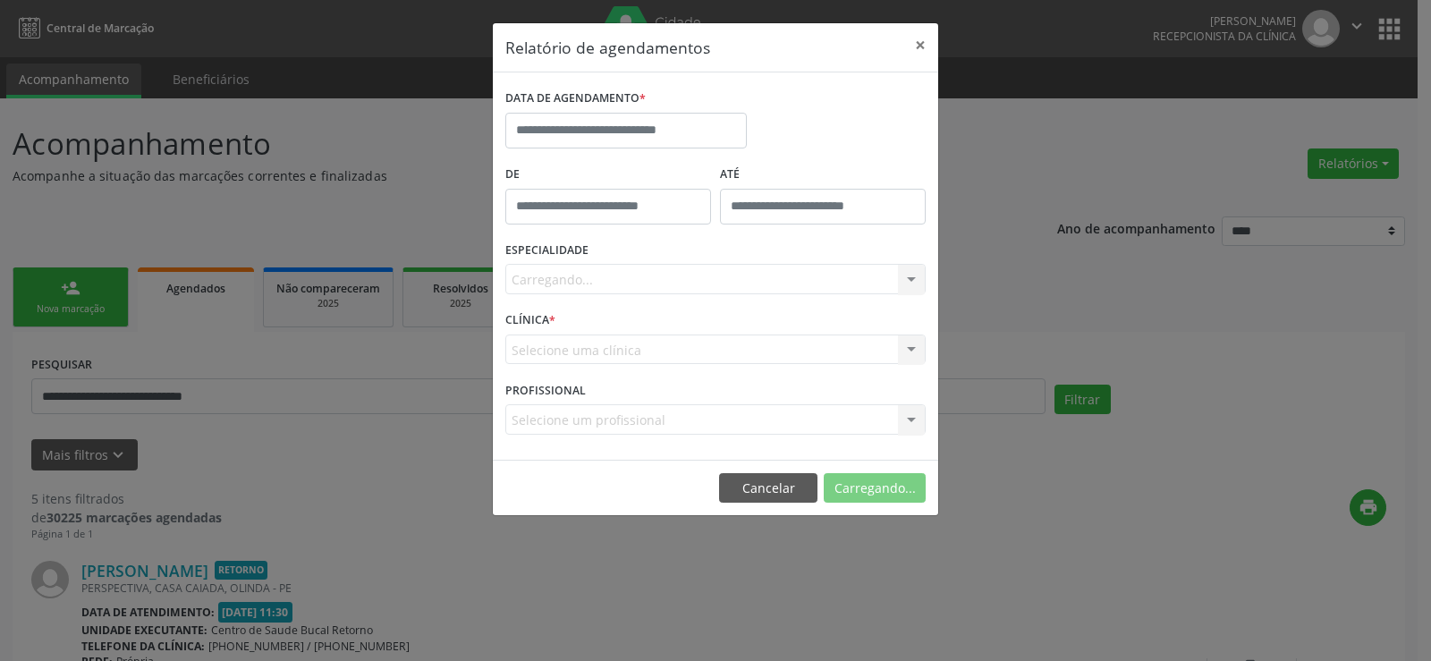
click at [620, 110] on label "DATA DE AGENDAMENTO *" at bounding box center [575, 99] width 140 height 28
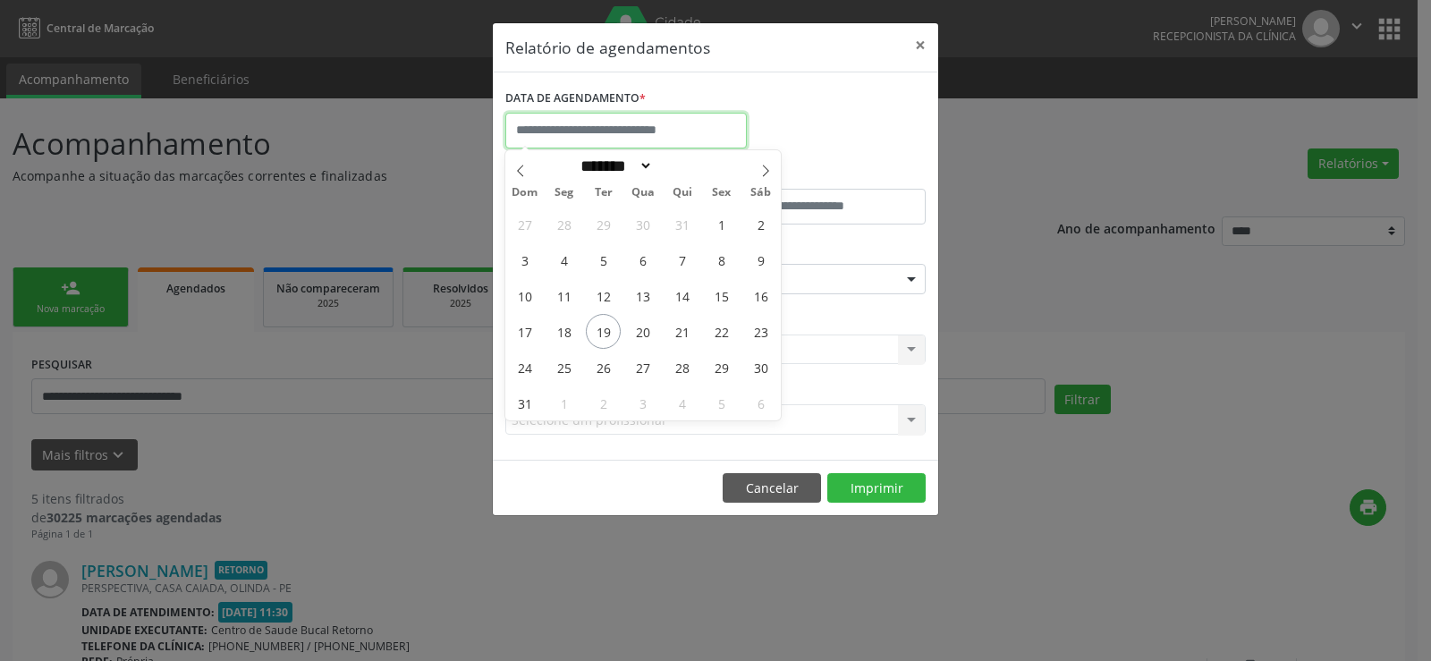
click at [613, 135] on input "text" at bounding box center [625, 131] width 241 height 36
click at [608, 320] on span "19" at bounding box center [603, 331] width 35 height 35
type input "**********"
click at [608, 320] on span "19" at bounding box center [603, 331] width 35 height 35
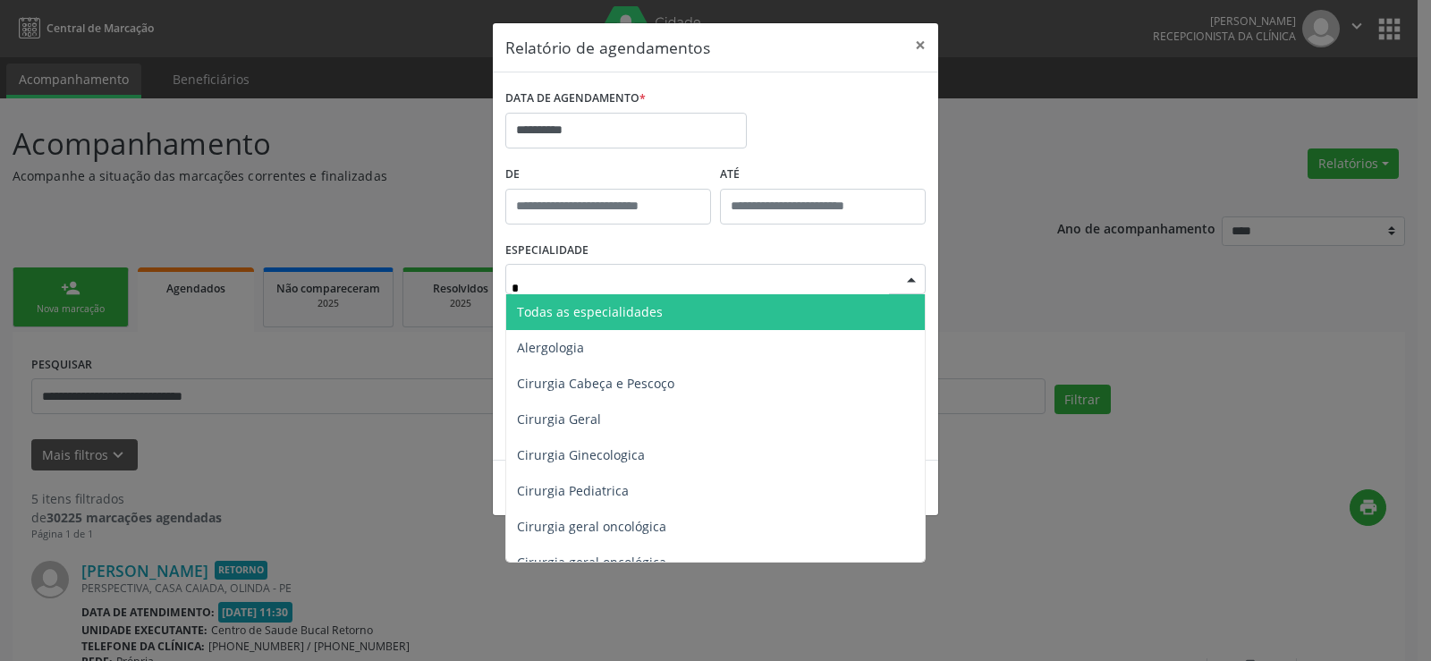
type input "**"
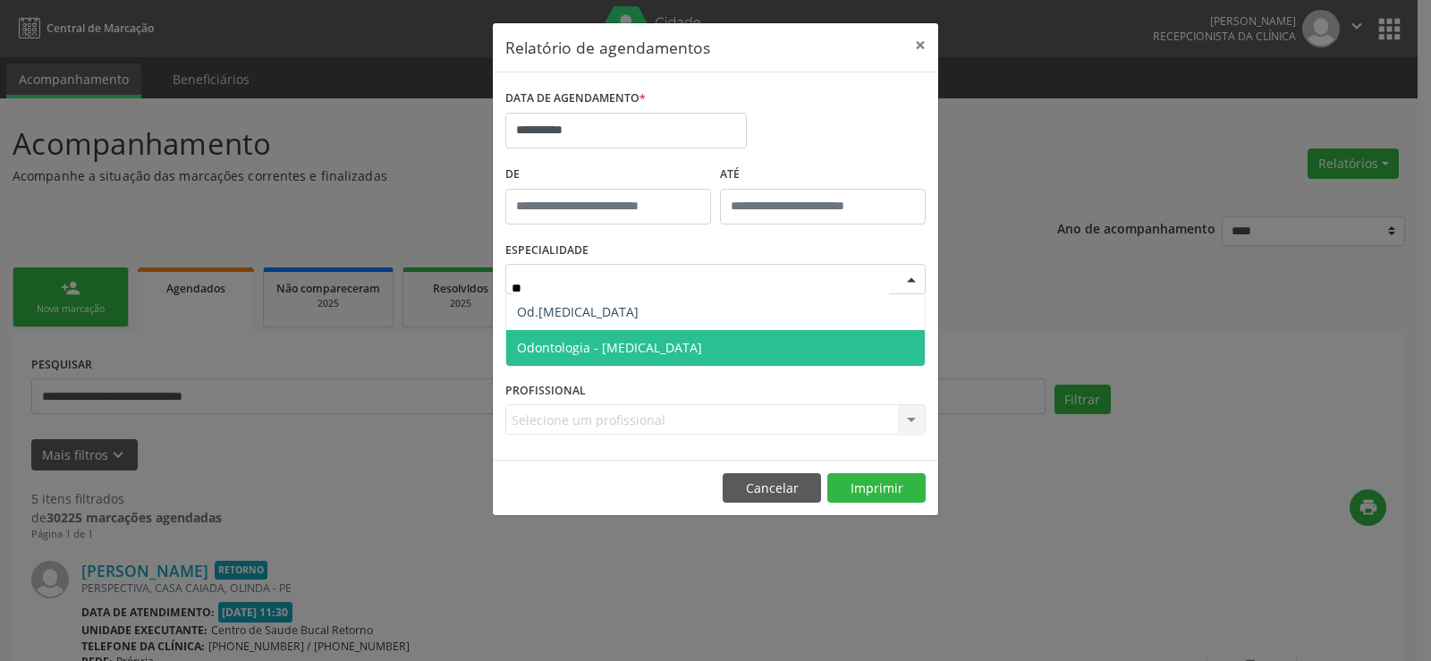
click at [605, 342] on span "Odontologia - [MEDICAL_DATA]" at bounding box center [609, 347] width 185 height 17
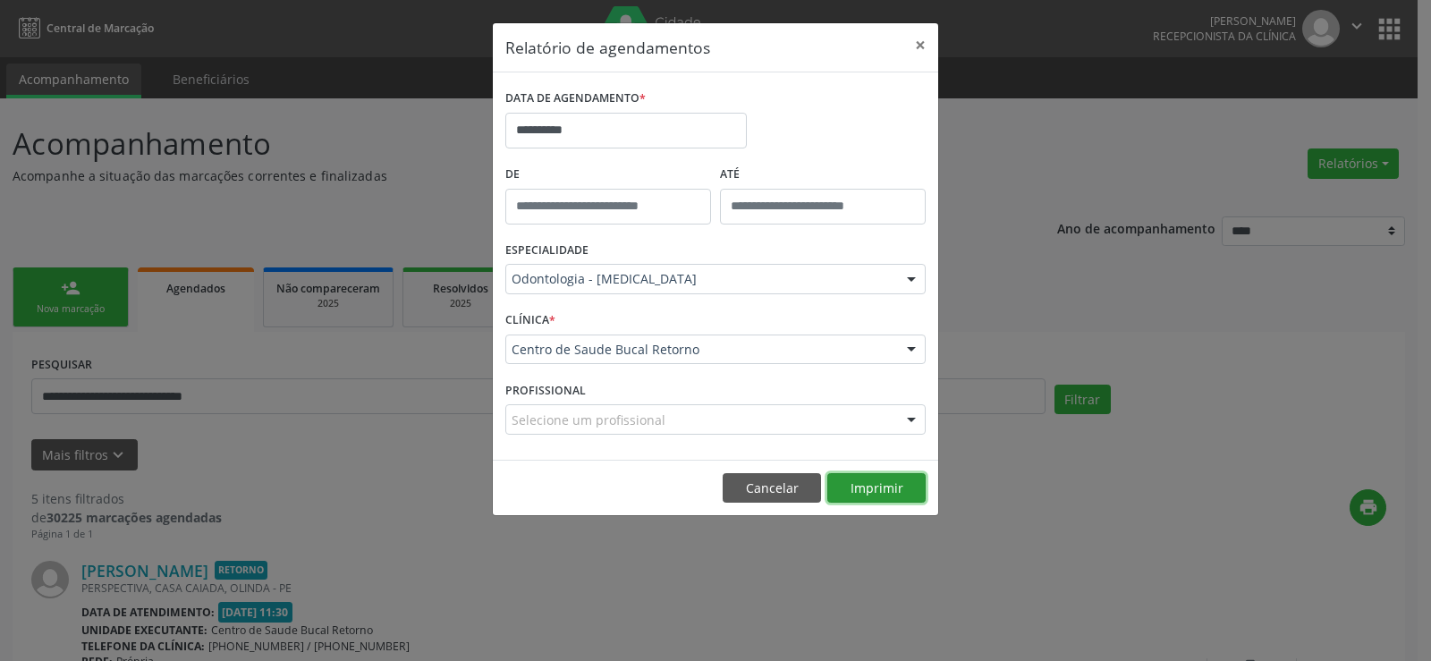
click at [893, 496] on button "Imprimir" at bounding box center [876, 488] width 98 height 30
